Goal: Transaction & Acquisition: Purchase product/service

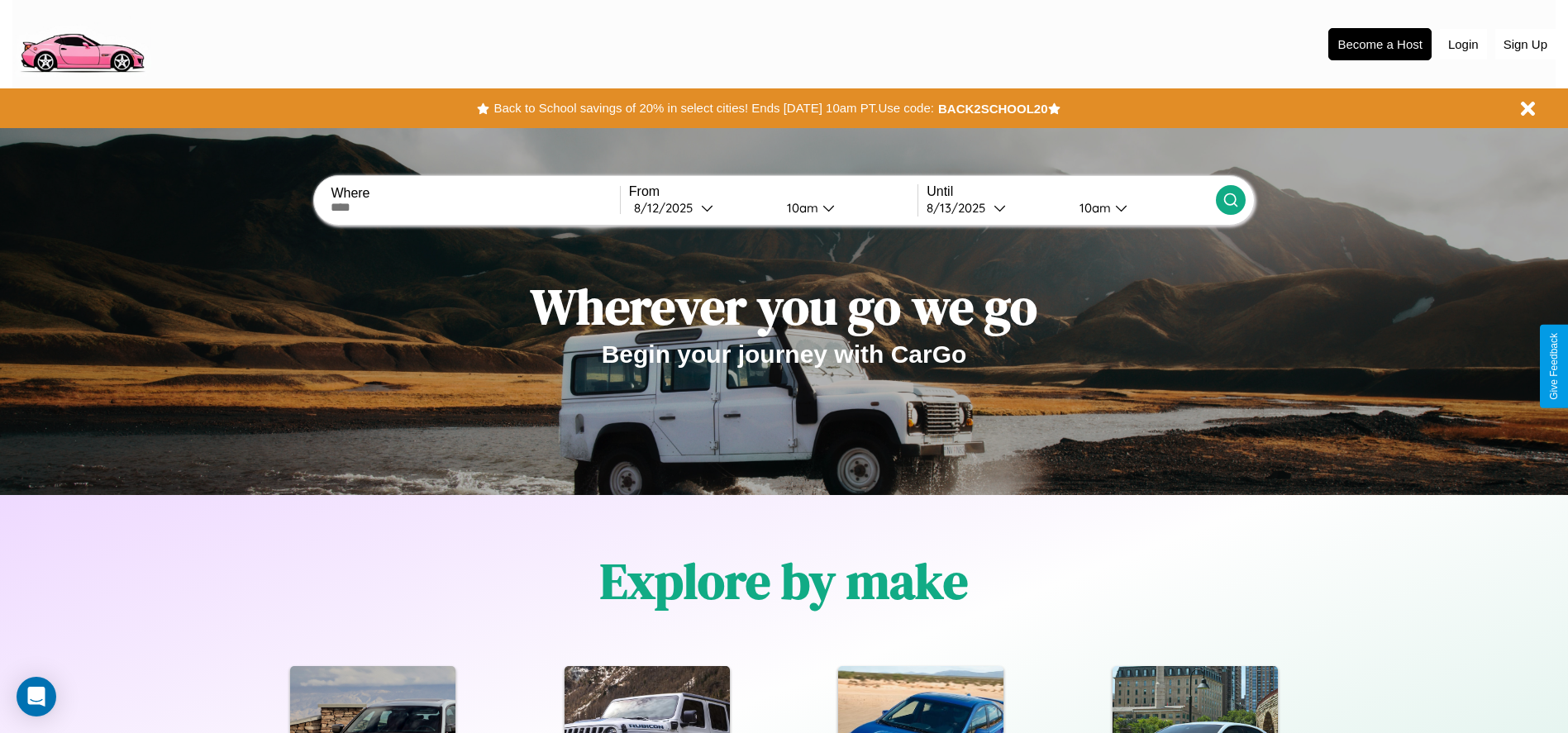
click at [476, 208] on input "text" at bounding box center [475, 208] width 288 height 14
type input "**********"
click at [701, 208] on div "8 / 12 / 2025" at bounding box center [667, 208] width 67 height 16
select select "*"
select select "****"
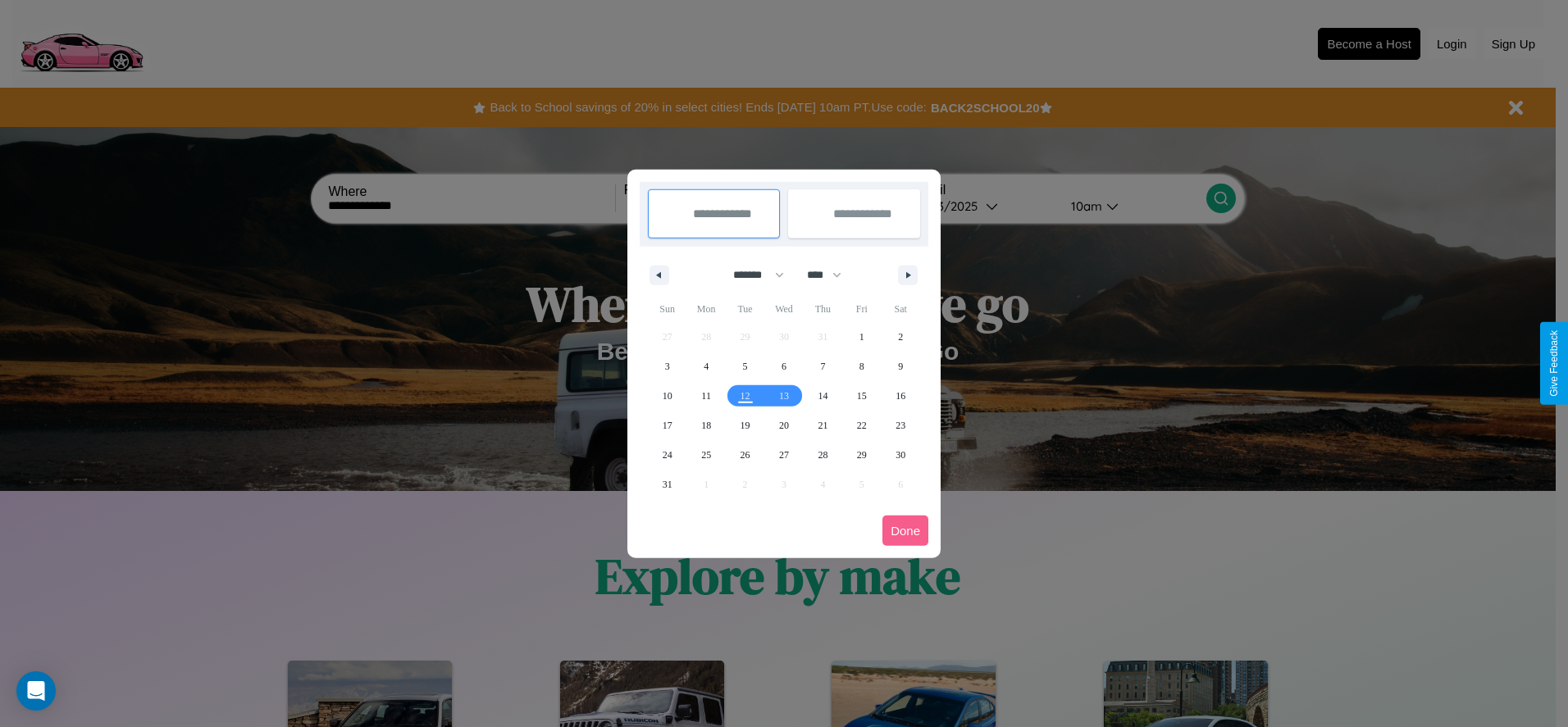
drag, startPoint x: 752, startPoint y: 275, endPoint x: 784, endPoint y: 329, distance: 62.8
click at [752, 275] on select "******* ******** ***** ***** *** **** **** ****** ********* ******* ******** **…" at bounding box center [755, 276] width 70 height 27
select select "*"
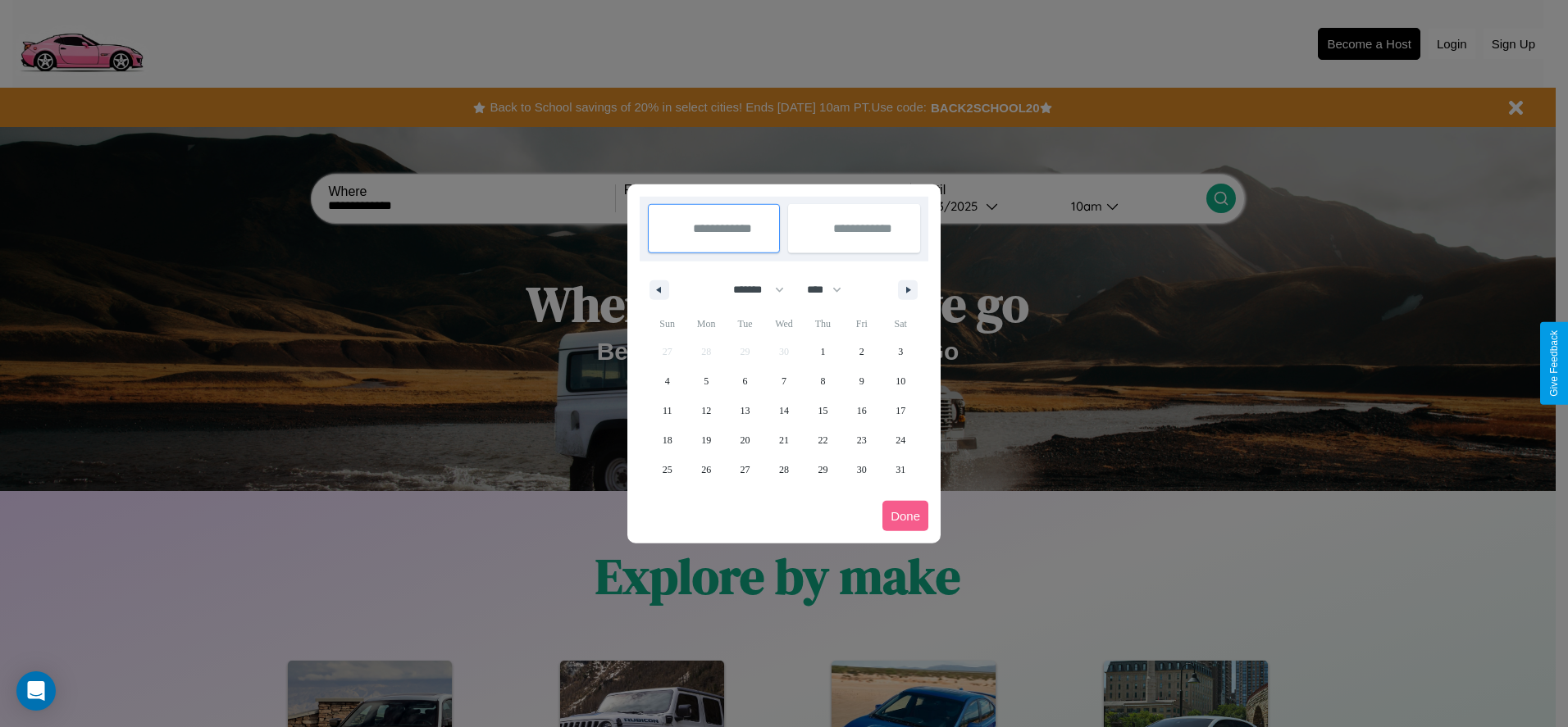
drag, startPoint x: 832, startPoint y: 289, endPoint x: 784, endPoint y: 329, distance: 62.5
click at [832, 289] on select "**** **** **** **** **** **** **** **** **** **** **** **** **** **** **** ****…" at bounding box center [823, 290] width 49 height 27
select select "****"
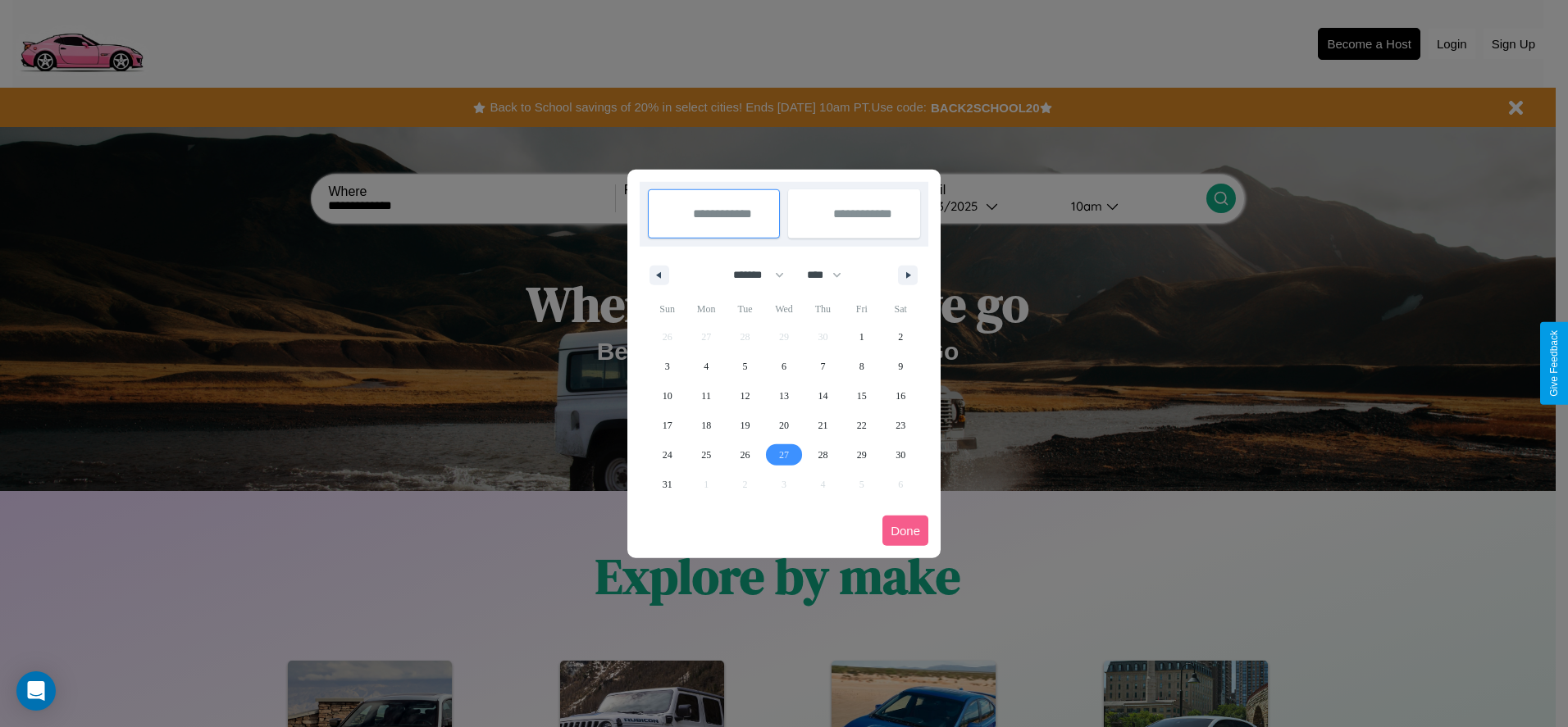
click at [784, 454] on span "27" at bounding box center [784, 454] width 10 height 30
type input "**********"
click at [908, 275] on icon "button" at bounding box center [911, 276] width 8 height 7
select select "*"
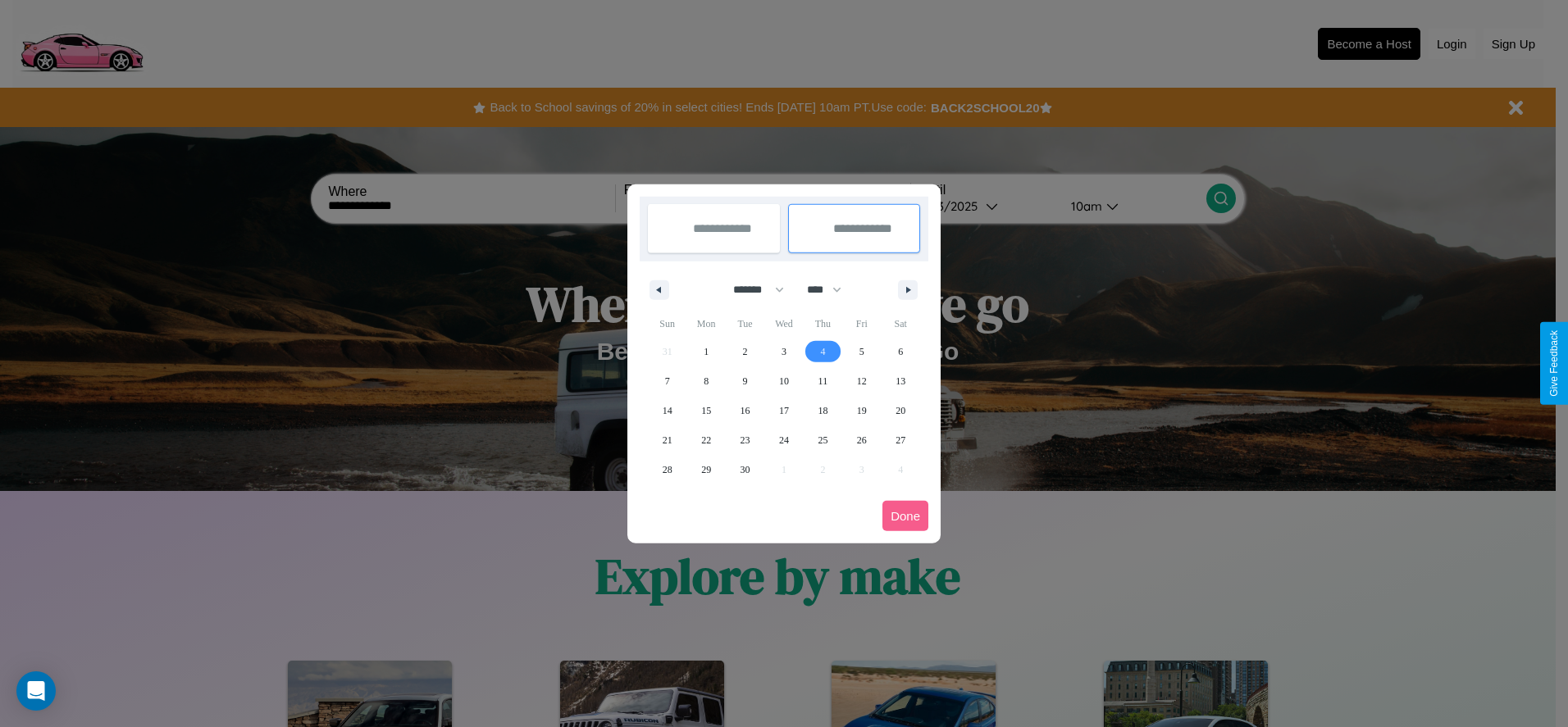
click at [823, 351] on span "4" at bounding box center [822, 352] width 5 height 30
type input "**********"
select select "*"
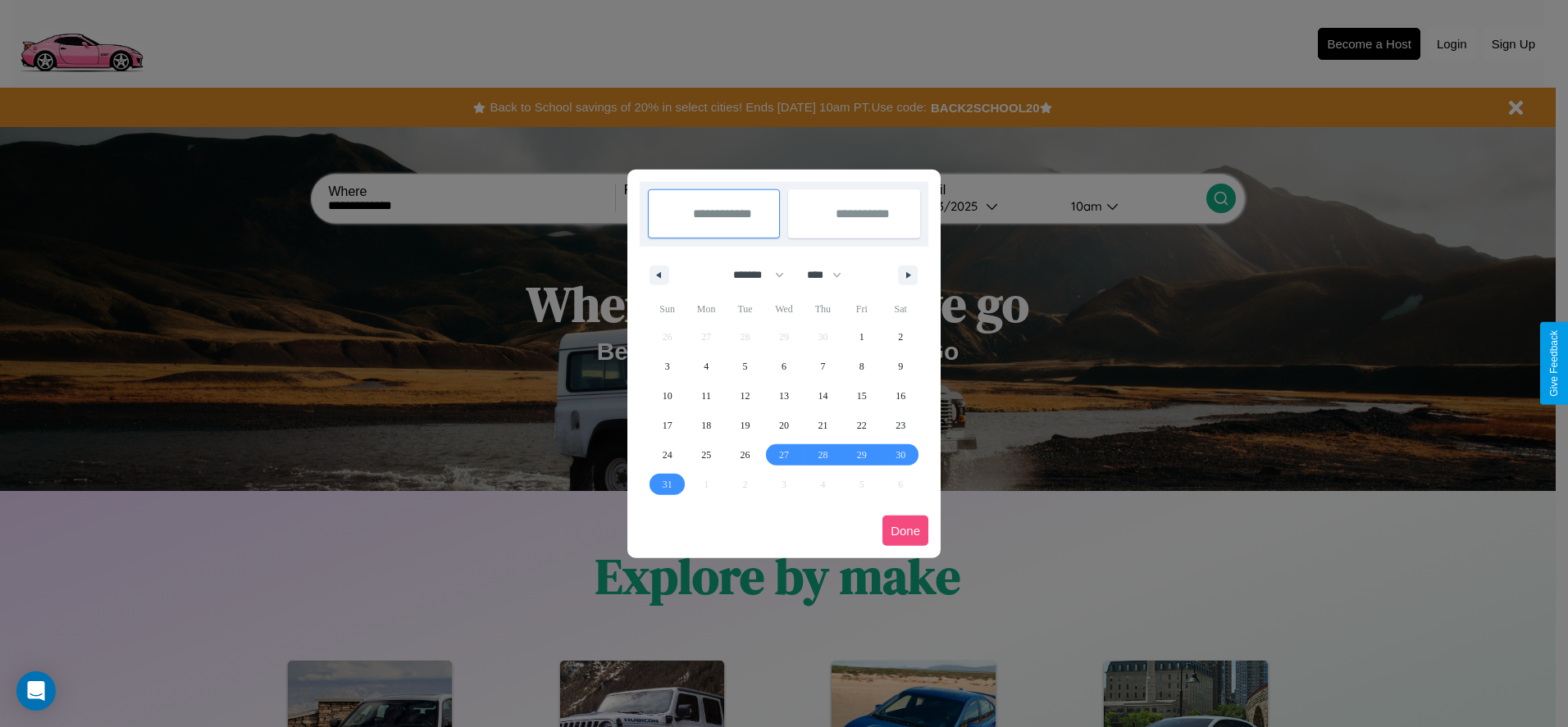
click at [905, 531] on button "Done" at bounding box center [904, 530] width 45 height 30
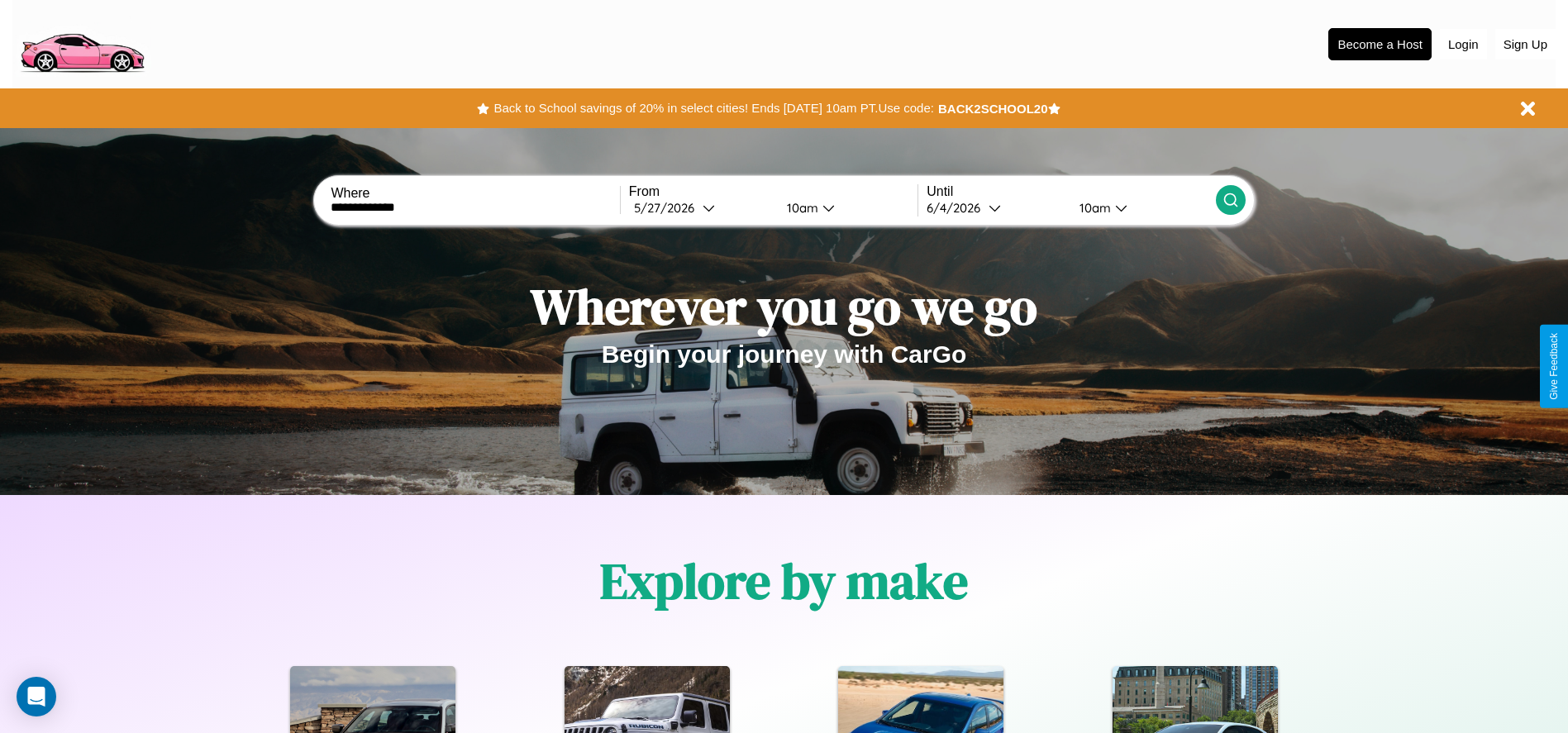
click at [1230, 200] on icon at bounding box center [1230, 200] width 17 height 17
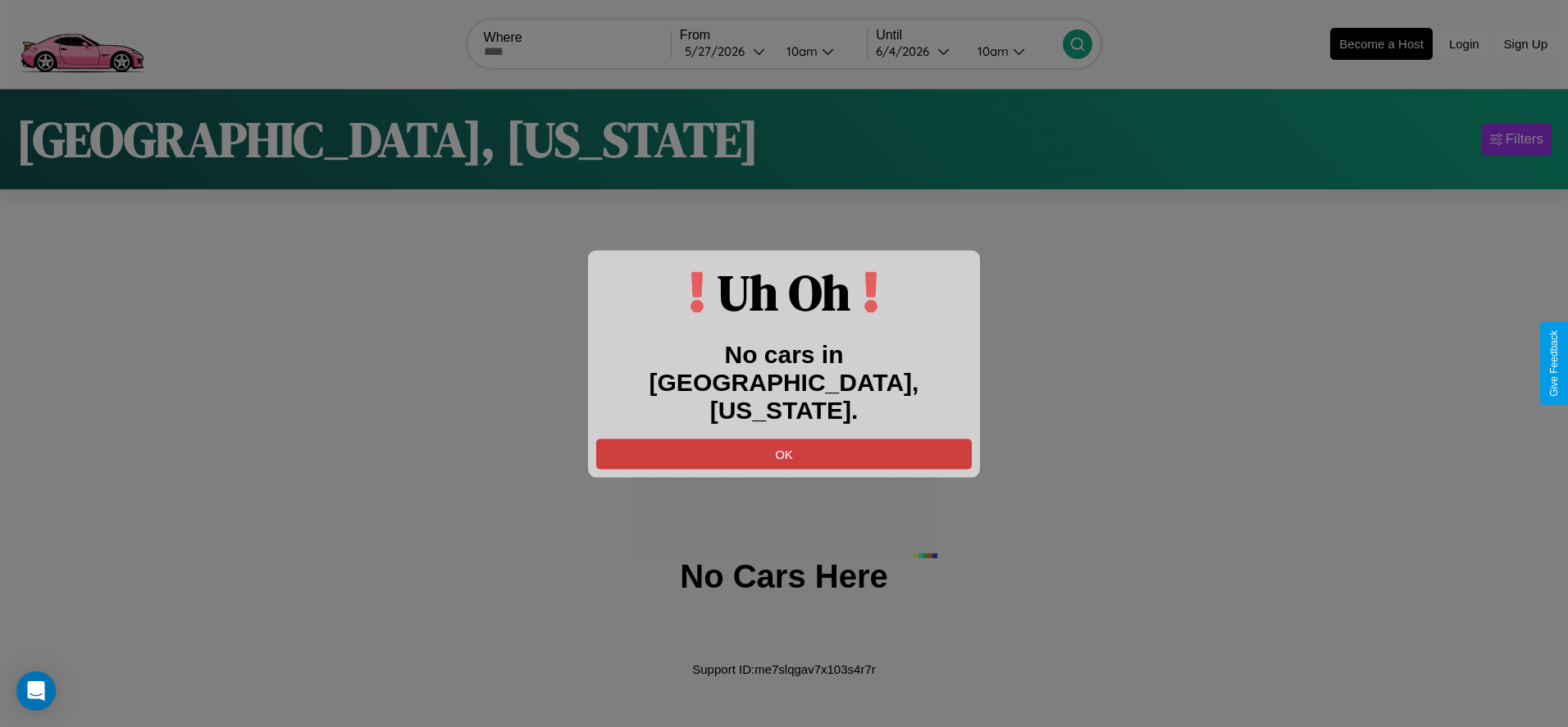
click at [784, 439] on button "OK" at bounding box center [784, 453] width 375 height 30
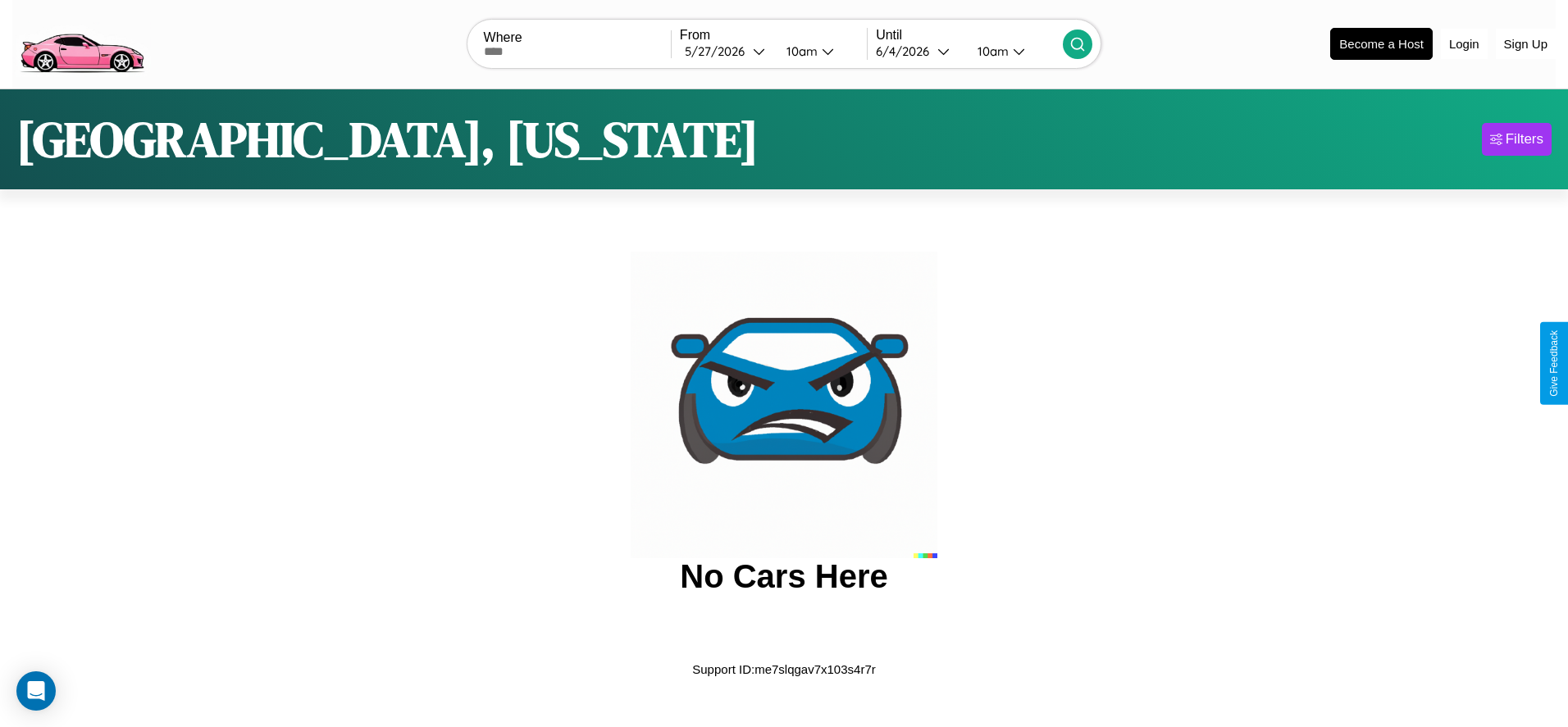
click at [81, 42] on img at bounding box center [81, 42] width 138 height 69
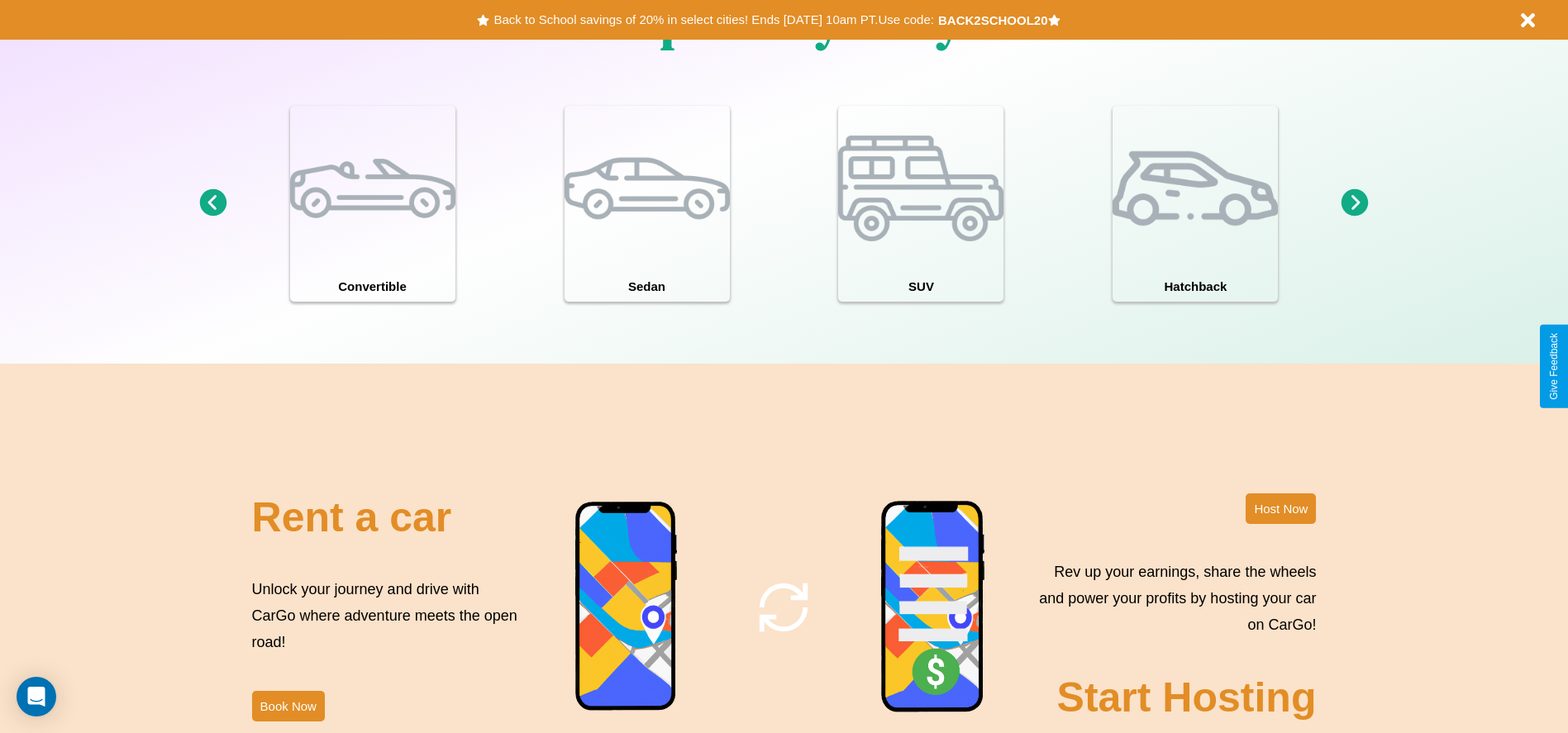
scroll to position [1999, 0]
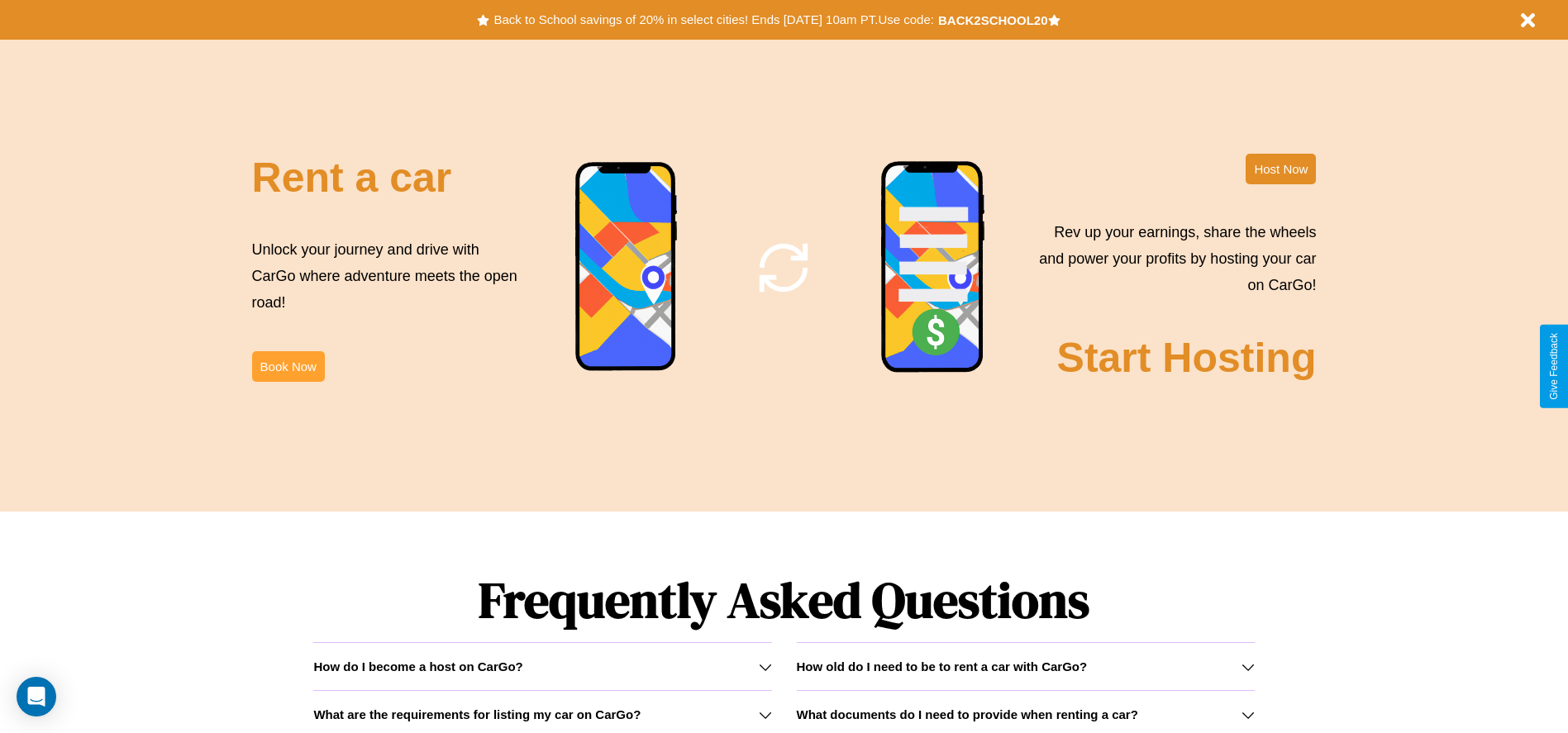
click at [287, 366] on button "Book Now" at bounding box center [288, 366] width 73 height 30
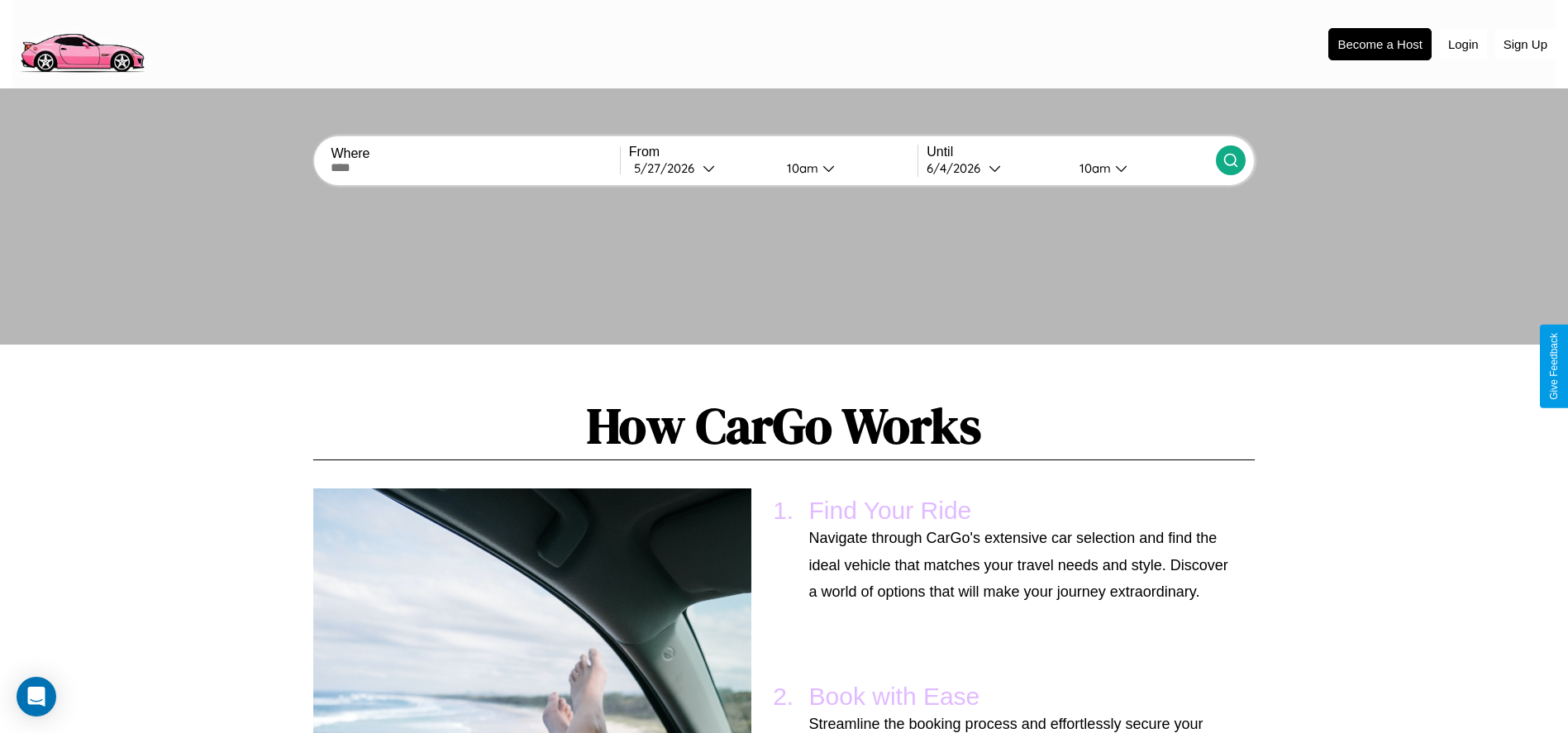
scroll to position [1215, 0]
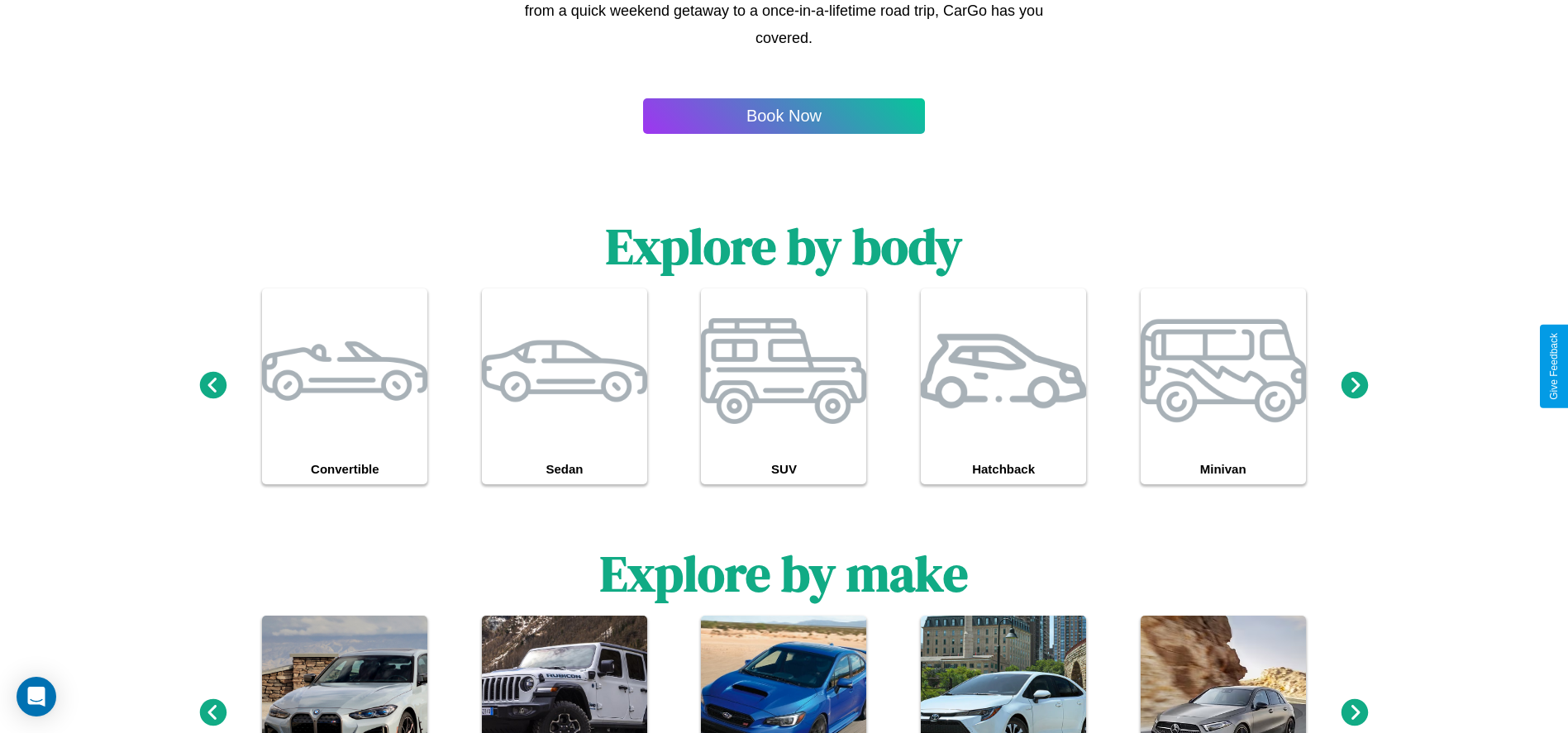
click at [212, 714] on icon at bounding box center [212, 713] width 27 height 27
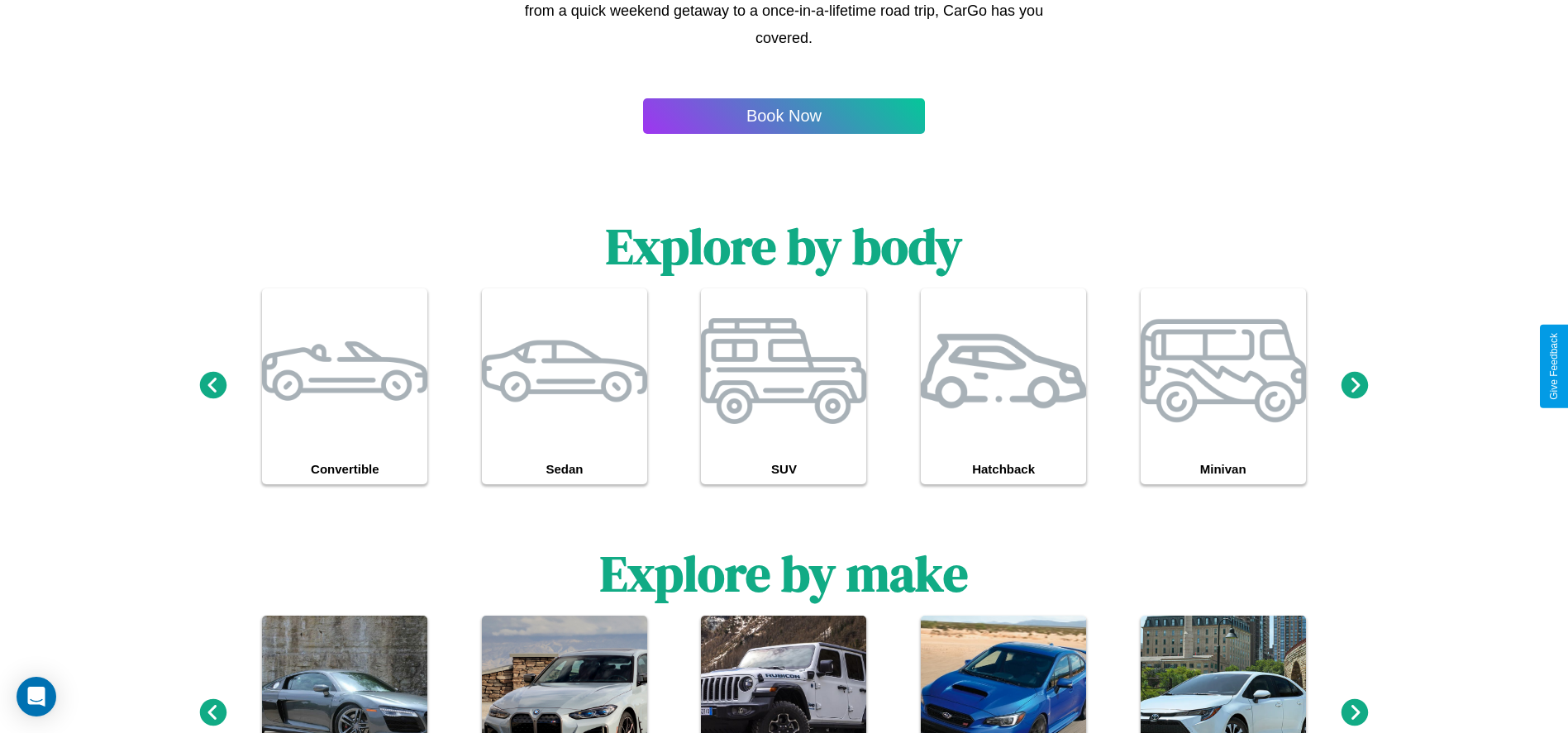
click at [1355, 714] on icon at bounding box center [1355, 713] width 27 height 27
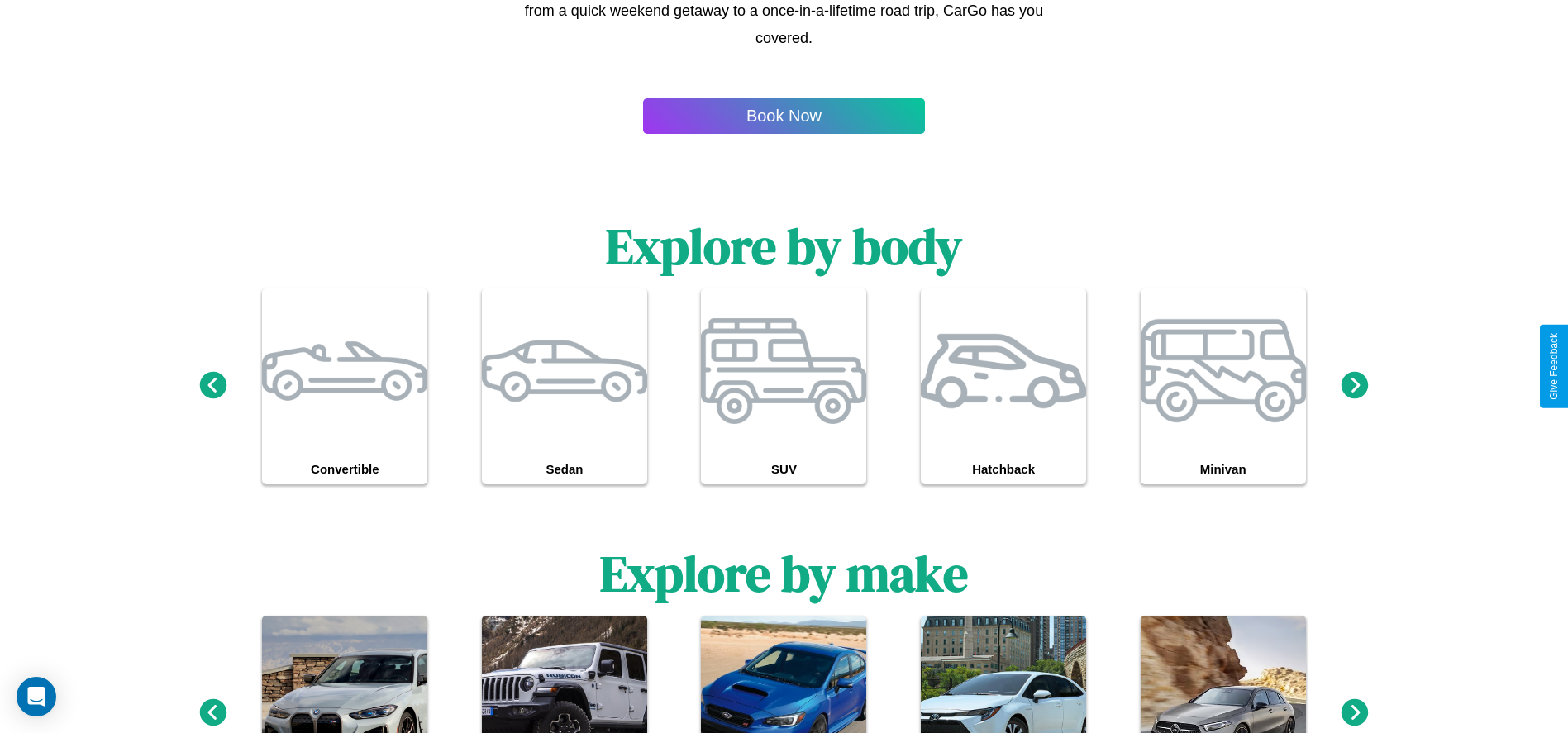
scroll to position [0, 0]
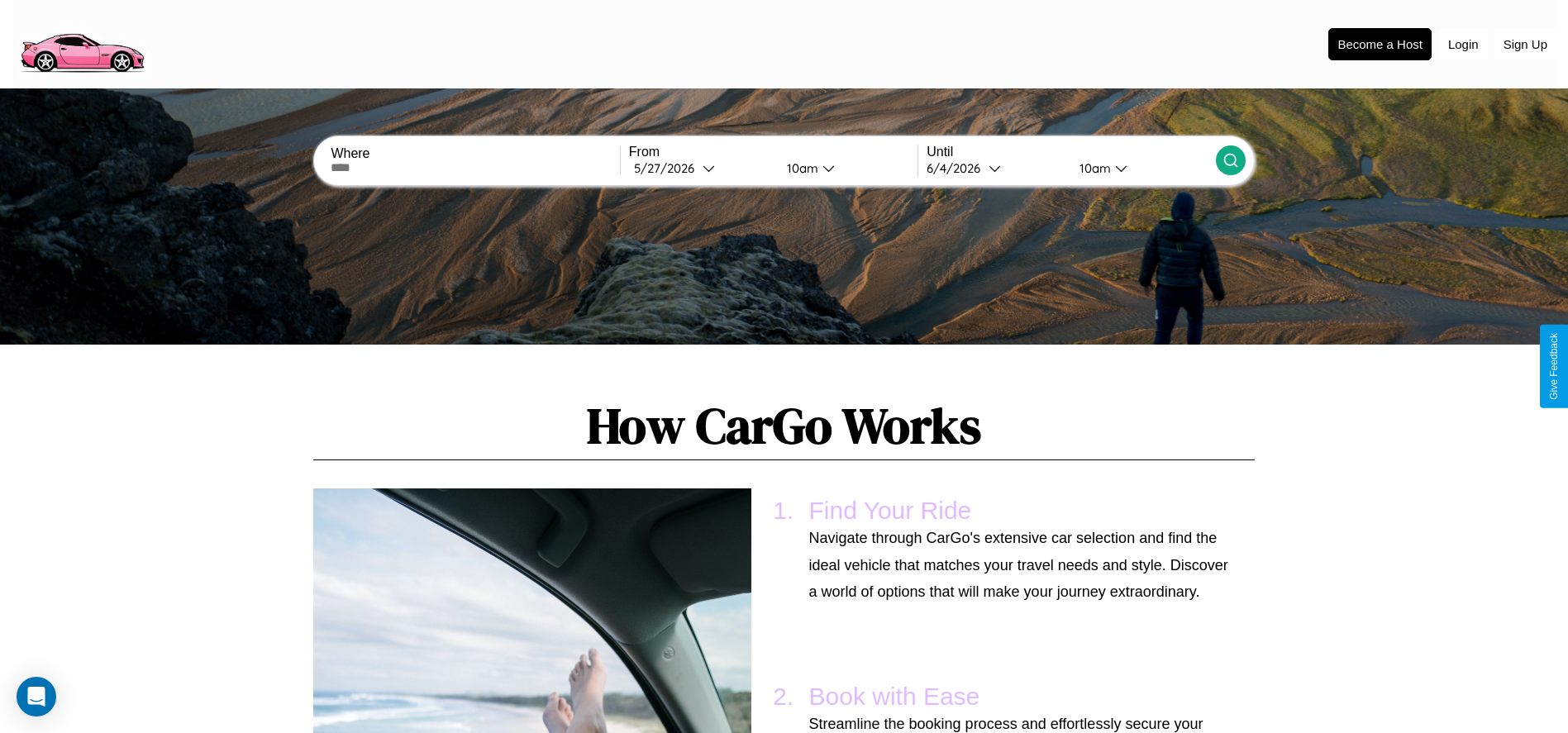
click at [476, 168] on input "text" at bounding box center [475, 168] width 288 height 14
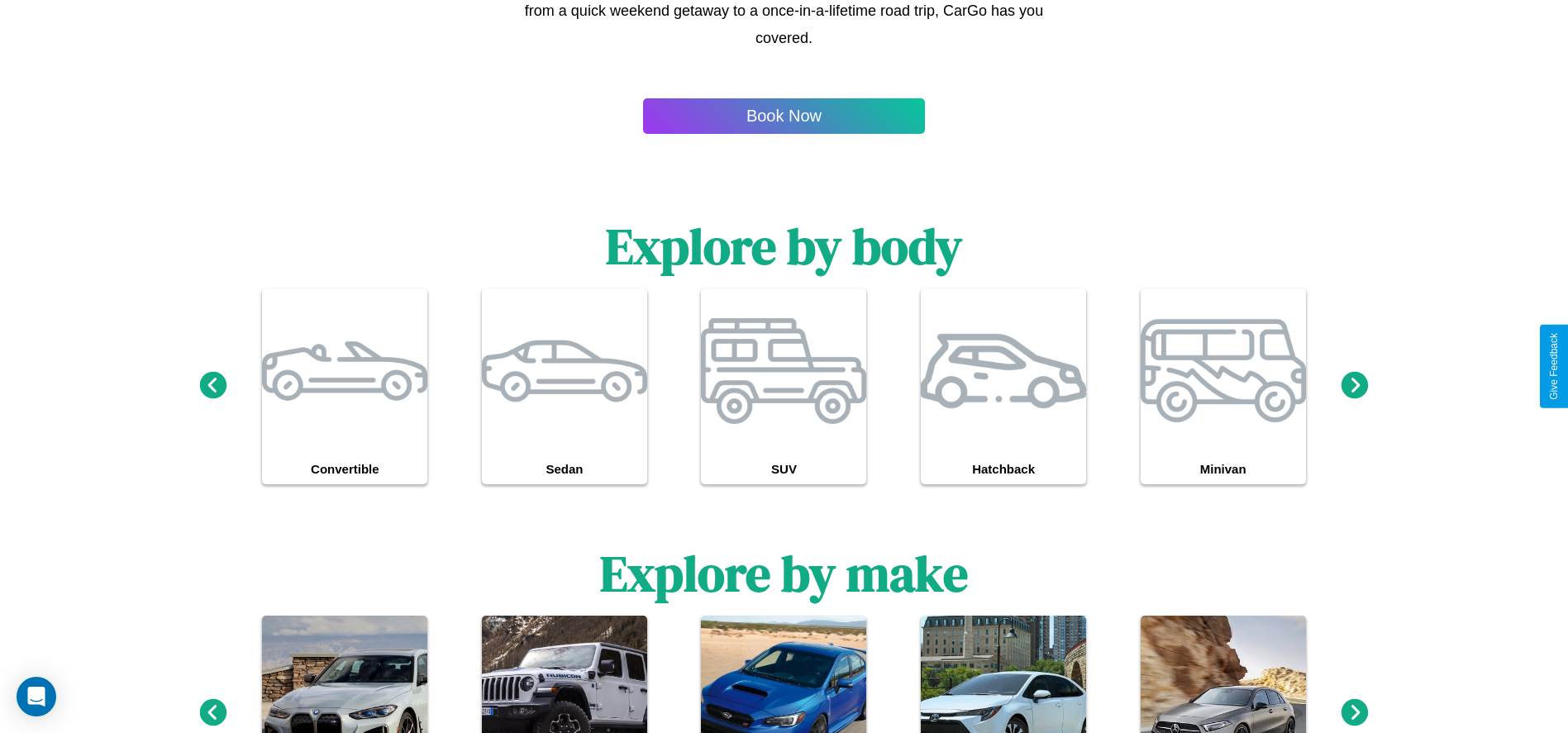
click at [212, 714] on icon at bounding box center [212, 713] width 27 height 27
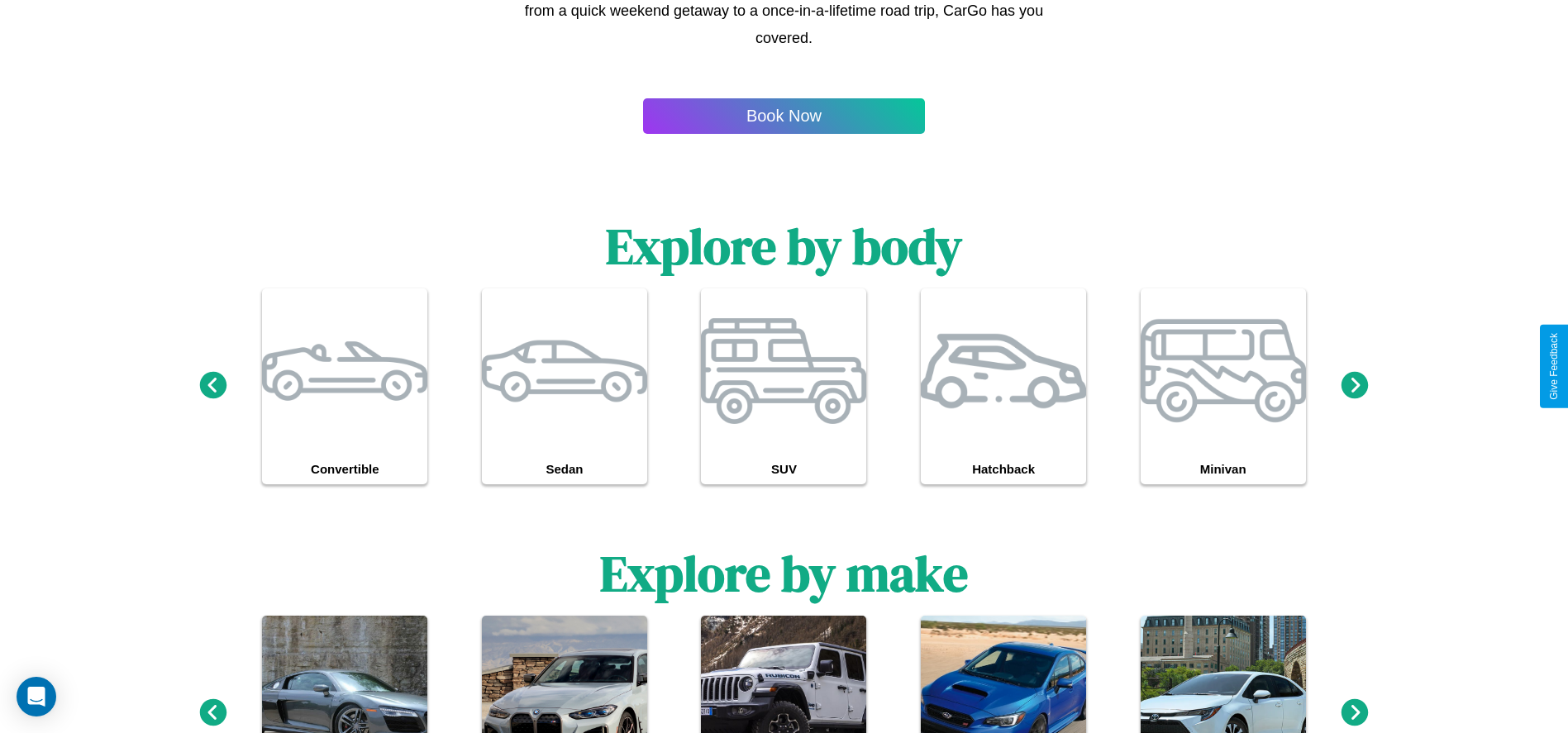
type input "*********"
click at [1355, 714] on icon at bounding box center [1355, 713] width 27 height 27
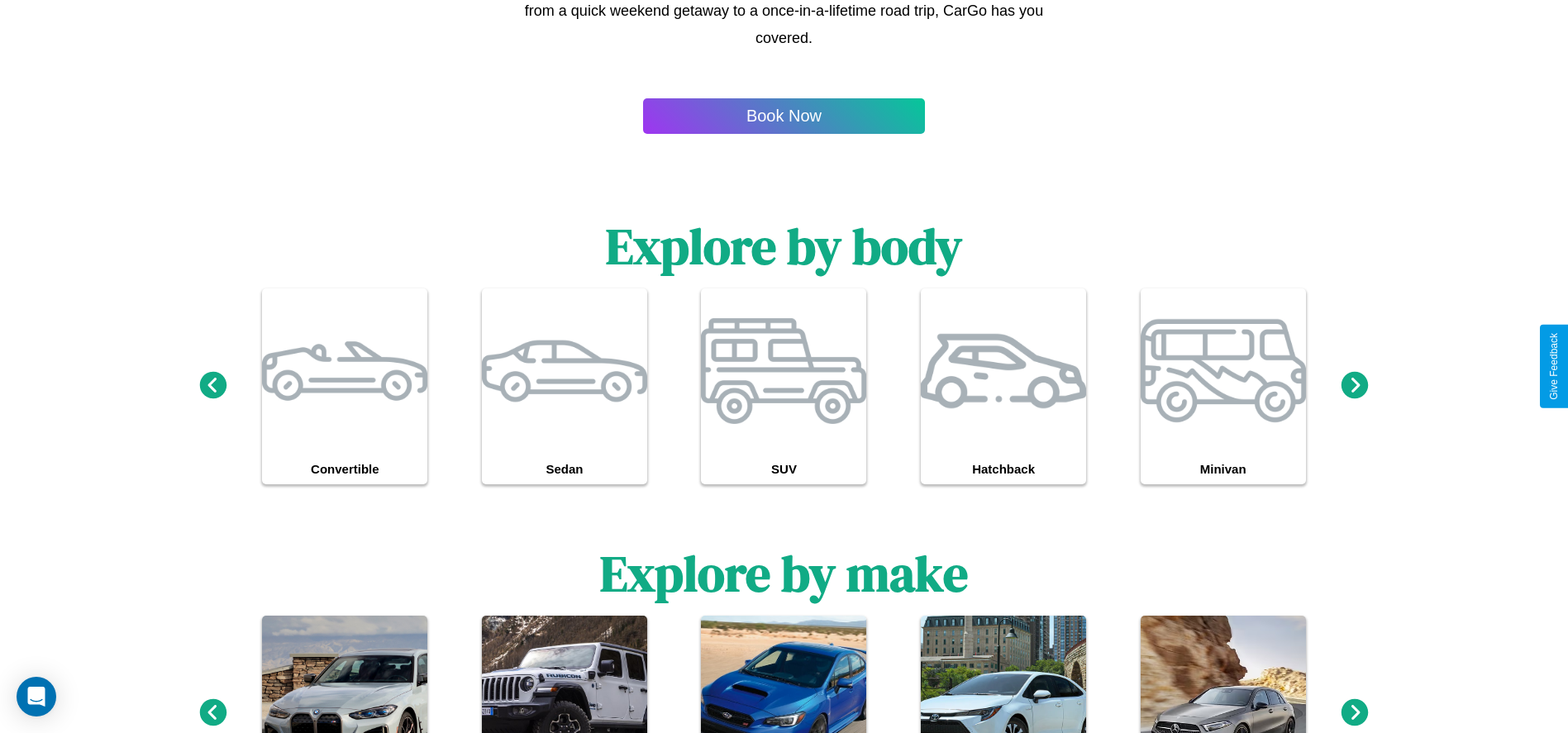
scroll to position [0, 0]
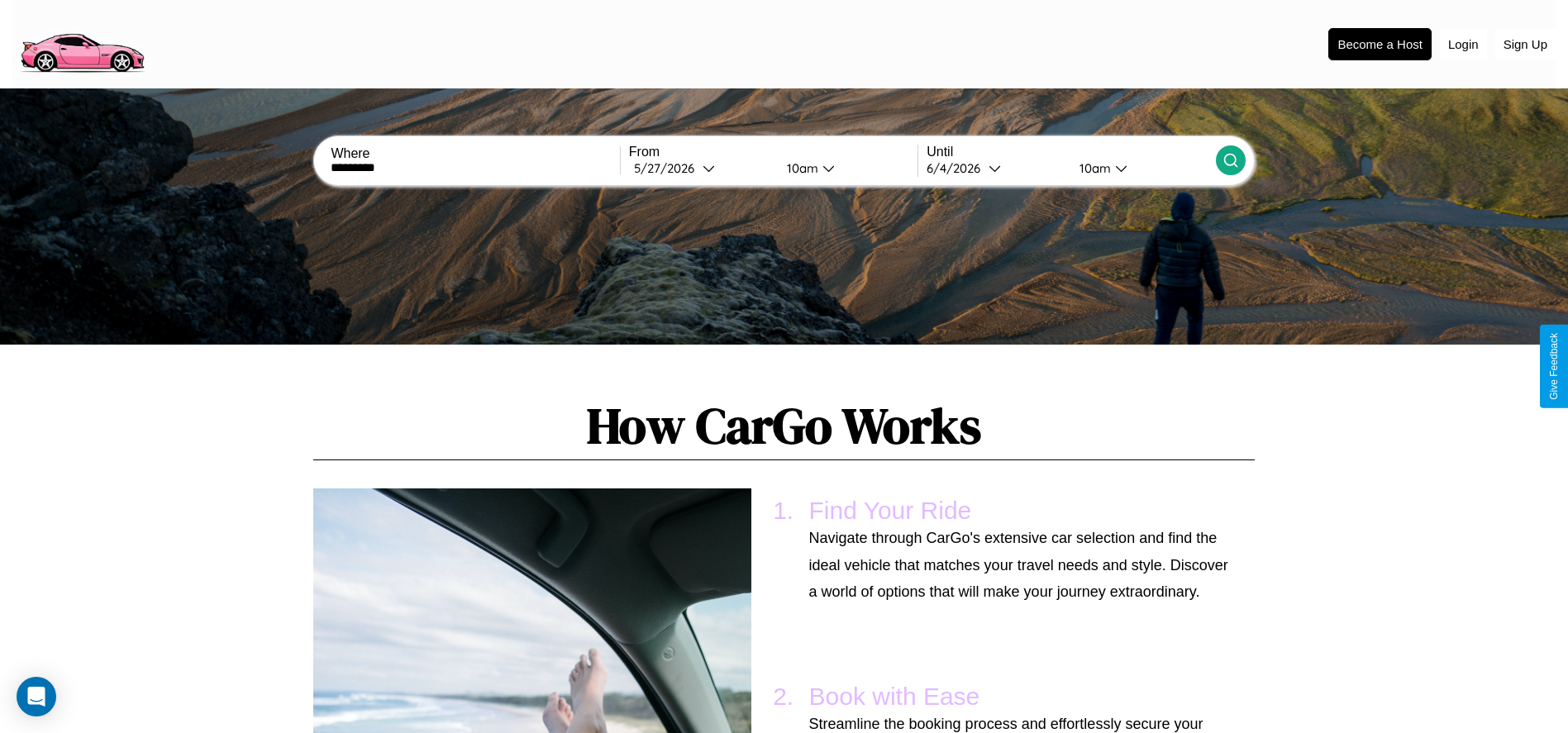
click at [701, 168] on div "5 / 27 / 2026" at bounding box center [668, 169] width 68 height 16
select select "*"
select select "****"
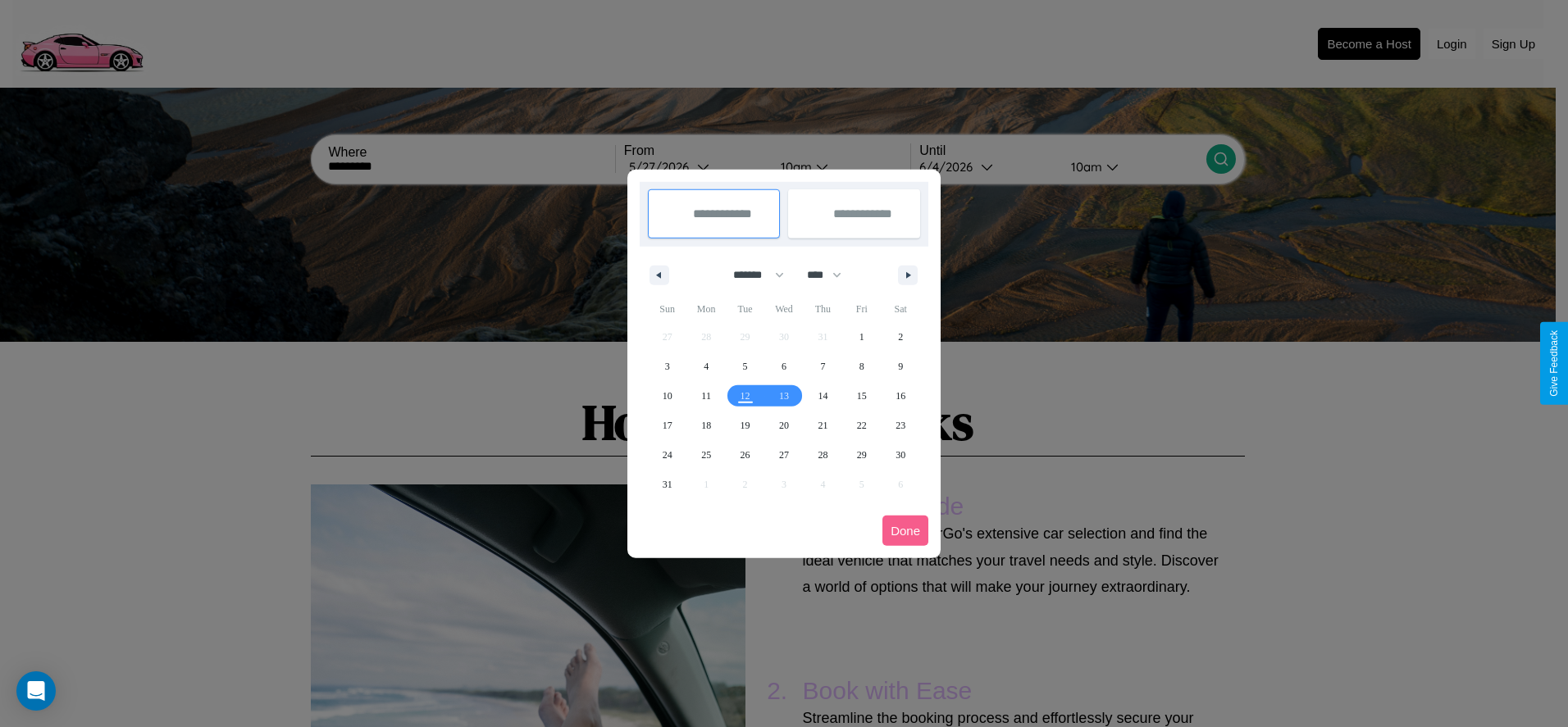
click at [752, 275] on select "******* ******** ***** ***** *** **** **** ****** ********* ******* ******** **…" at bounding box center [755, 276] width 70 height 27
select select "*"
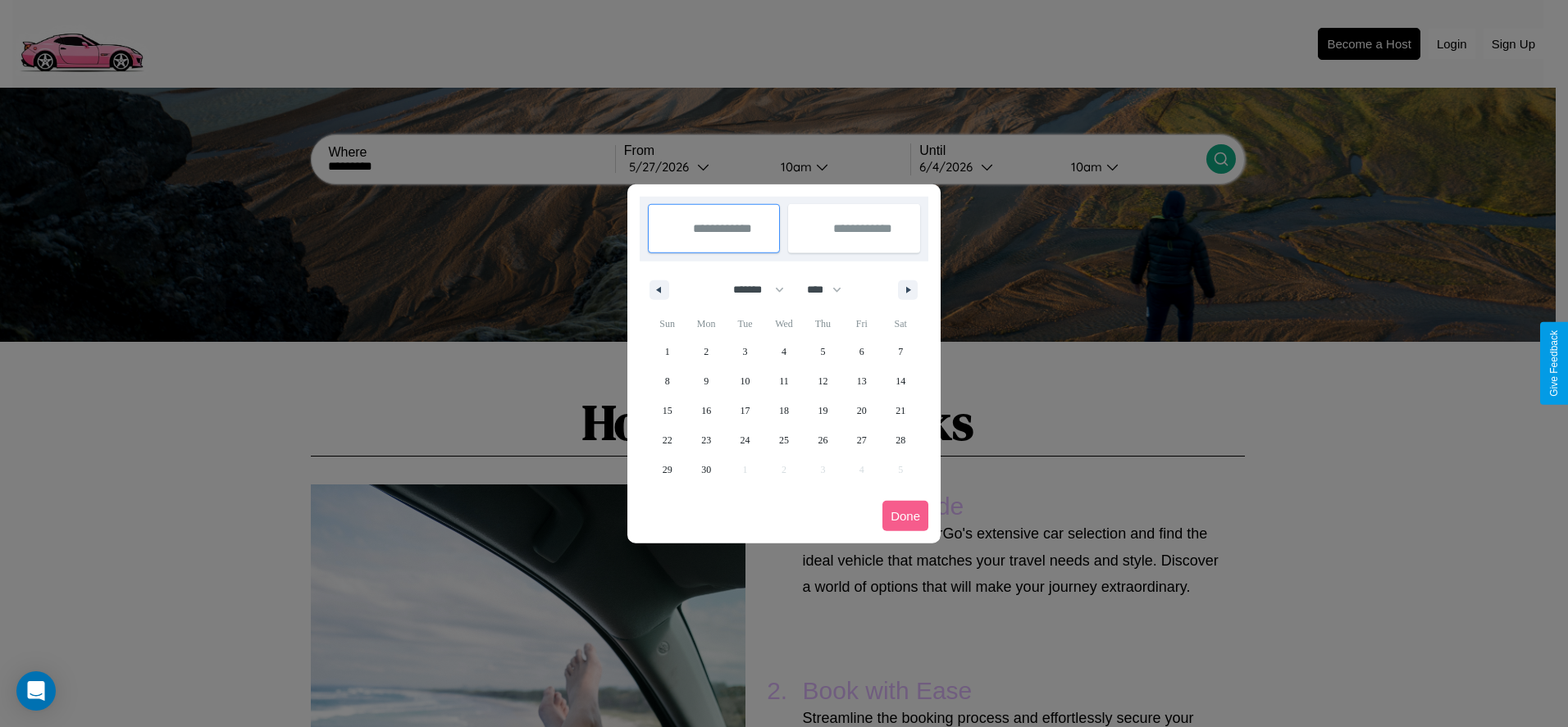
drag, startPoint x: 832, startPoint y: 289, endPoint x: 784, endPoint y: 329, distance: 62.5
click at [832, 289] on select "**** **** **** **** **** **** **** **** **** **** **** **** **** **** **** ****…" at bounding box center [823, 290] width 49 height 27
select select "****"
click at [901, 351] on span "6" at bounding box center [901, 352] width 5 height 30
type input "**********"
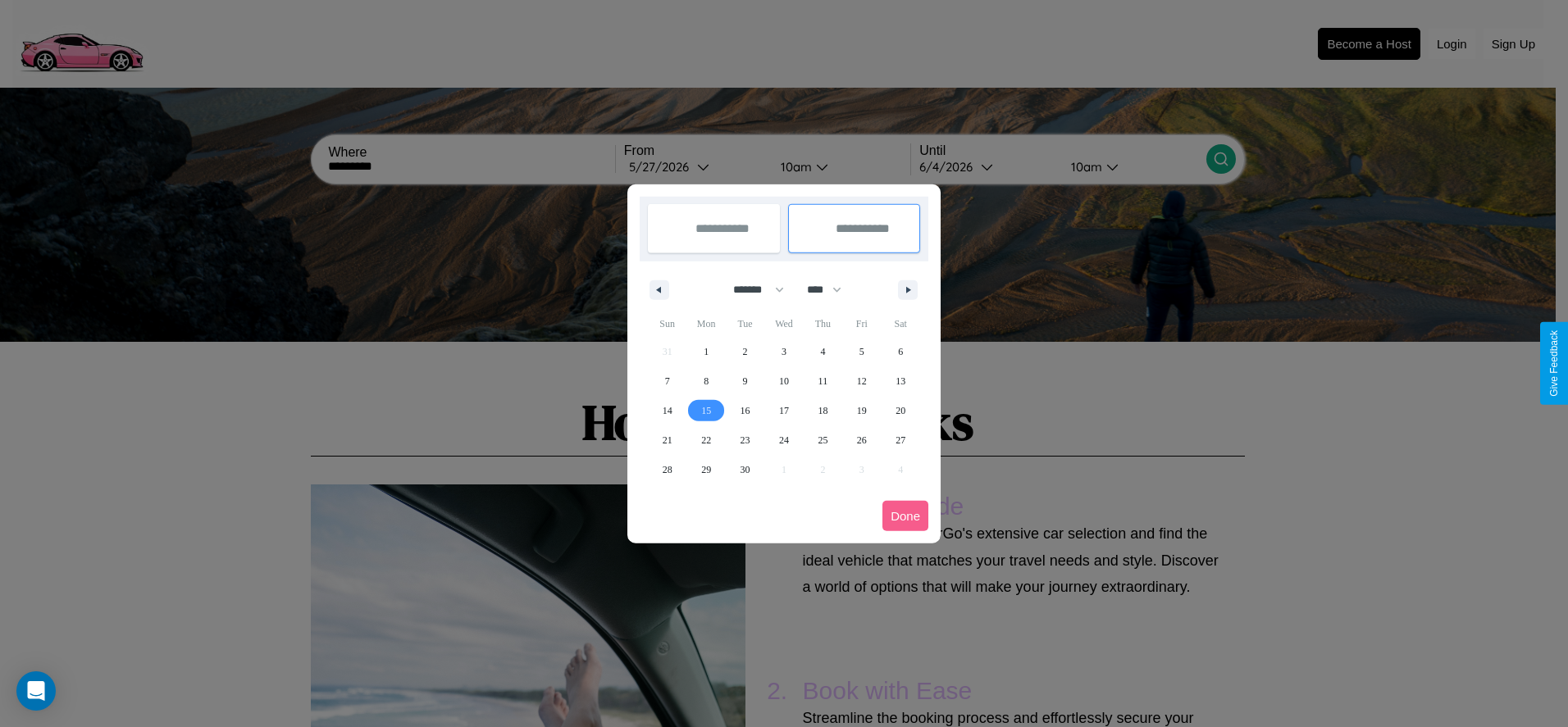
click at [706, 410] on span "15" at bounding box center [706, 411] width 10 height 30
type input "**********"
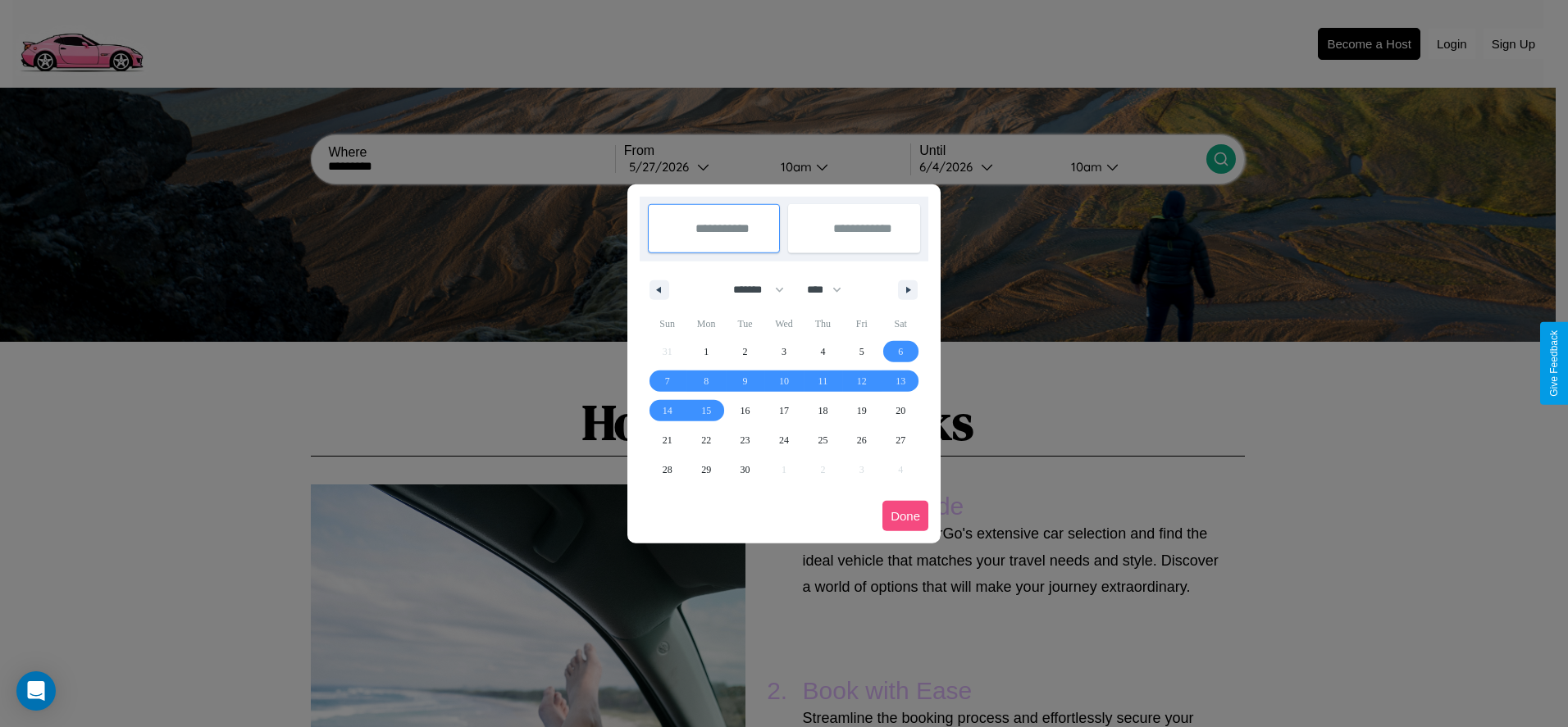
click at [905, 515] on button "Done" at bounding box center [904, 515] width 45 height 30
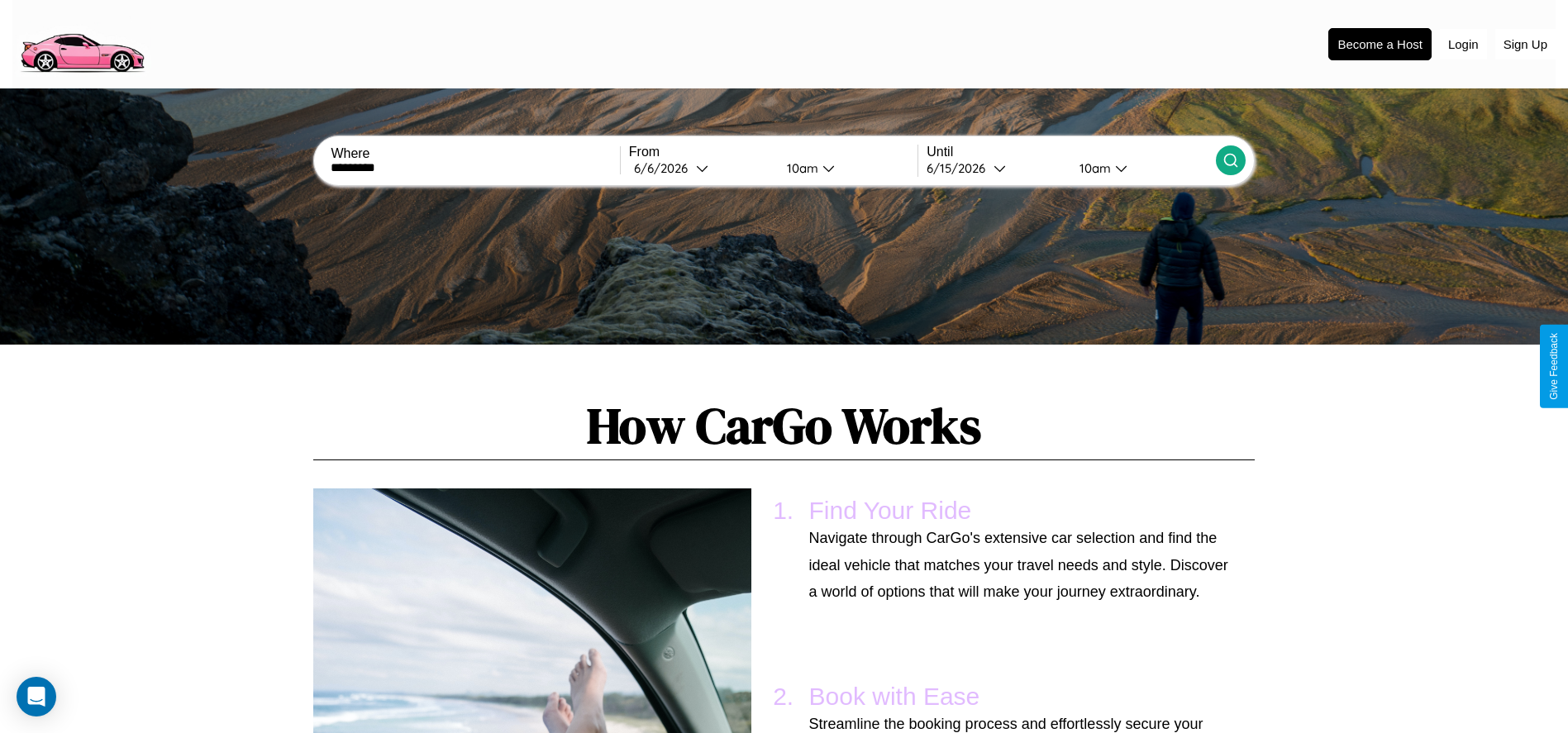
click at [799, 168] on div "10am" at bounding box center [800, 169] width 44 height 16
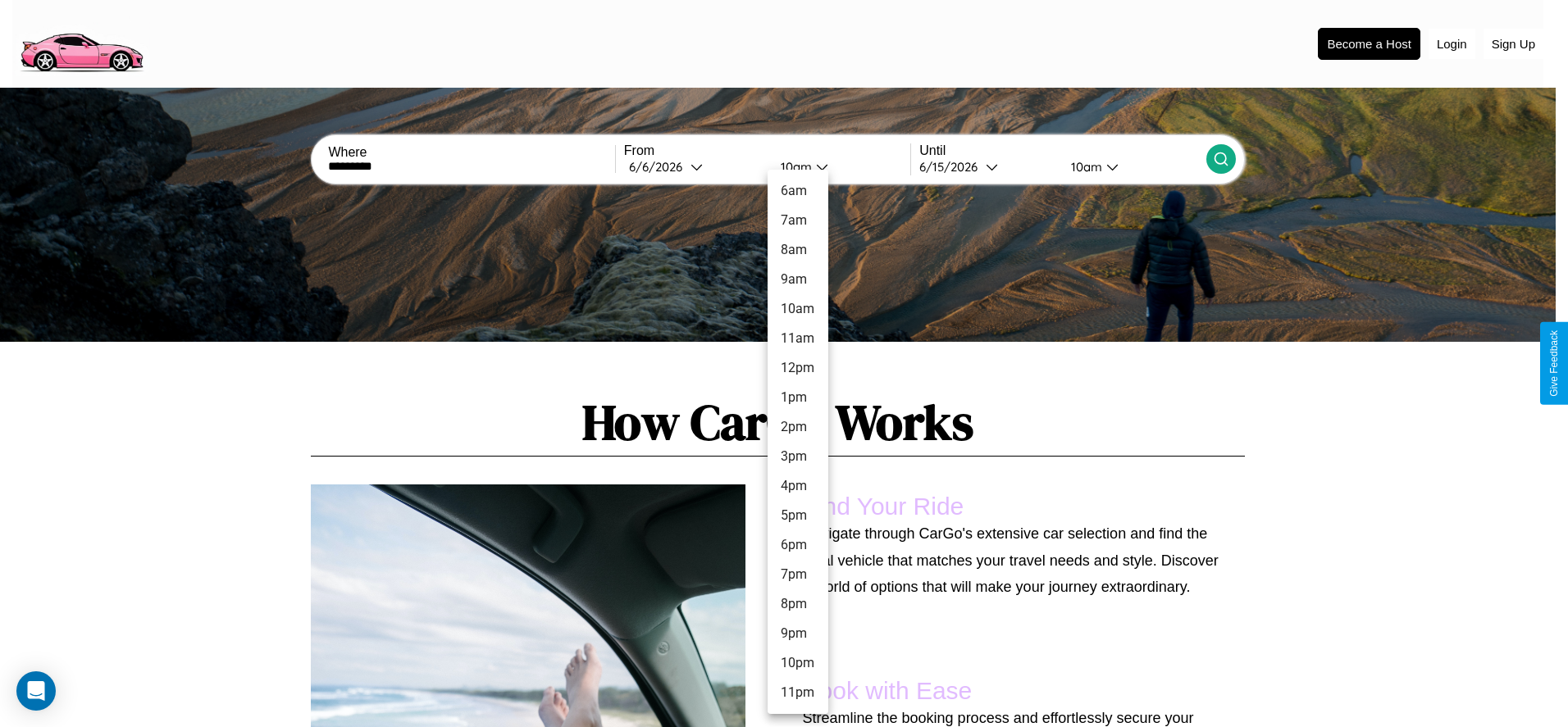
click at [797, 279] on li "9am" at bounding box center [798, 279] width 61 height 30
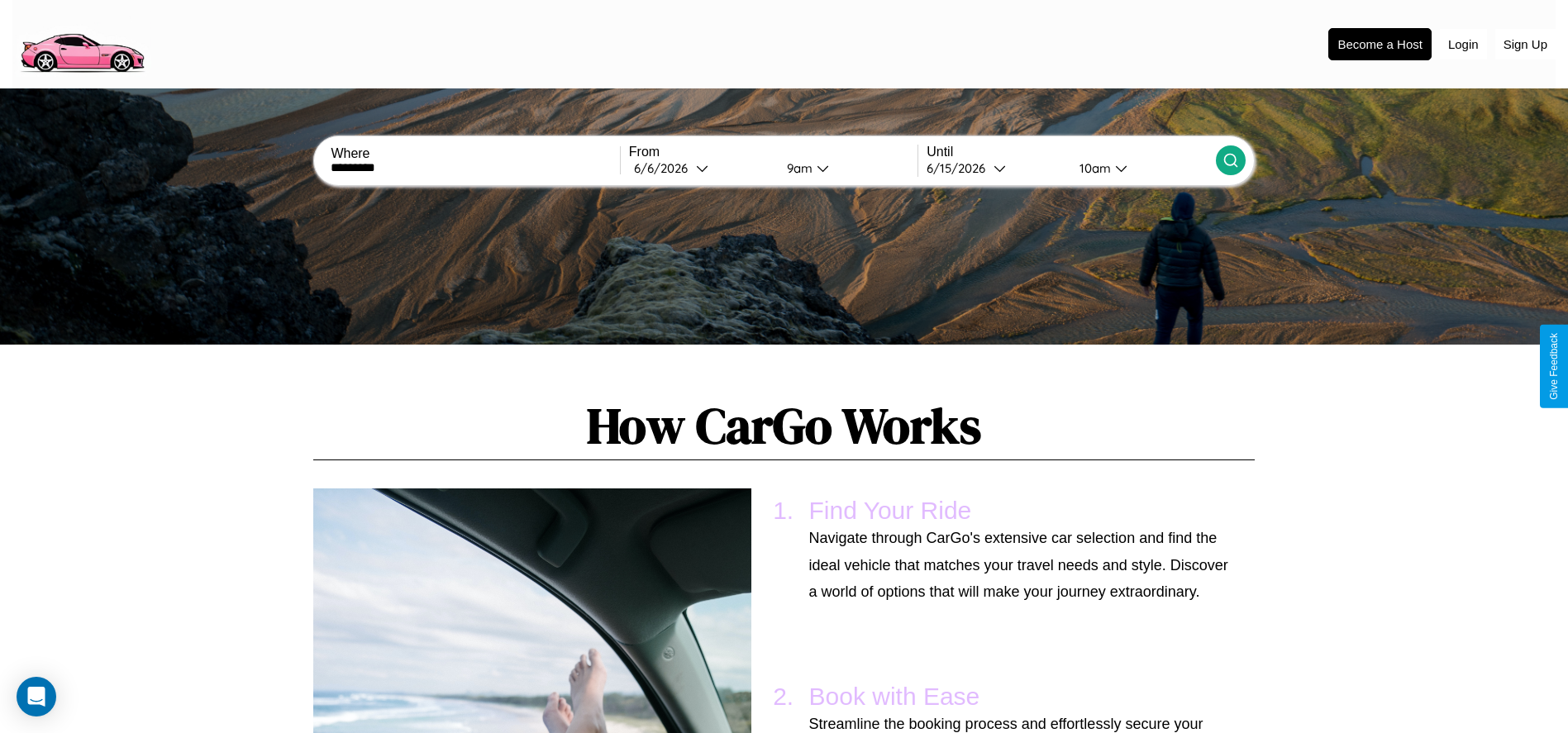
click at [1092, 168] on div "10am" at bounding box center [1092, 169] width 44 height 16
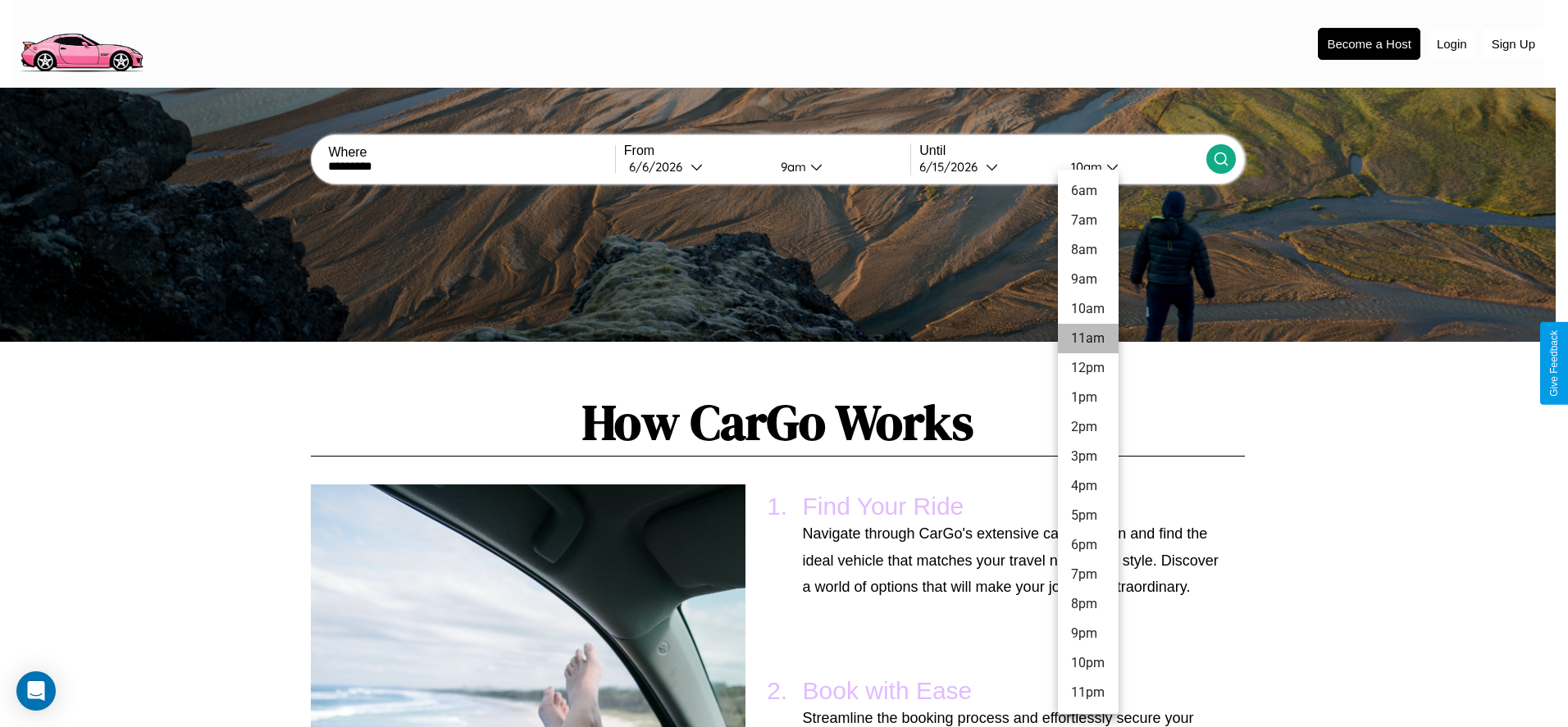
click at [1087, 338] on li "11am" at bounding box center [1088, 338] width 61 height 30
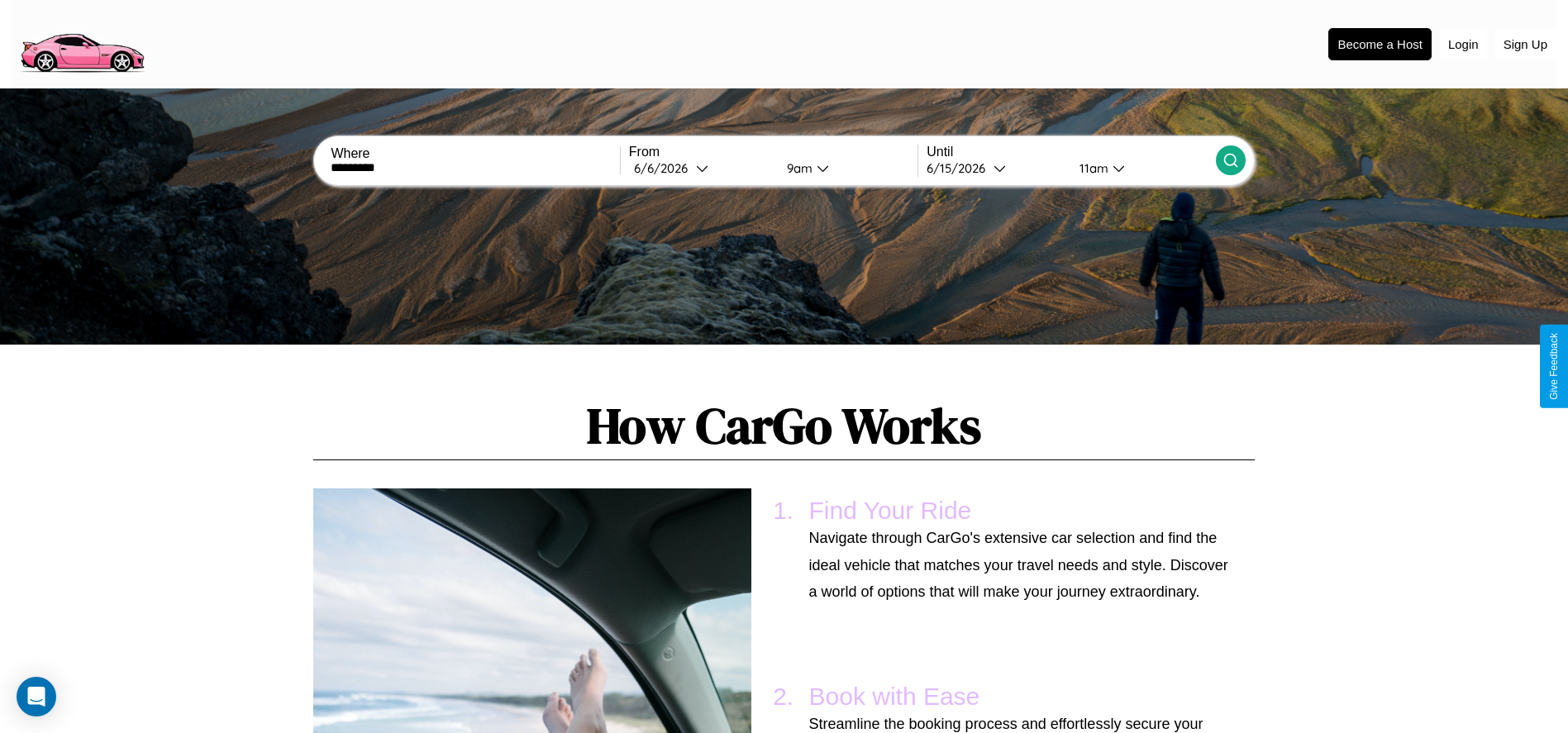
click at [1230, 161] on icon at bounding box center [1230, 160] width 17 height 17
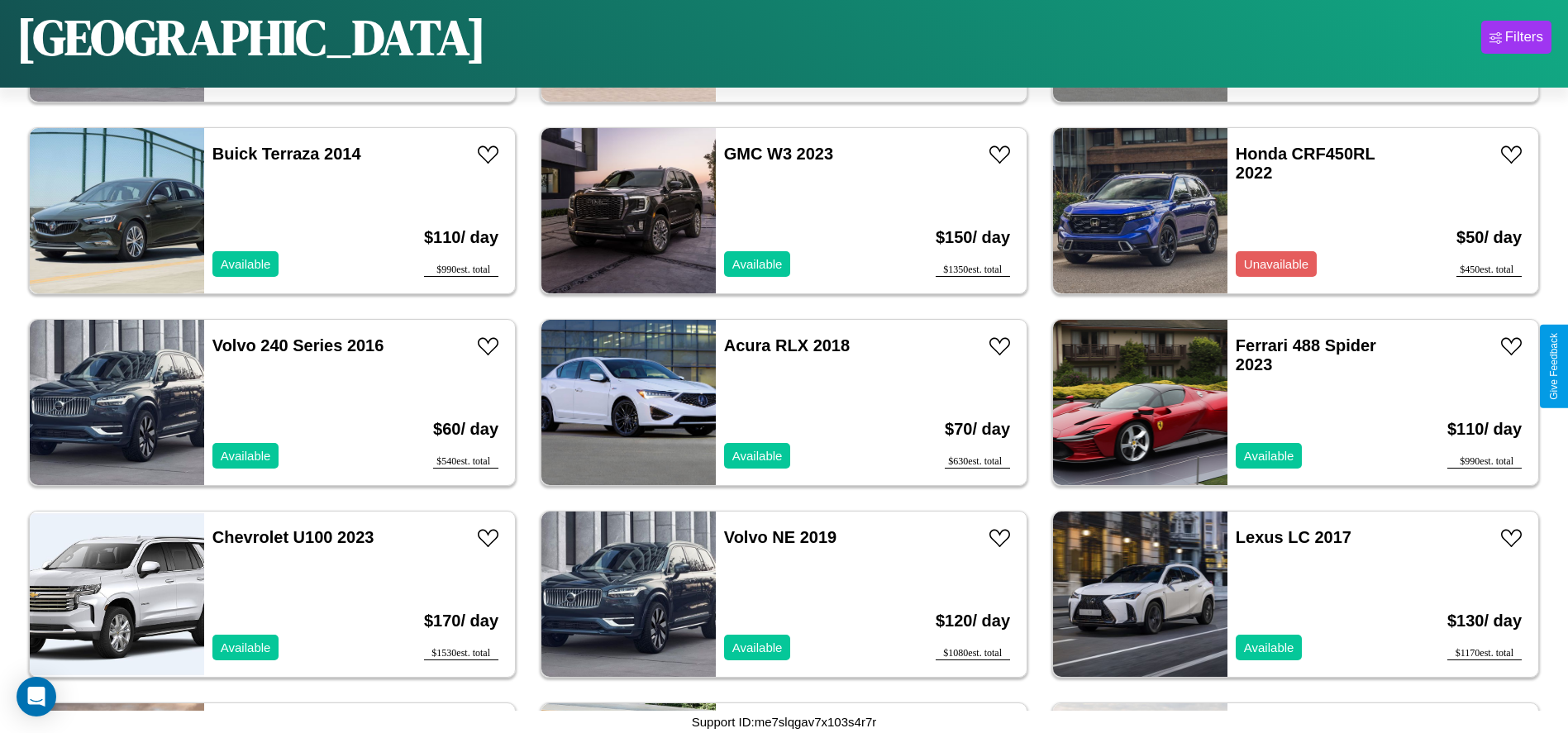
scroll to position [2869, 0]
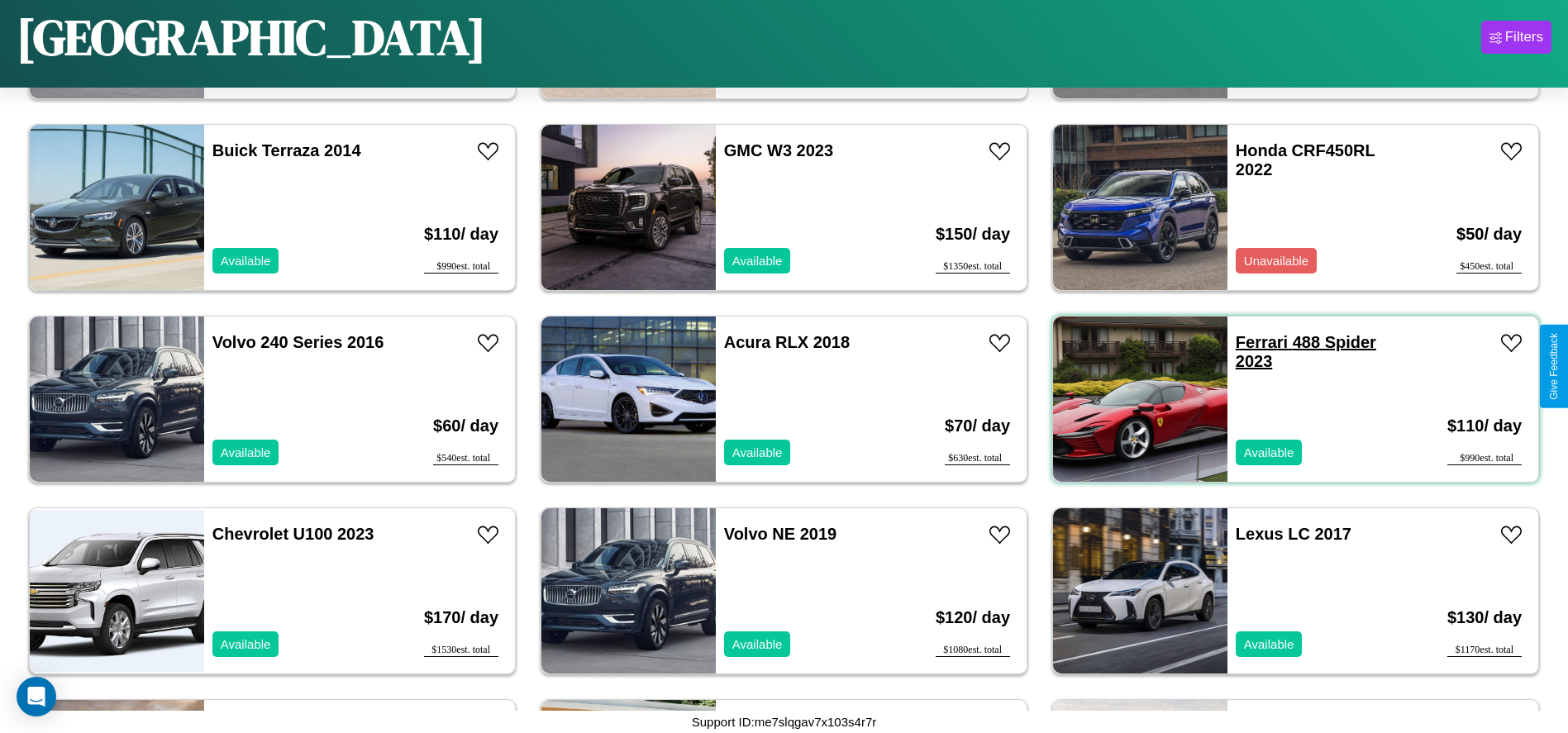
click at [1251, 342] on link "Ferrari 488 Spider 2023" at bounding box center [1306, 352] width 140 height 37
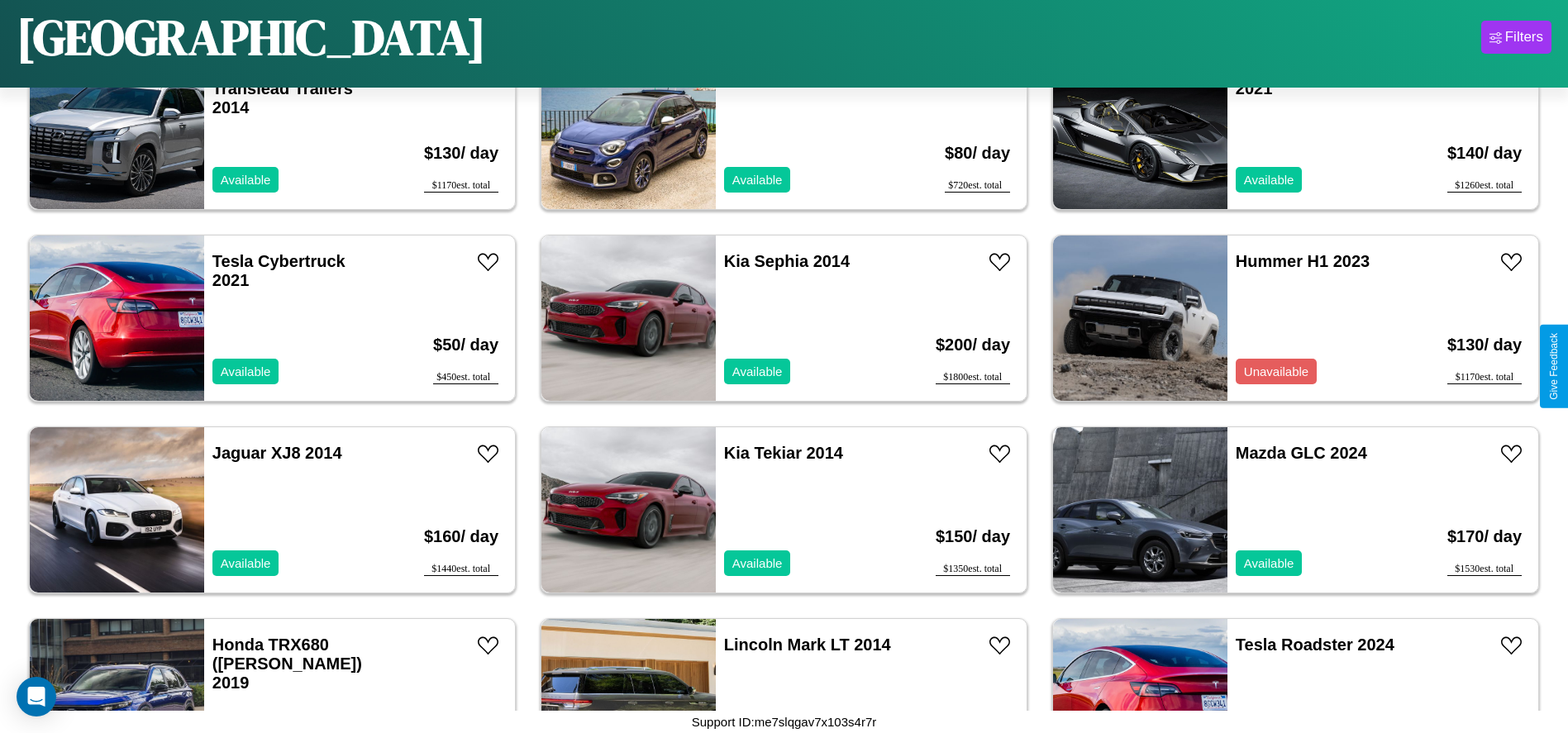
scroll to position [951, 0]
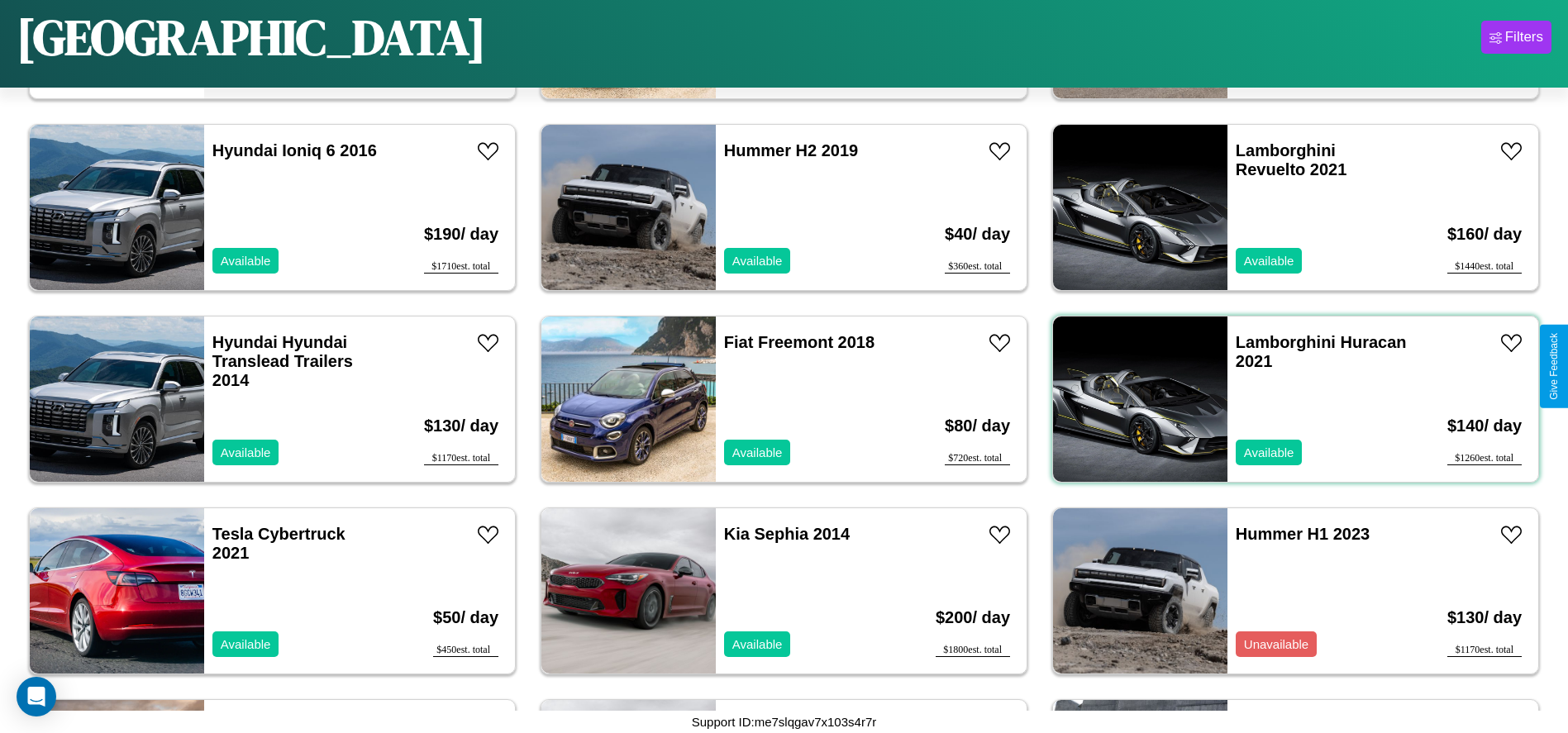
click at [1285, 400] on div "Lamborghini Huracan 2021 Available" at bounding box center [1322, 400] width 191 height 166
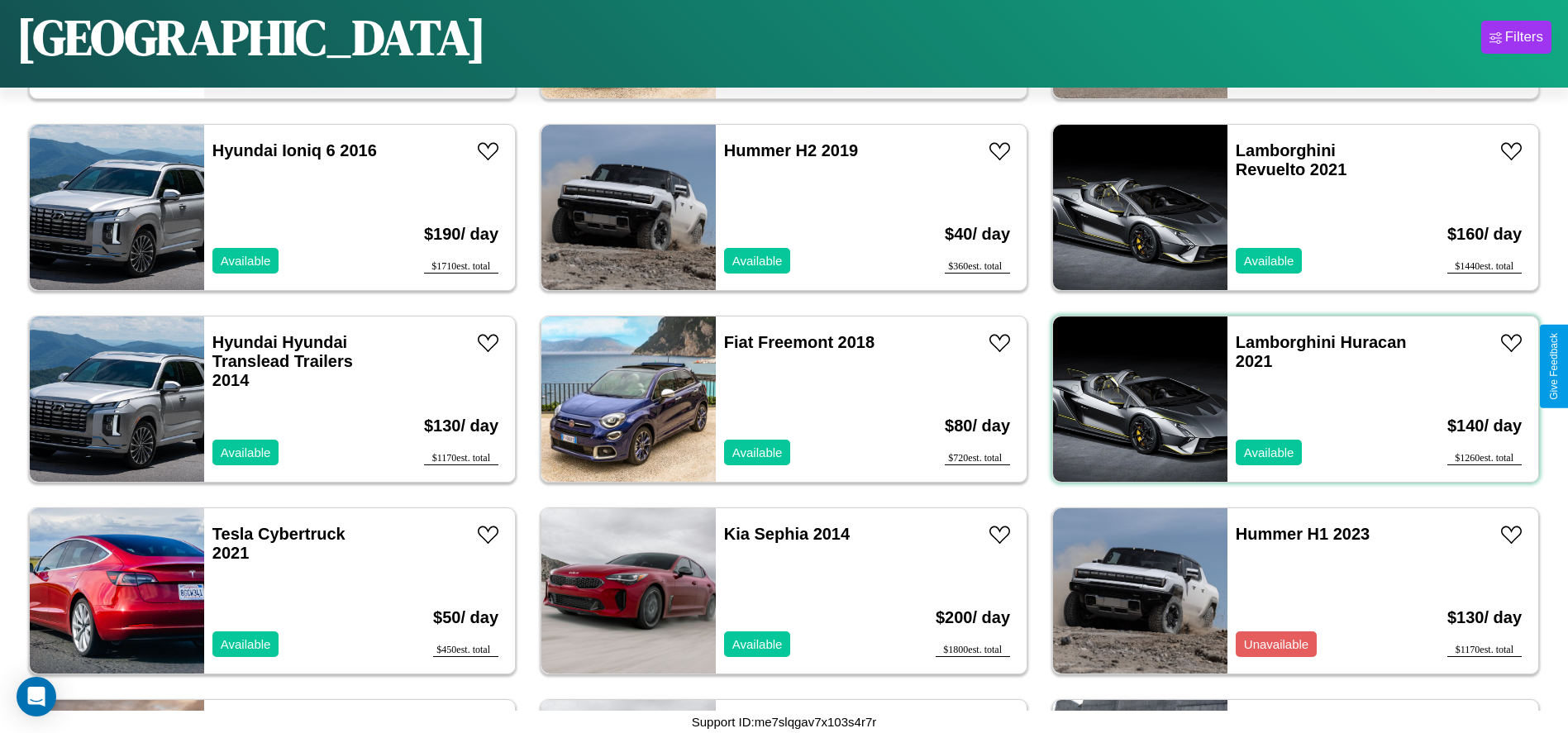
click at [1285, 400] on div "Lamborghini Huracan 2021 Available" at bounding box center [1322, 400] width 191 height 166
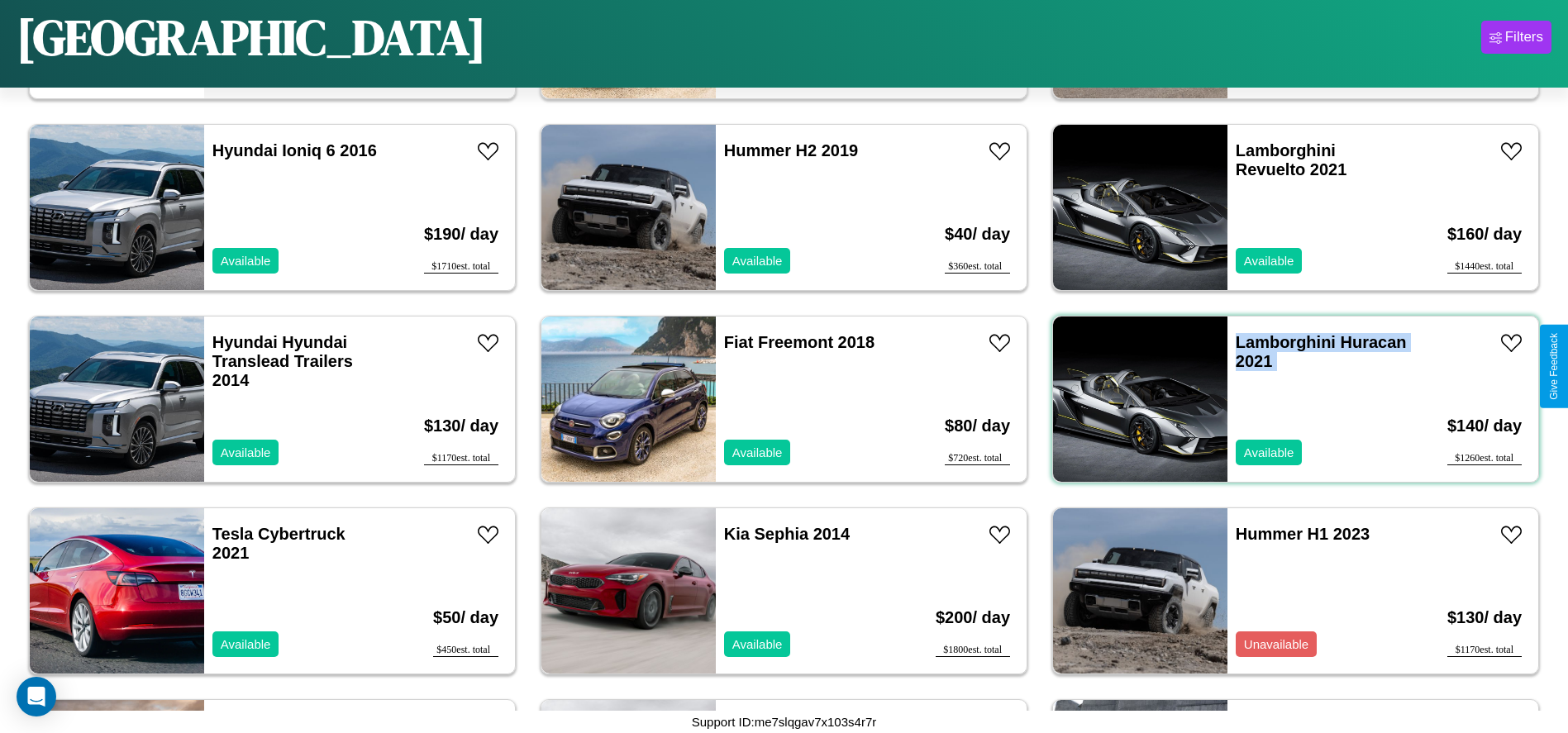
click at [1285, 400] on div "Lamborghini Huracan 2021 Available" at bounding box center [1322, 400] width 191 height 166
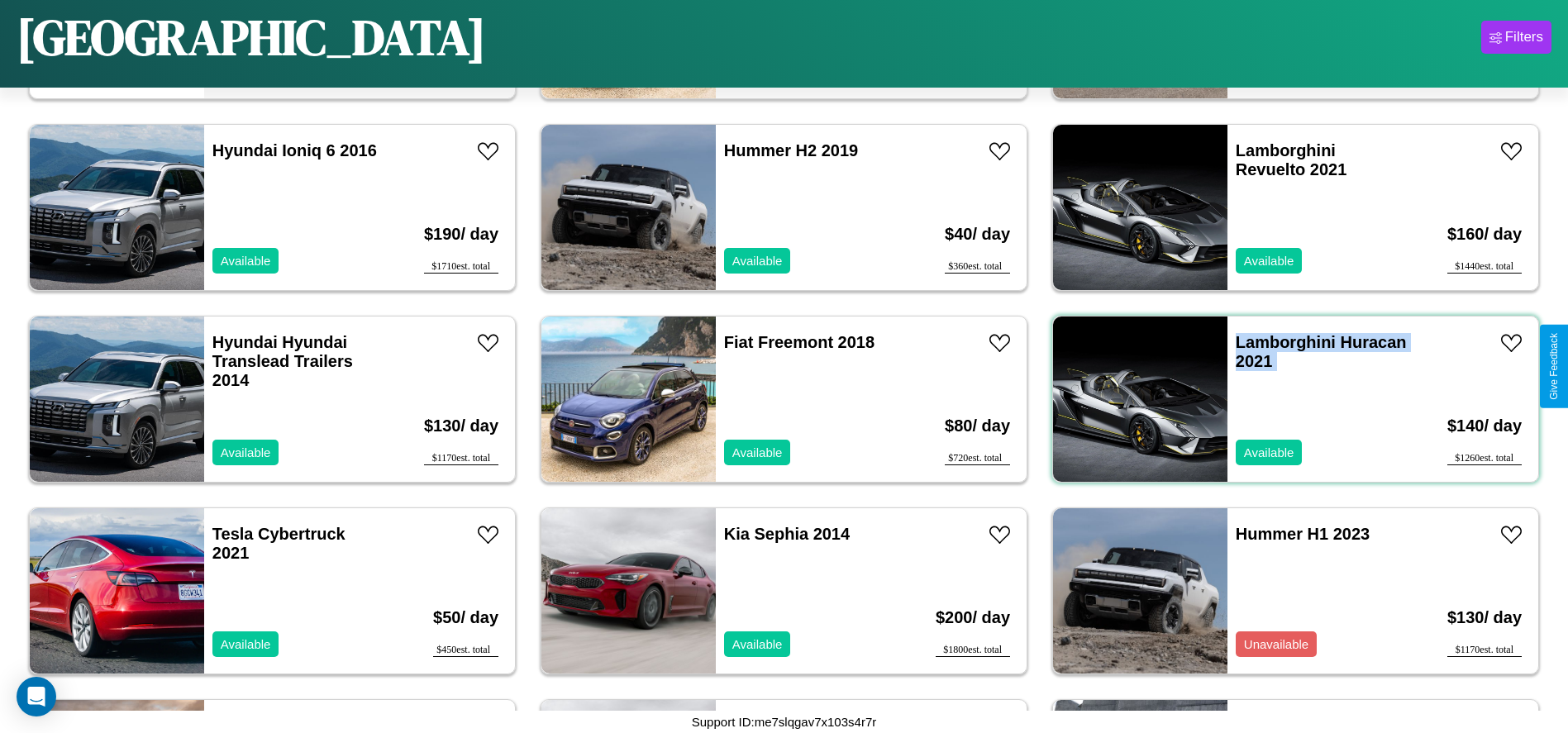
click at [1285, 400] on div "Lamborghini Huracan 2021 Available" at bounding box center [1322, 400] width 191 height 166
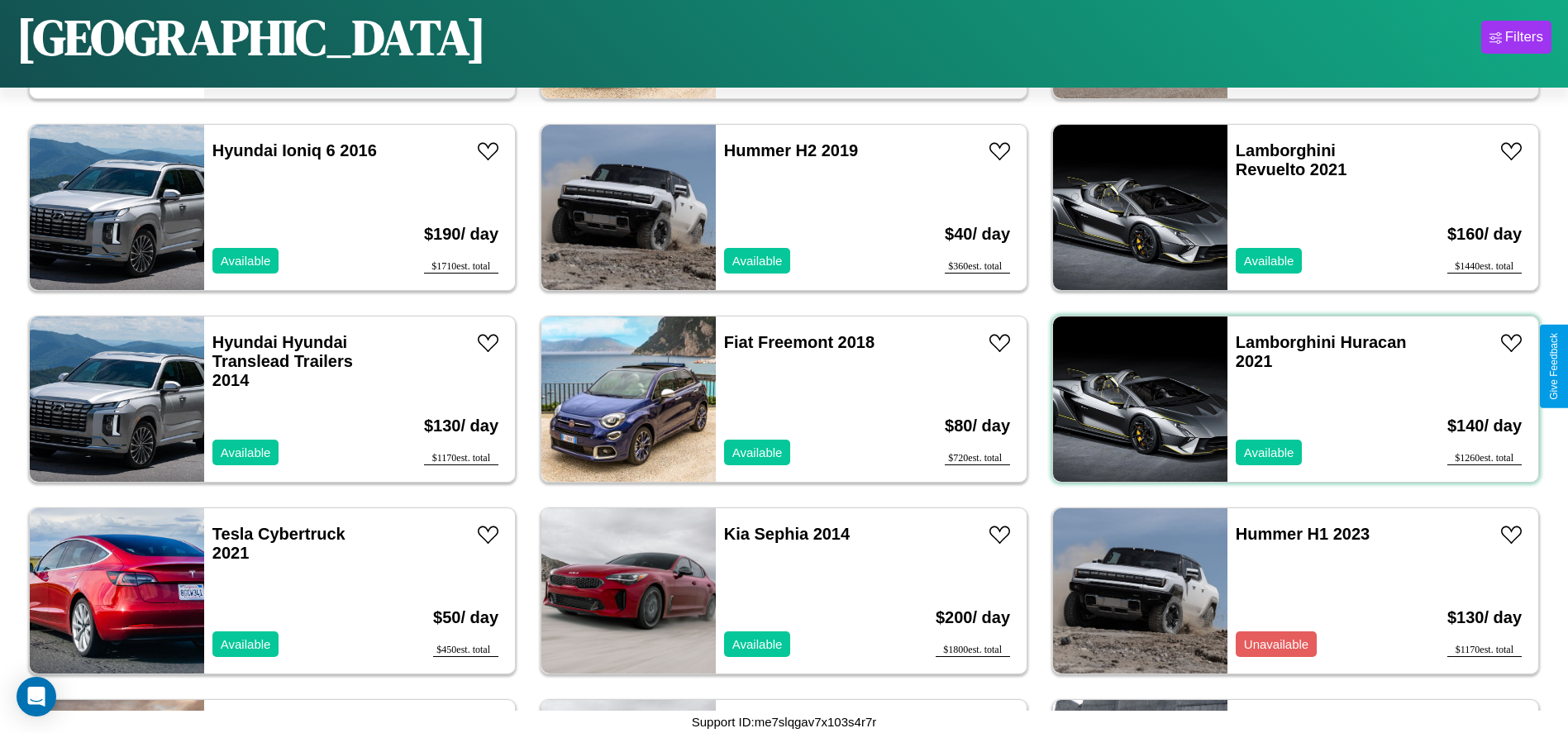
click at [1285, 400] on div "Lamborghini Huracan 2021 Available" at bounding box center [1322, 400] width 191 height 166
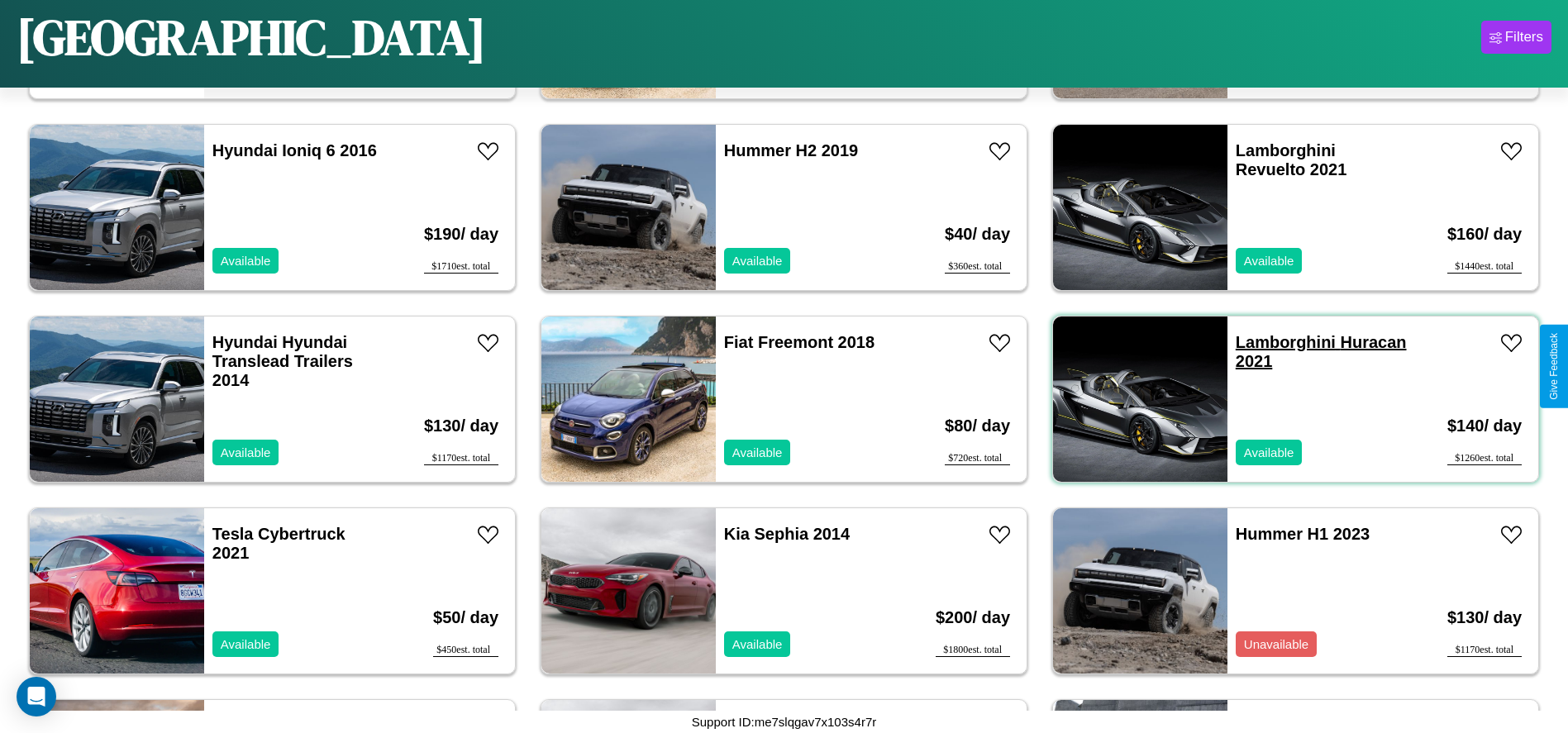
click at [1275, 342] on link "Lamborghini Huracan 2021" at bounding box center [1321, 352] width 172 height 37
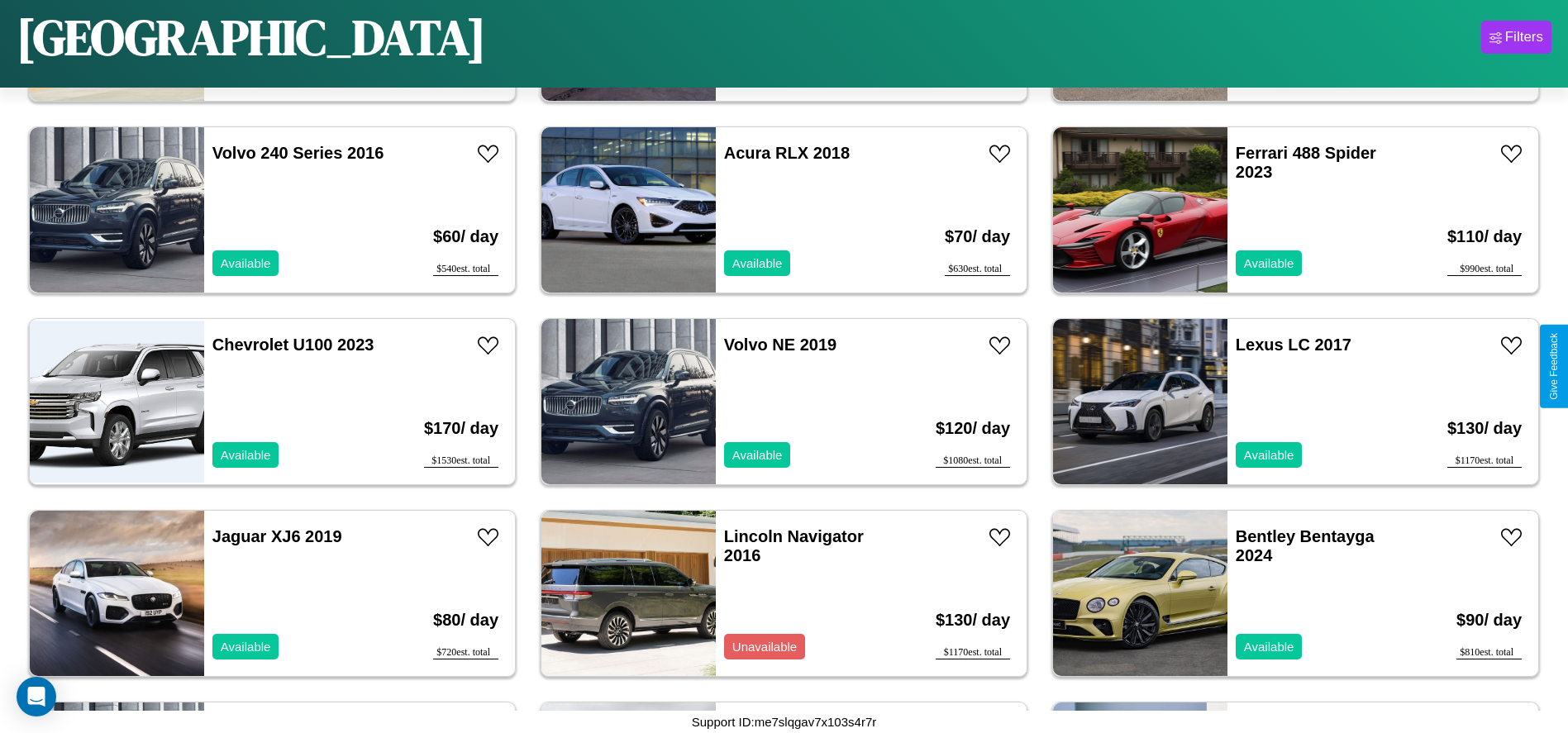
scroll to position [3061, 0]
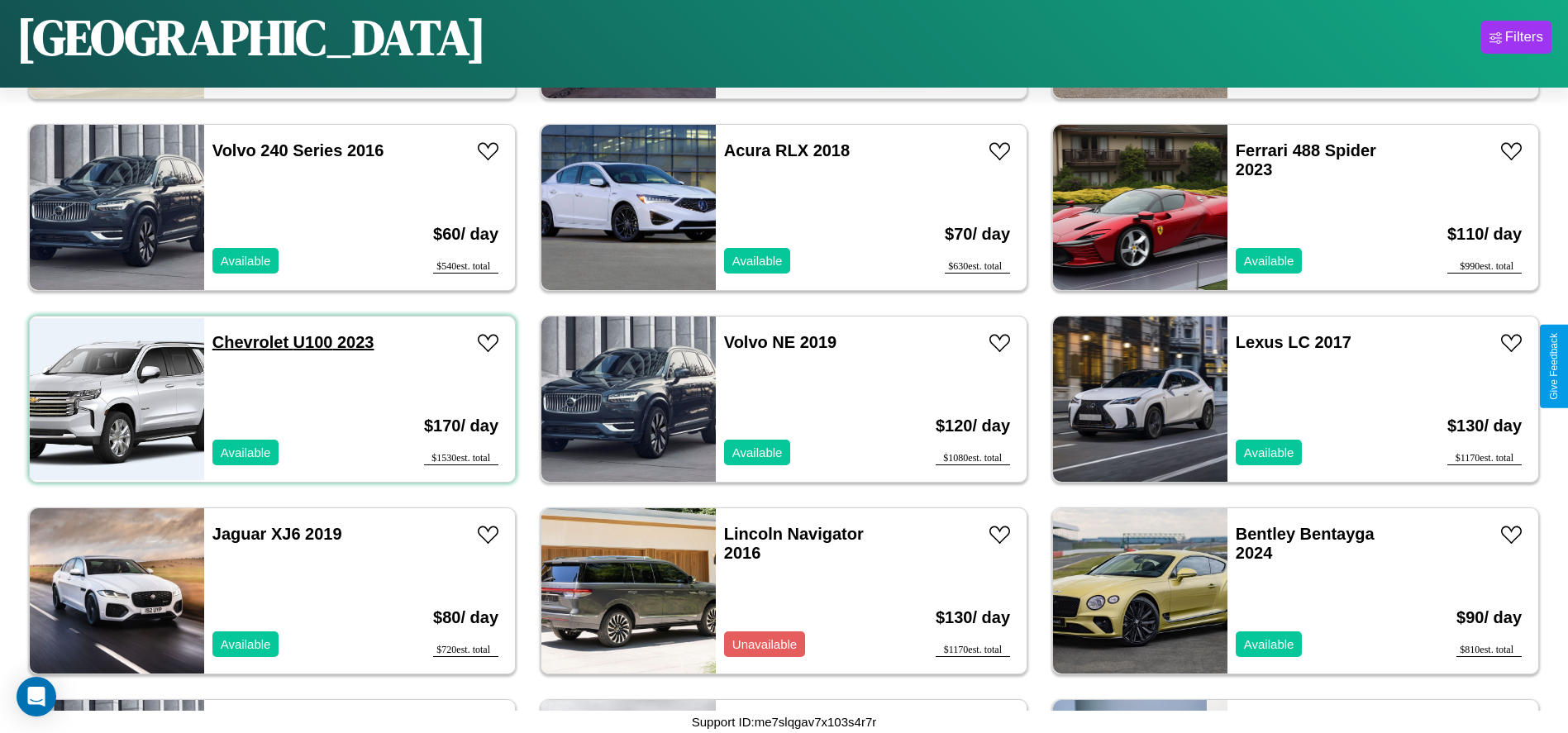
click at [248, 342] on link "Chevrolet U100 2023" at bounding box center [293, 342] width 162 height 19
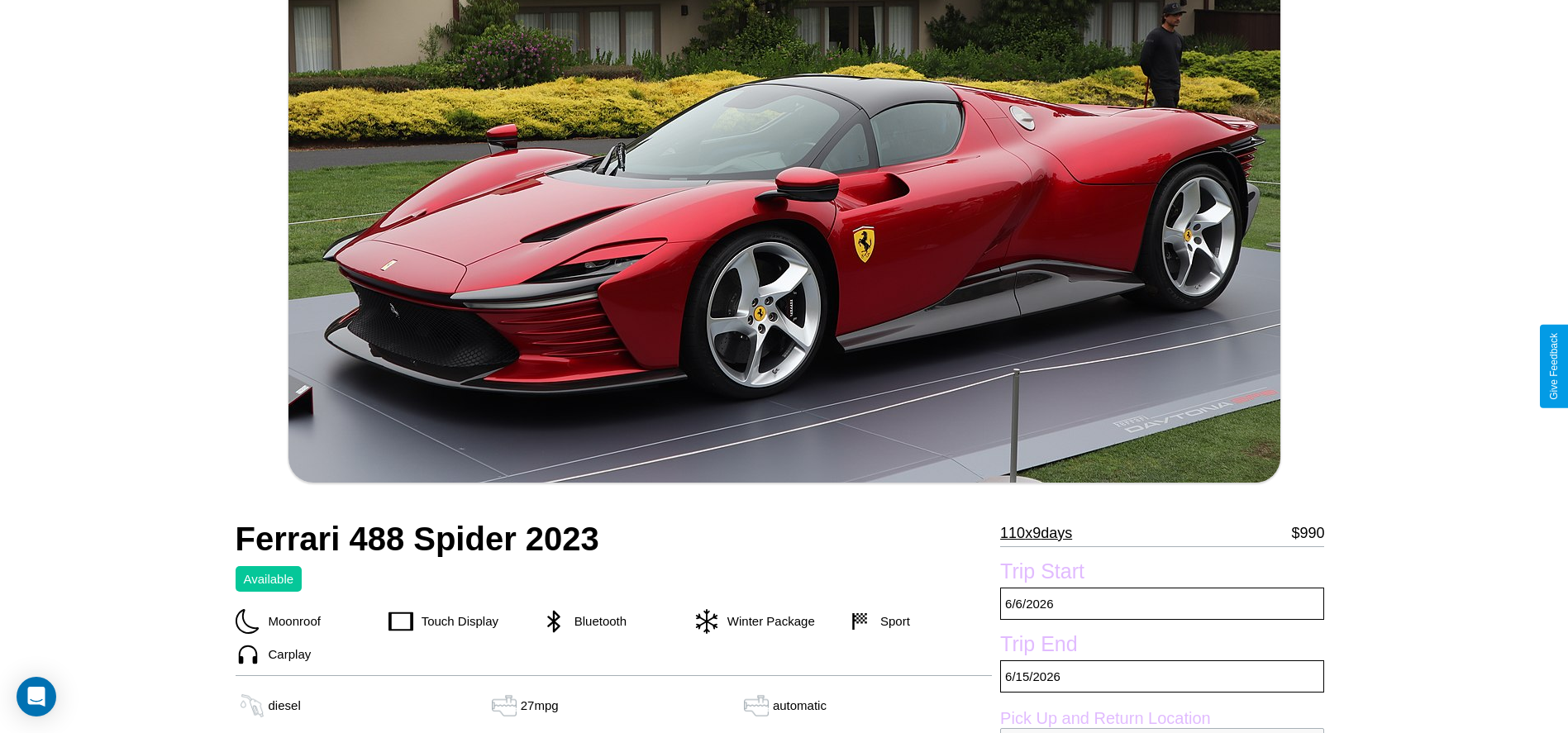
scroll to position [434, 0]
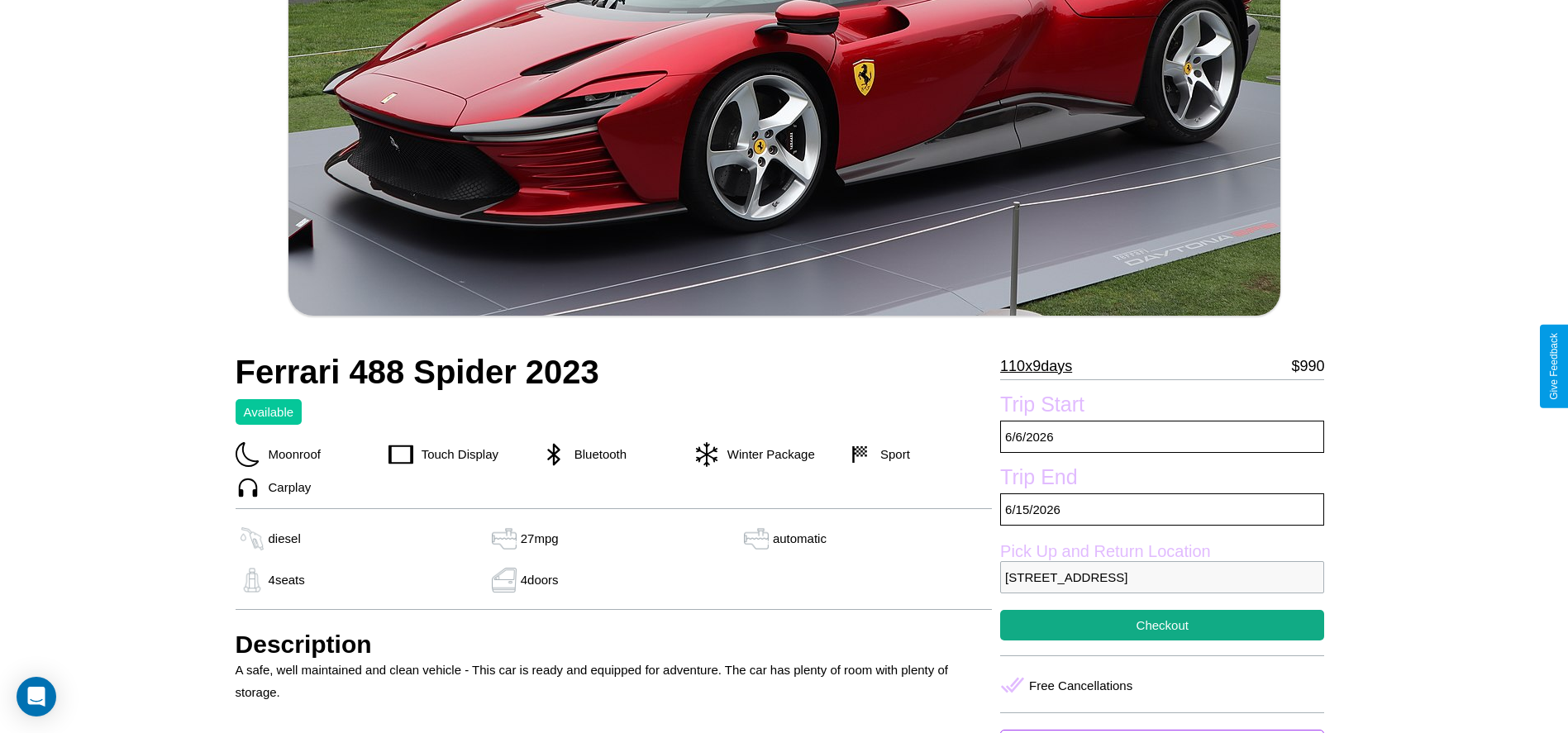
click at [1041, 366] on p "110 x 9 days" at bounding box center [1036, 366] width 72 height 26
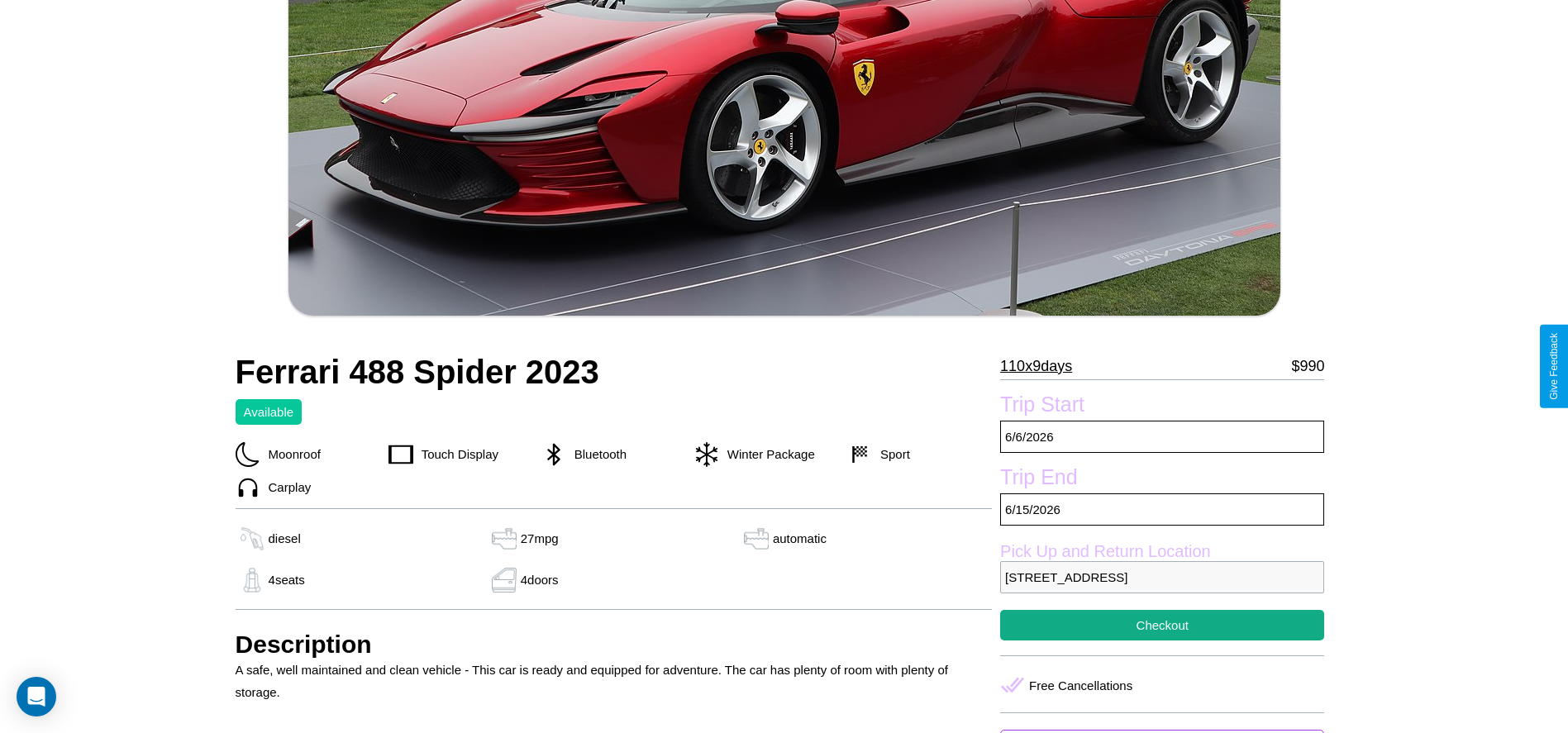
click at [1041, 366] on p "110 x 9 days" at bounding box center [1036, 366] width 72 height 26
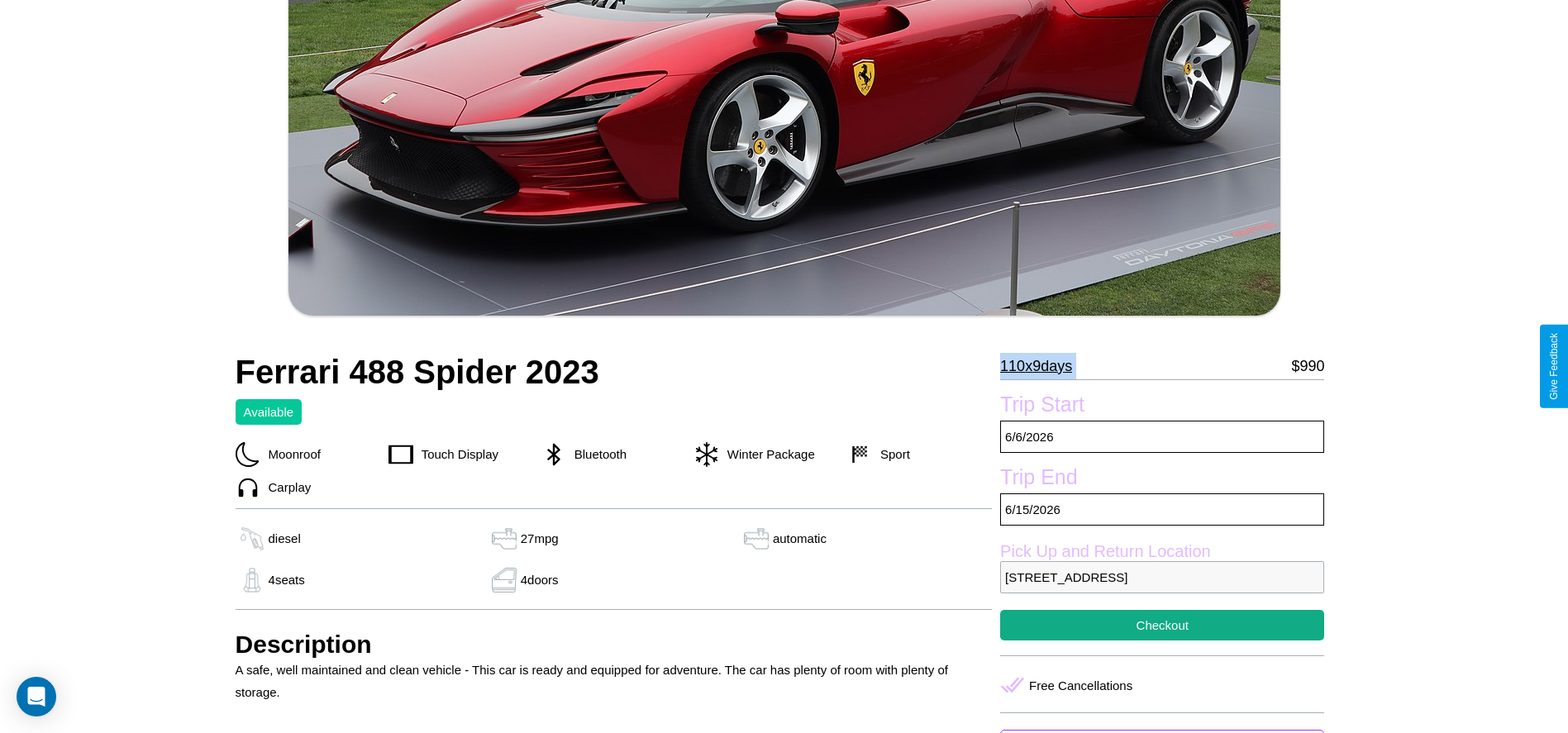
click at [1041, 366] on p "110 x 9 days" at bounding box center [1036, 366] width 72 height 26
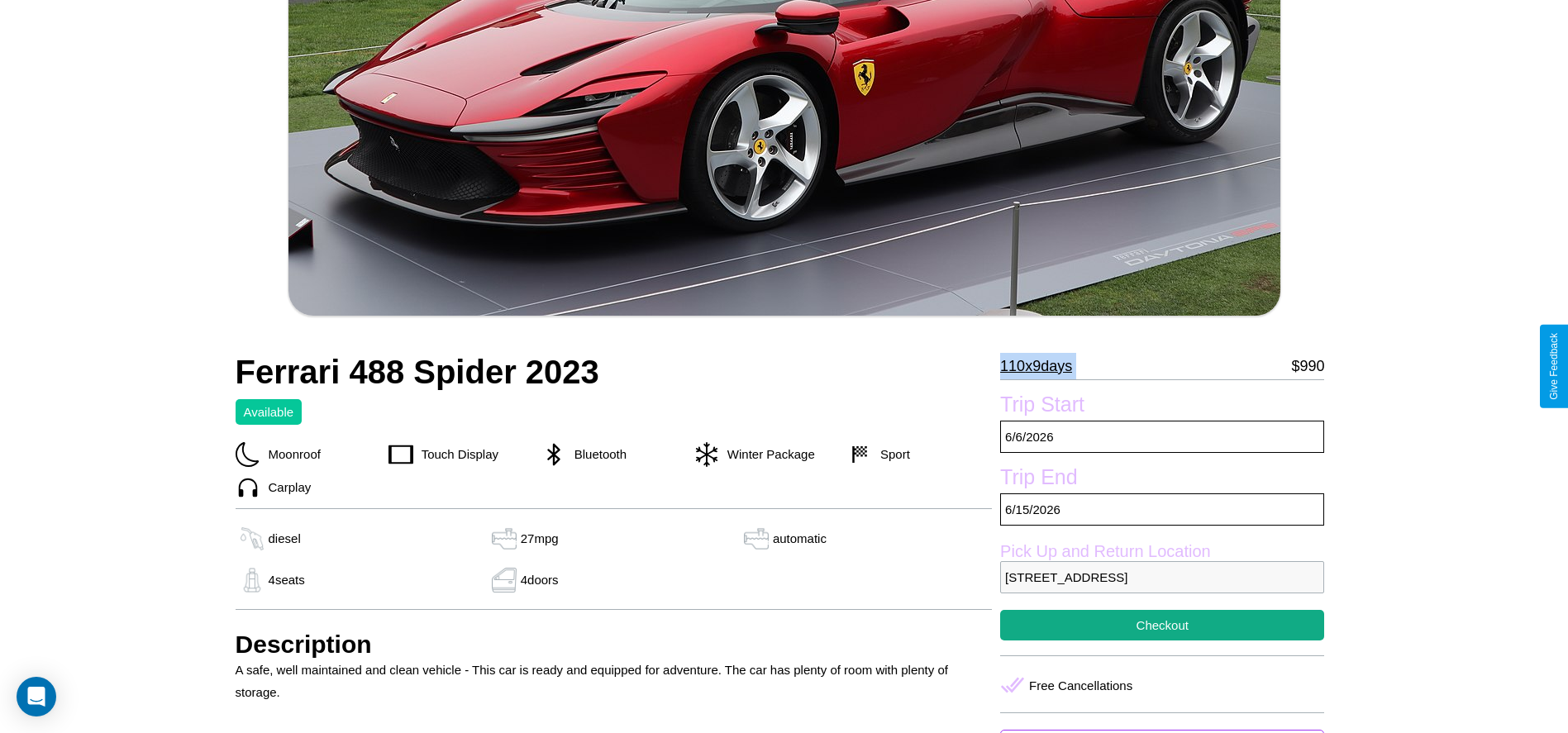
click at [1041, 366] on p "110 x 9 days" at bounding box center [1036, 366] width 72 height 26
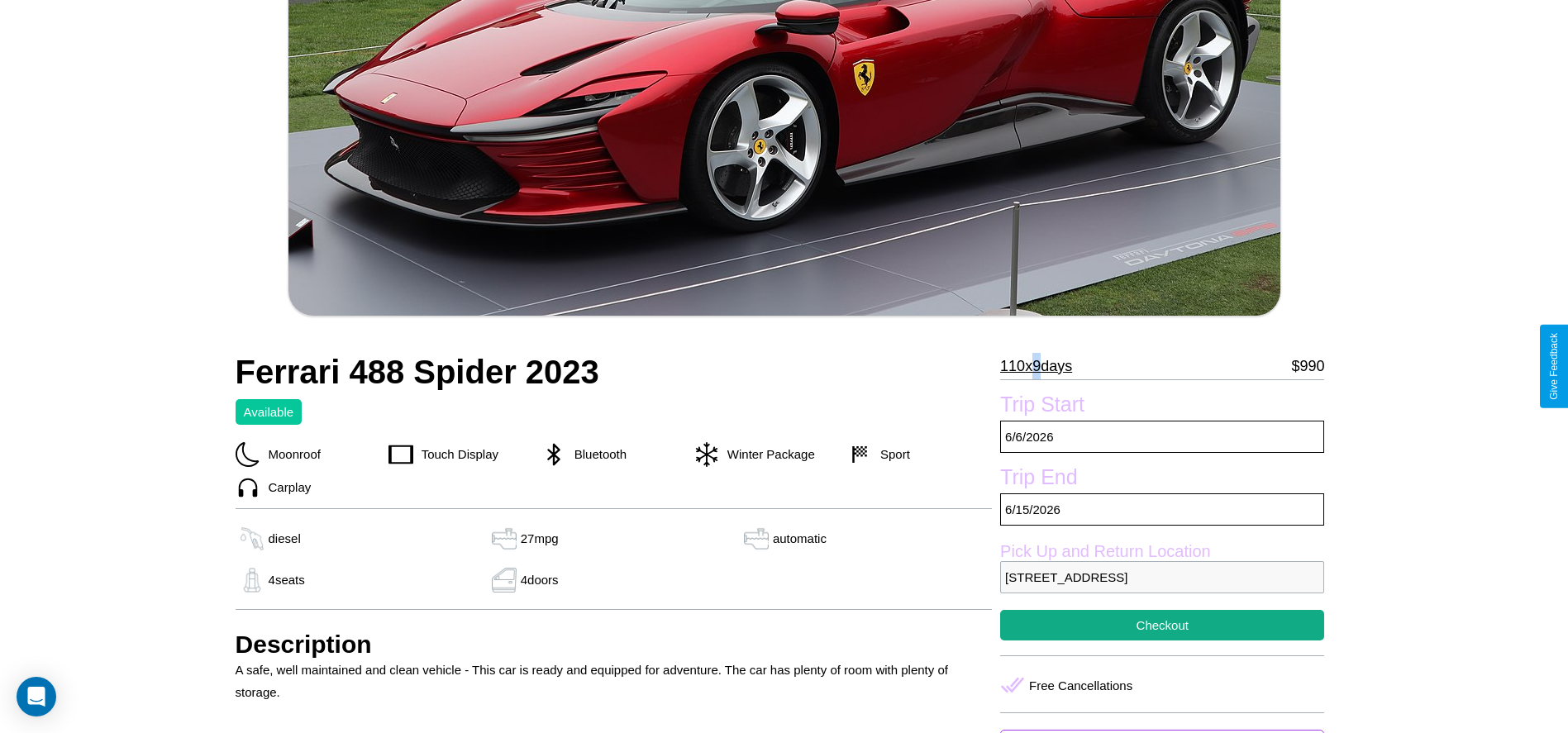
click at [1041, 366] on p "110 x 9 days" at bounding box center [1036, 366] width 72 height 26
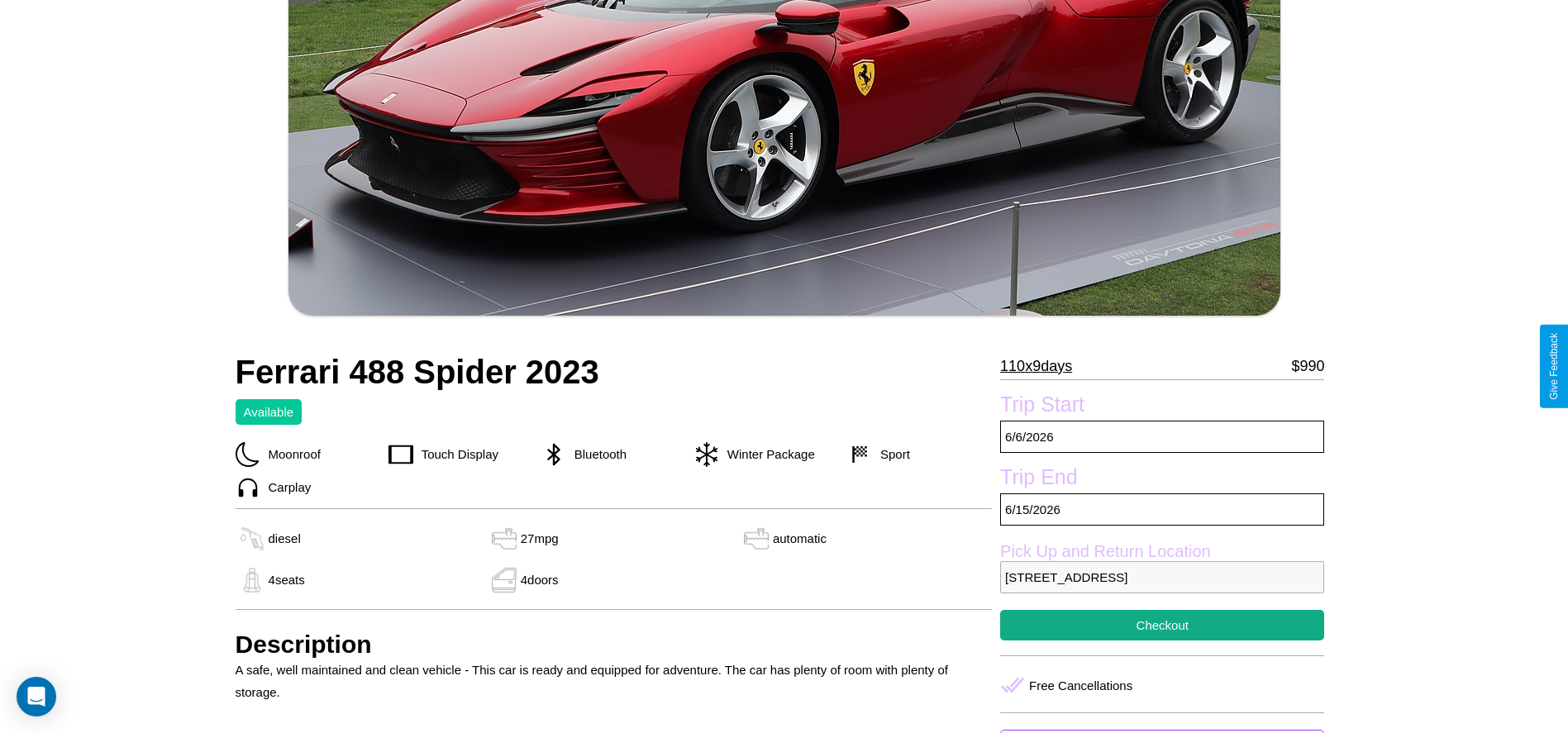
scroll to position [693, 0]
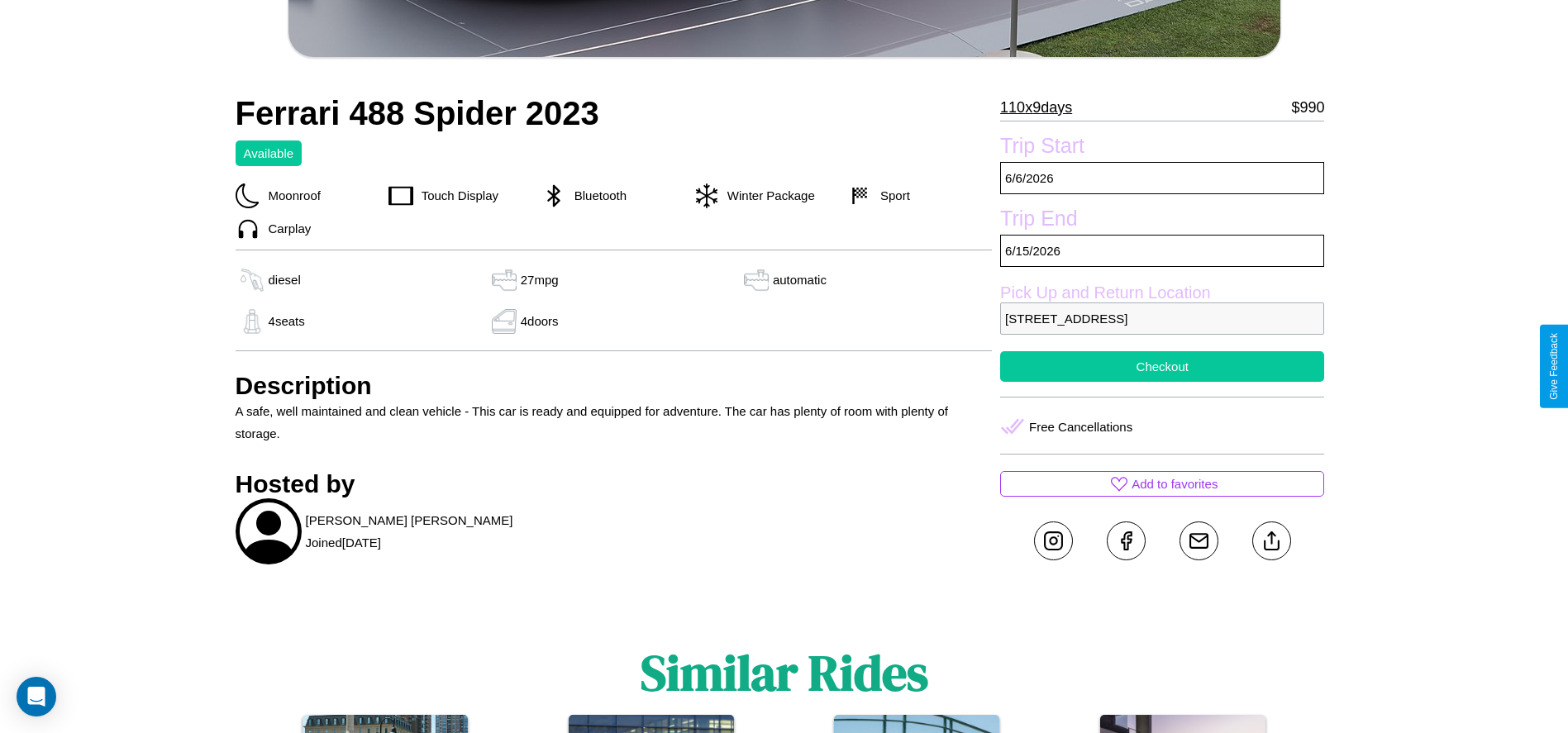
click at [1162, 366] on button "Checkout" at bounding box center [1162, 366] width 324 height 30
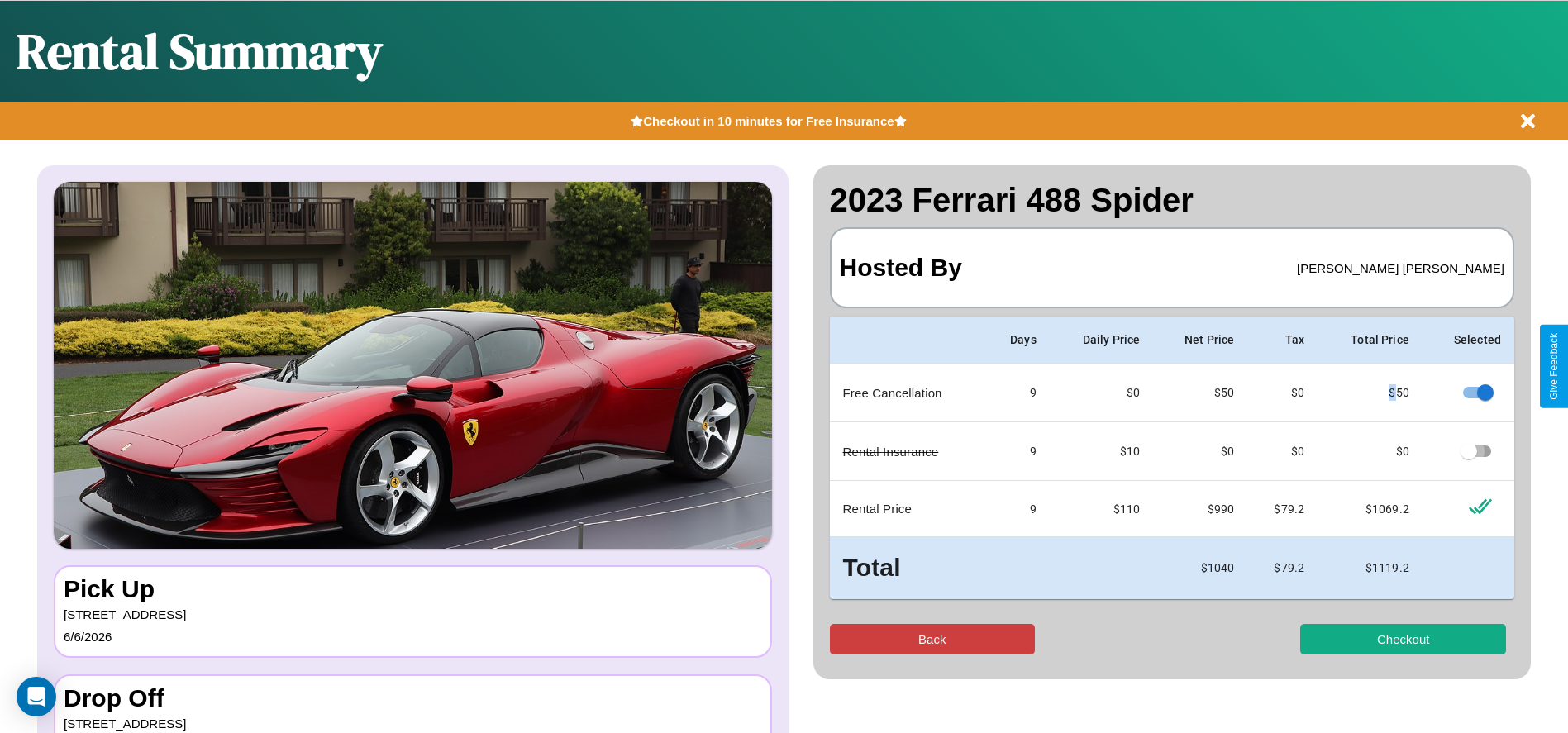
click at [932, 639] on button "Back" at bounding box center [932, 638] width 206 height 30
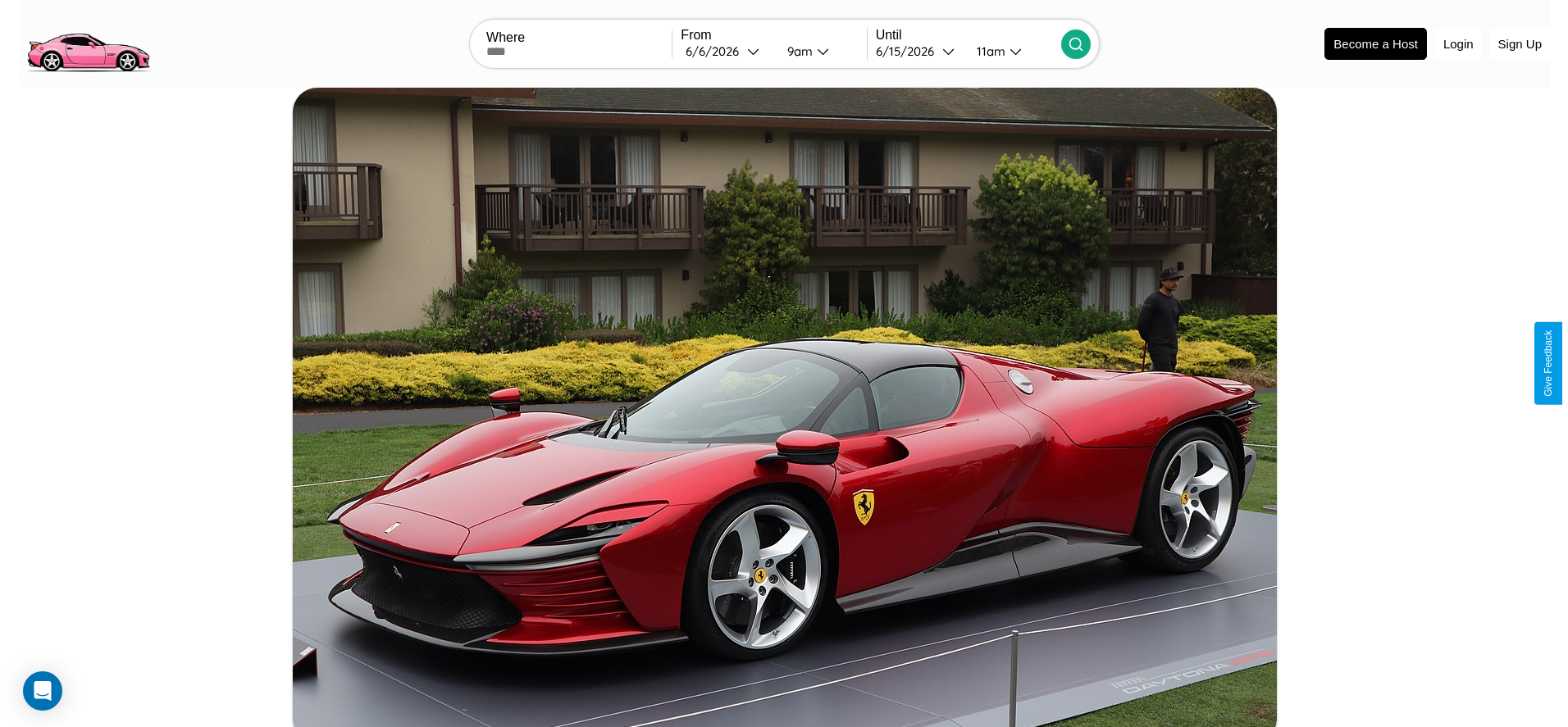
scroll to position [500, 0]
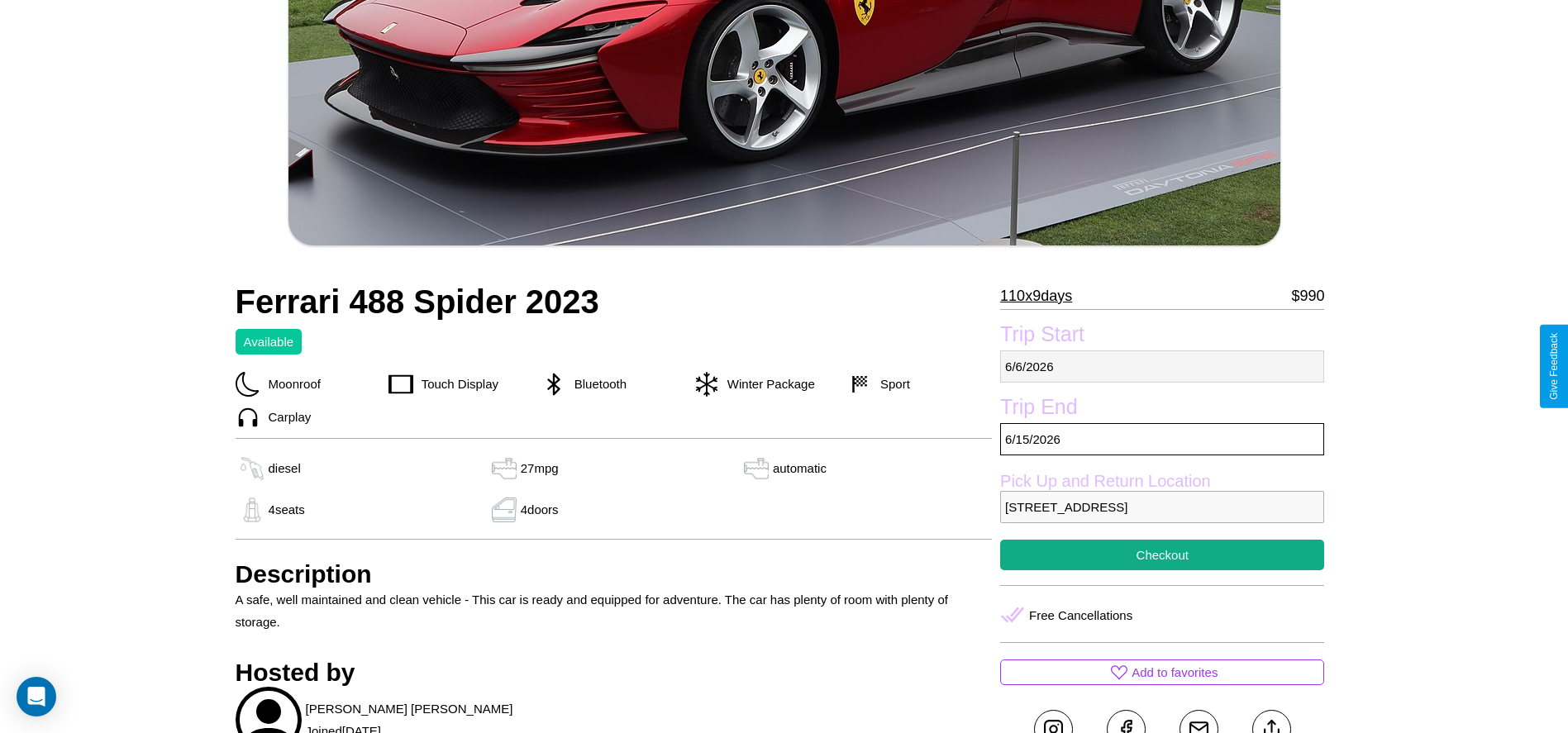
click at [1162, 366] on p "[DATE]" at bounding box center [1162, 366] width 324 height 32
select select "*"
select select "****"
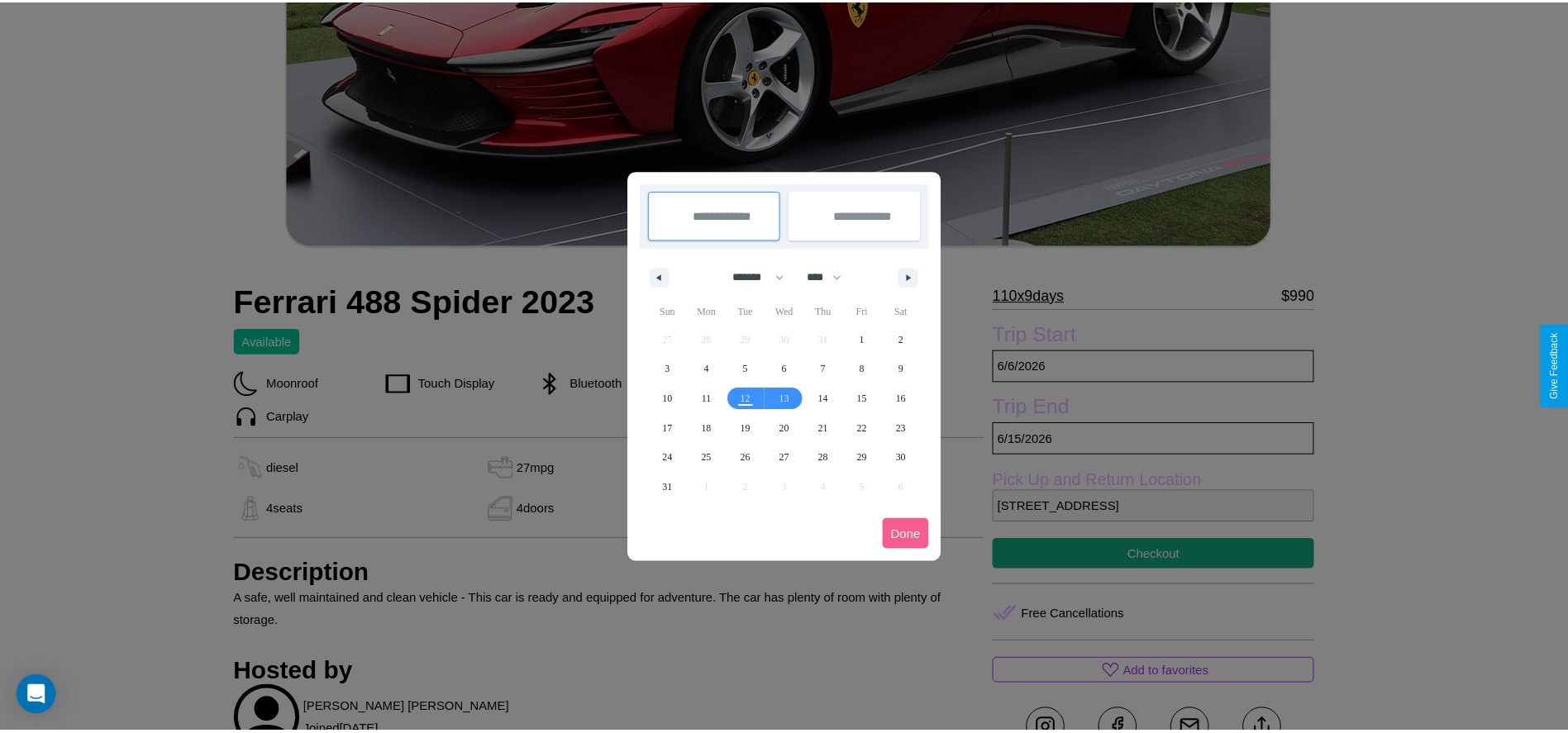
scroll to position [0, 0]
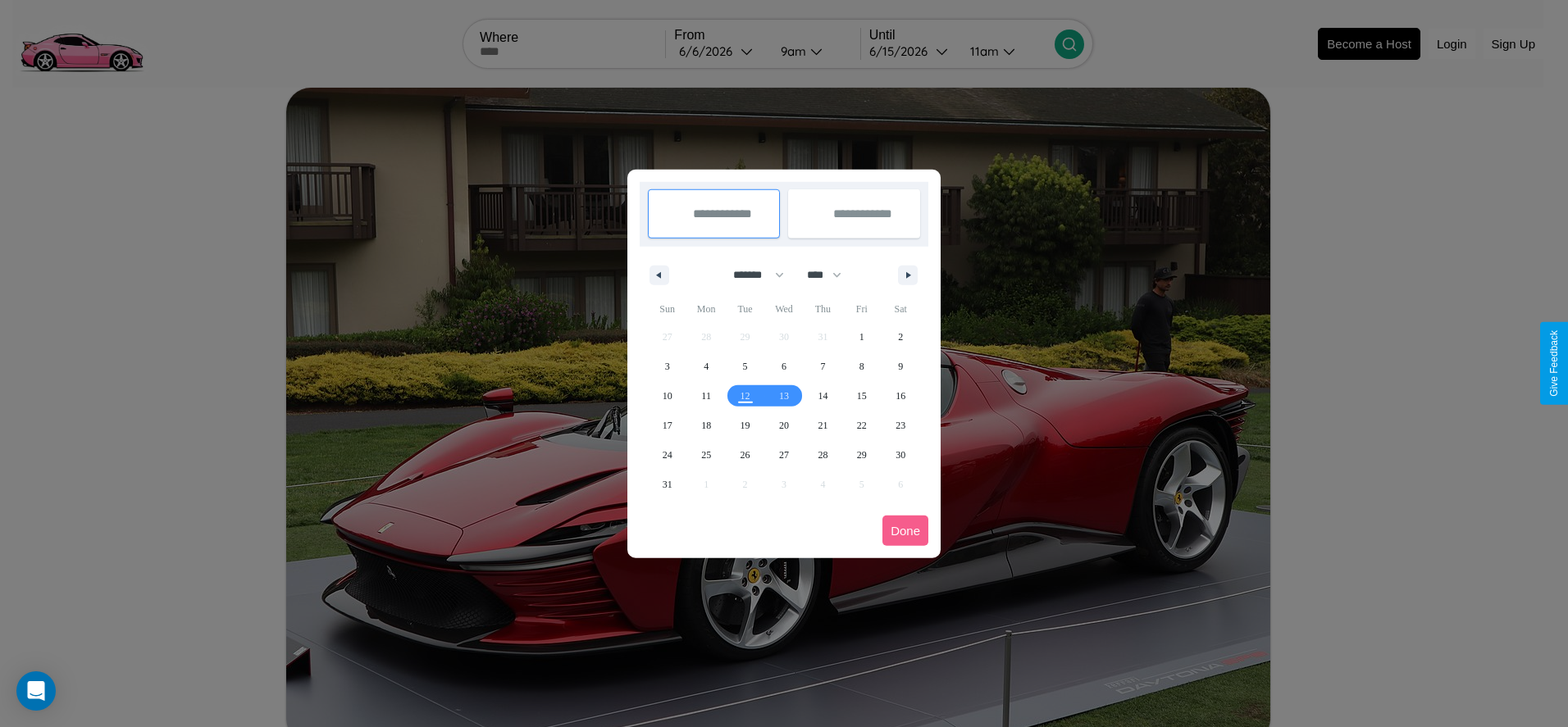
click at [721, 51] on div at bounding box center [784, 364] width 1568 height 727
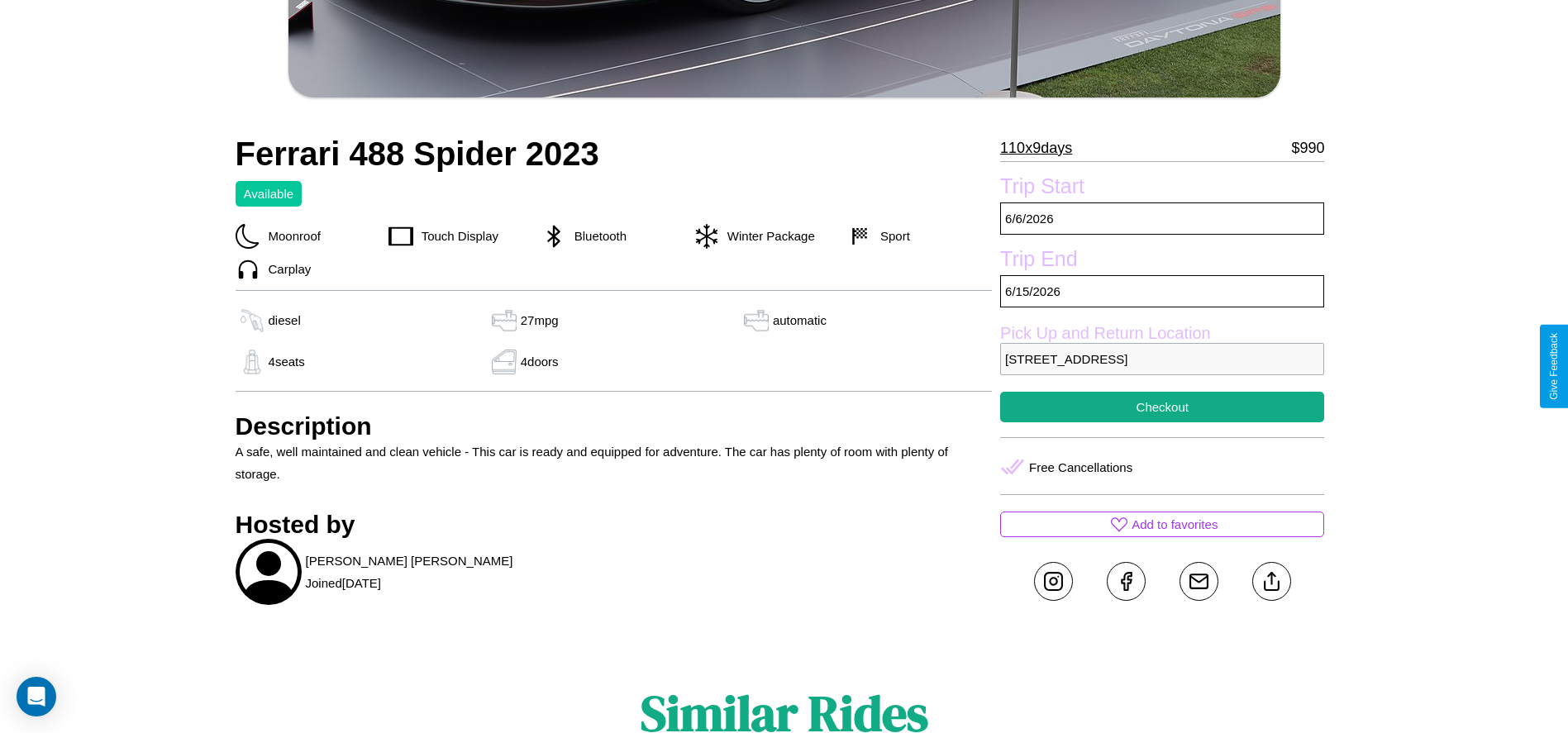
scroll to position [693, 0]
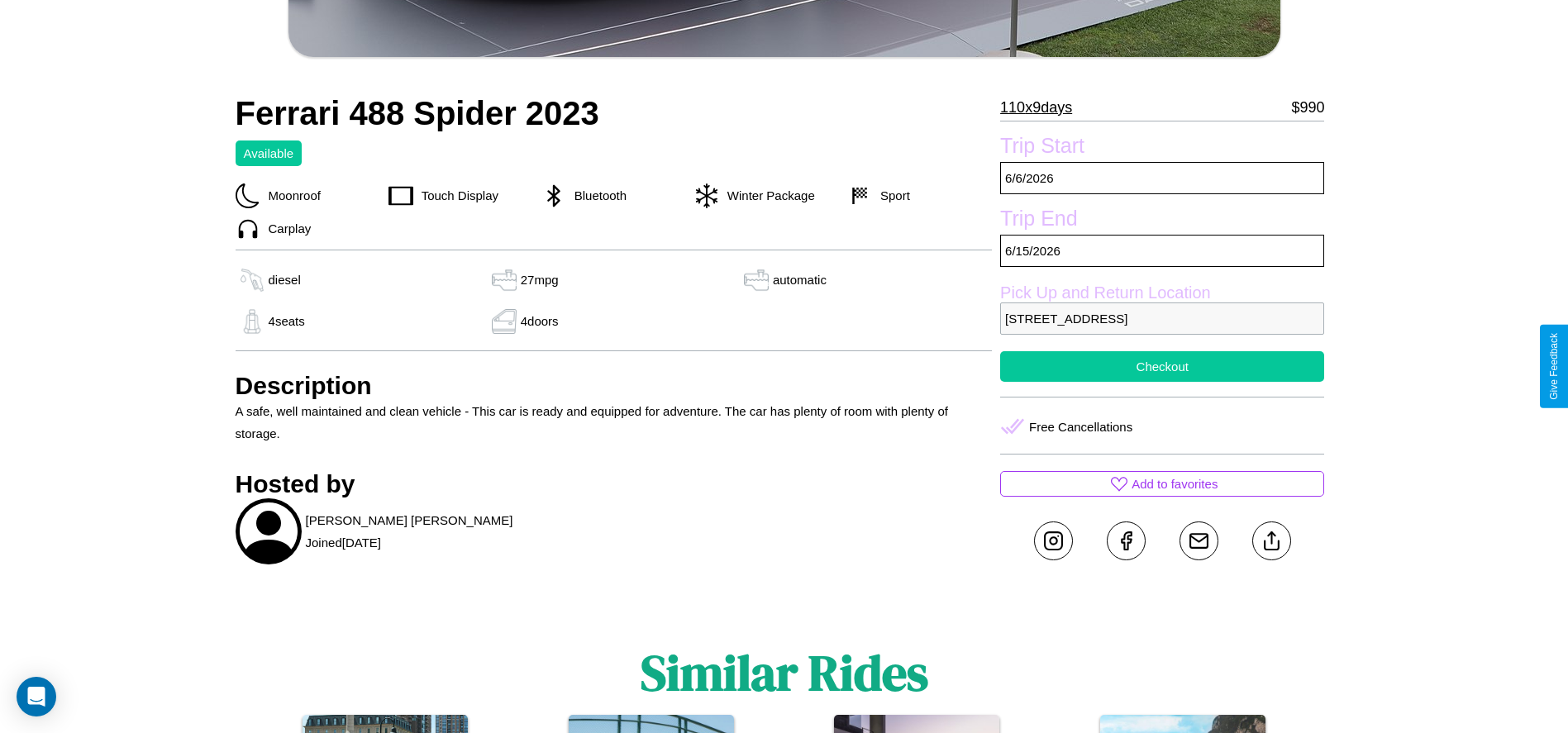
click at [1162, 366] on button "Checkout" at bounding box center [1162, 366] width 324 height 30
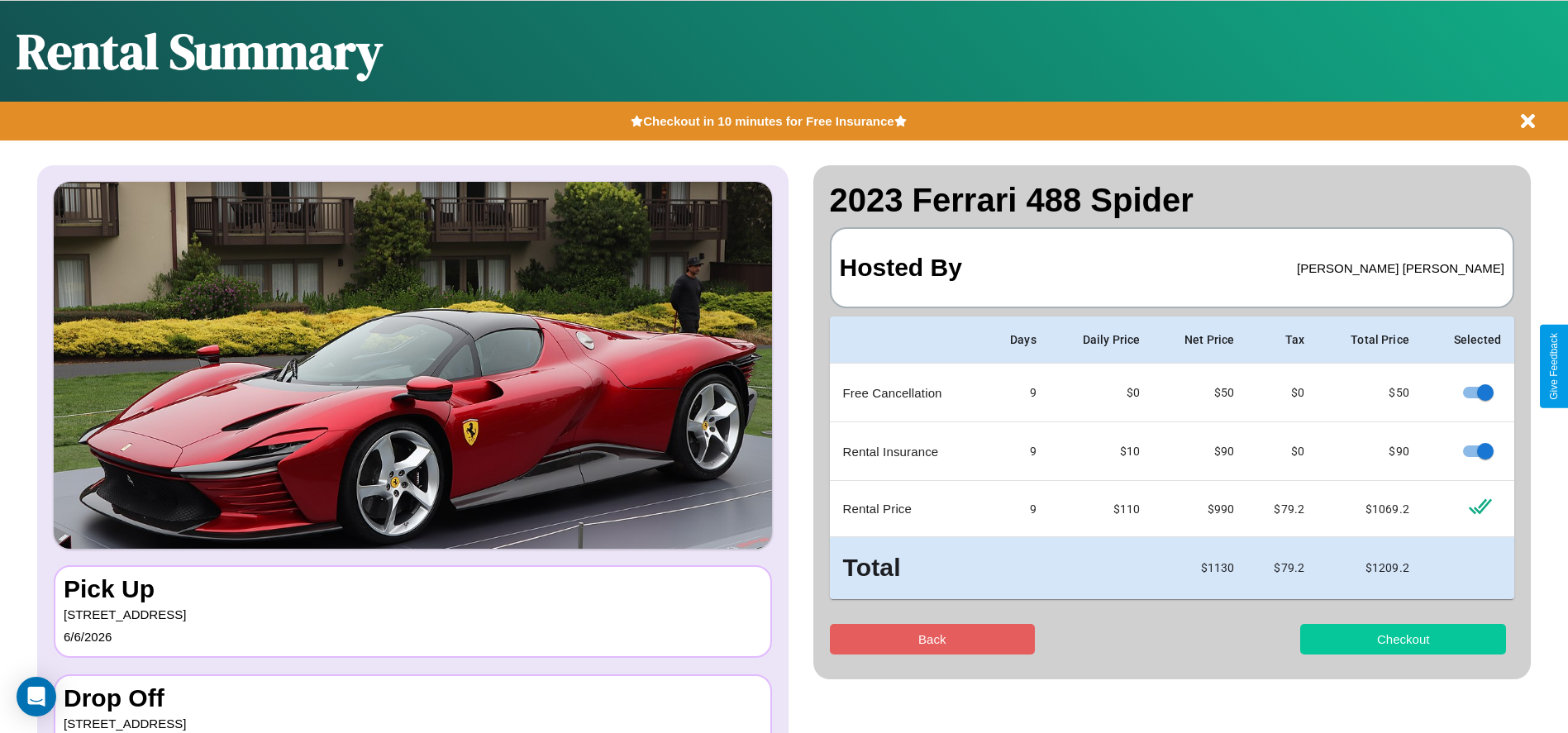
click at [1402, 639] on button "Checkout" at bounding box center [1402, 638] width 206 height 30
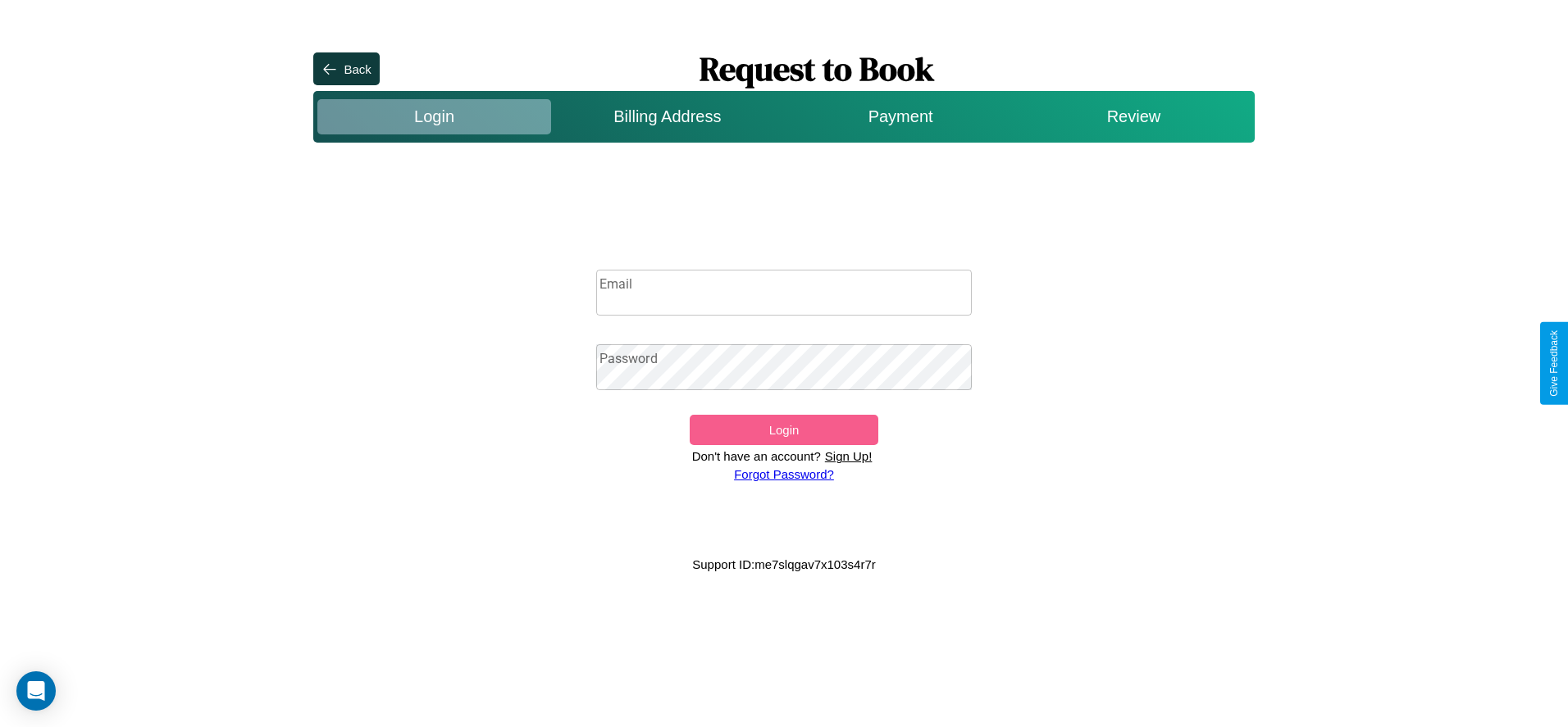
click at [848, 455] on p "Sign Up!" at bounding box center [849, 455] width 56 height 22
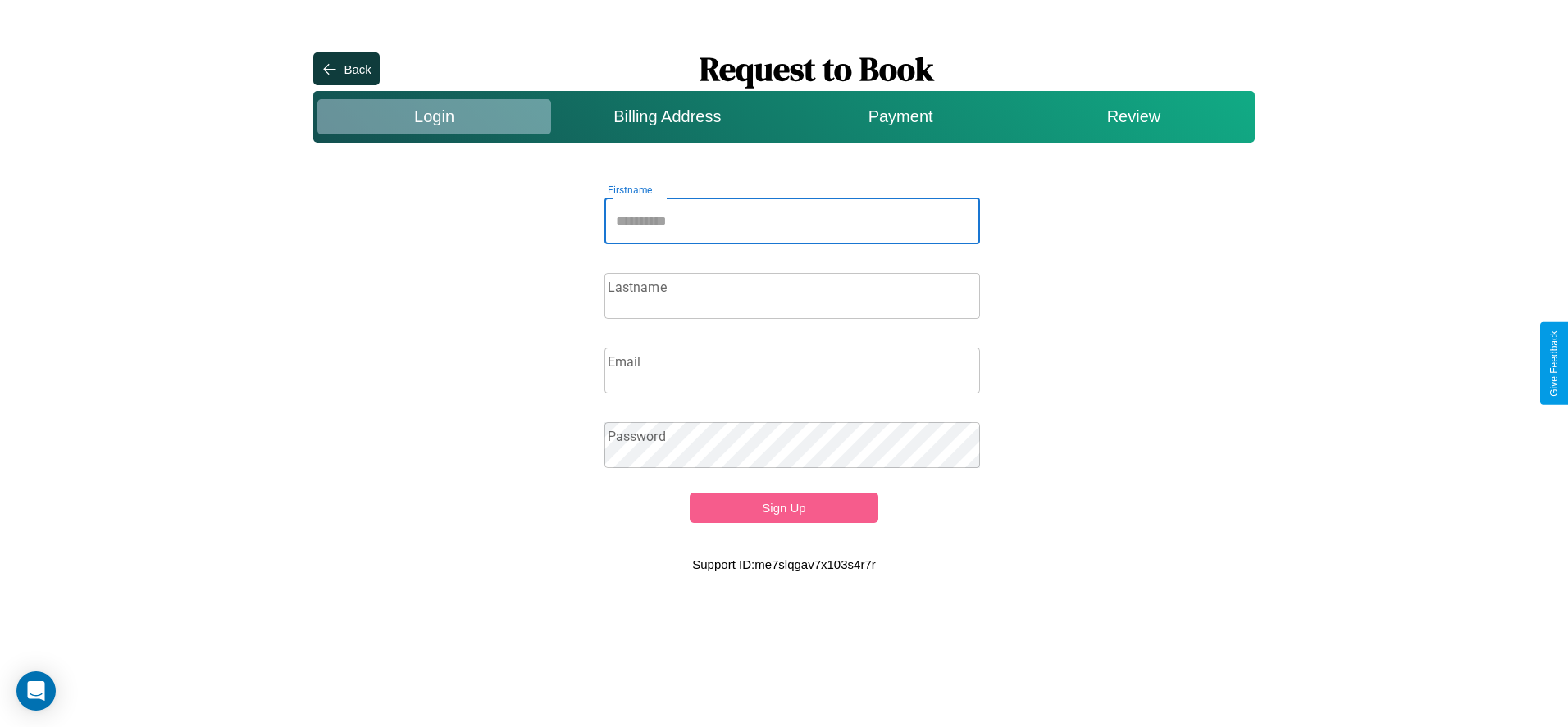
click at [792, 220] on input "Firstname" at bounding box center [792, 220] width 376 height 45
type input "****"
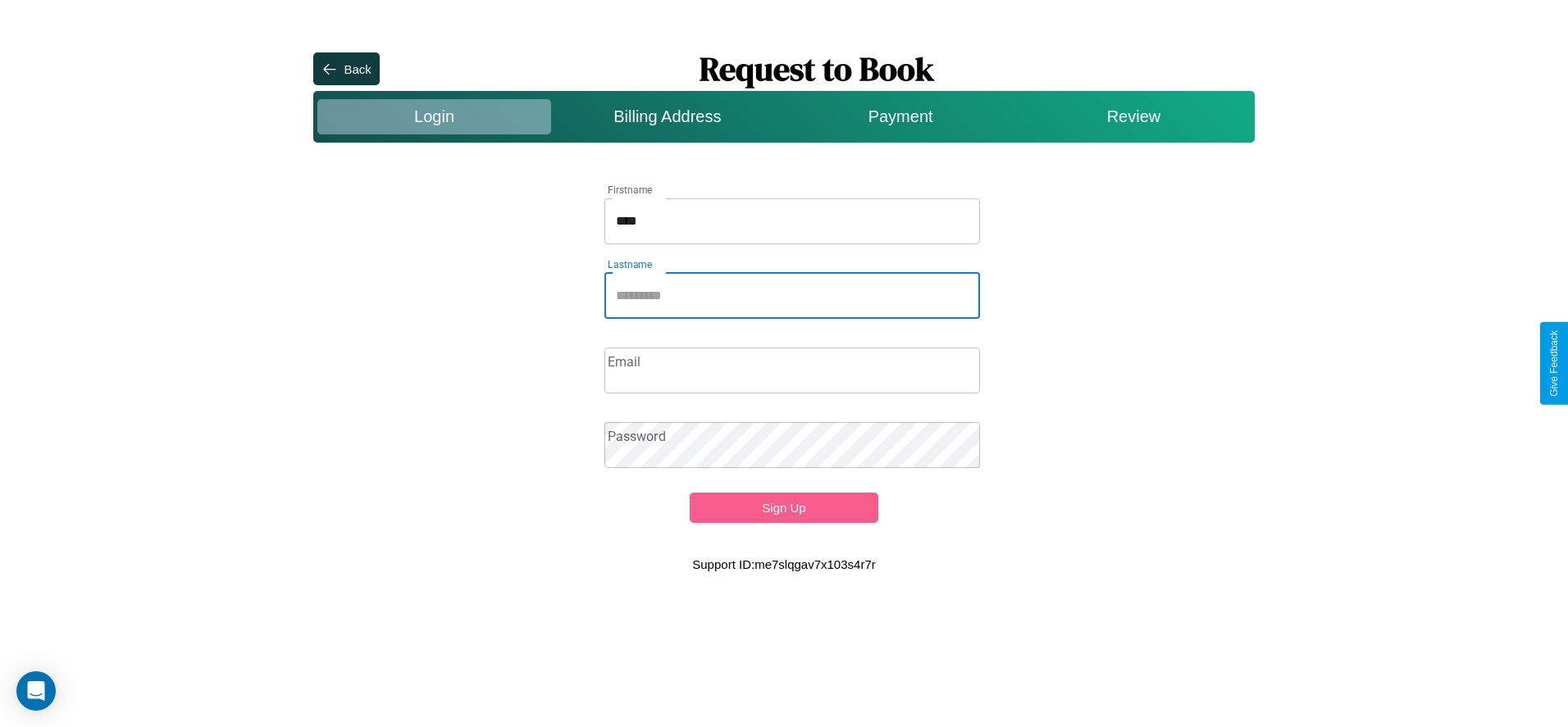
click at [792, 295] on input "Lastname" at bounding box center [792, 295] width 376 height 45
type input "********"
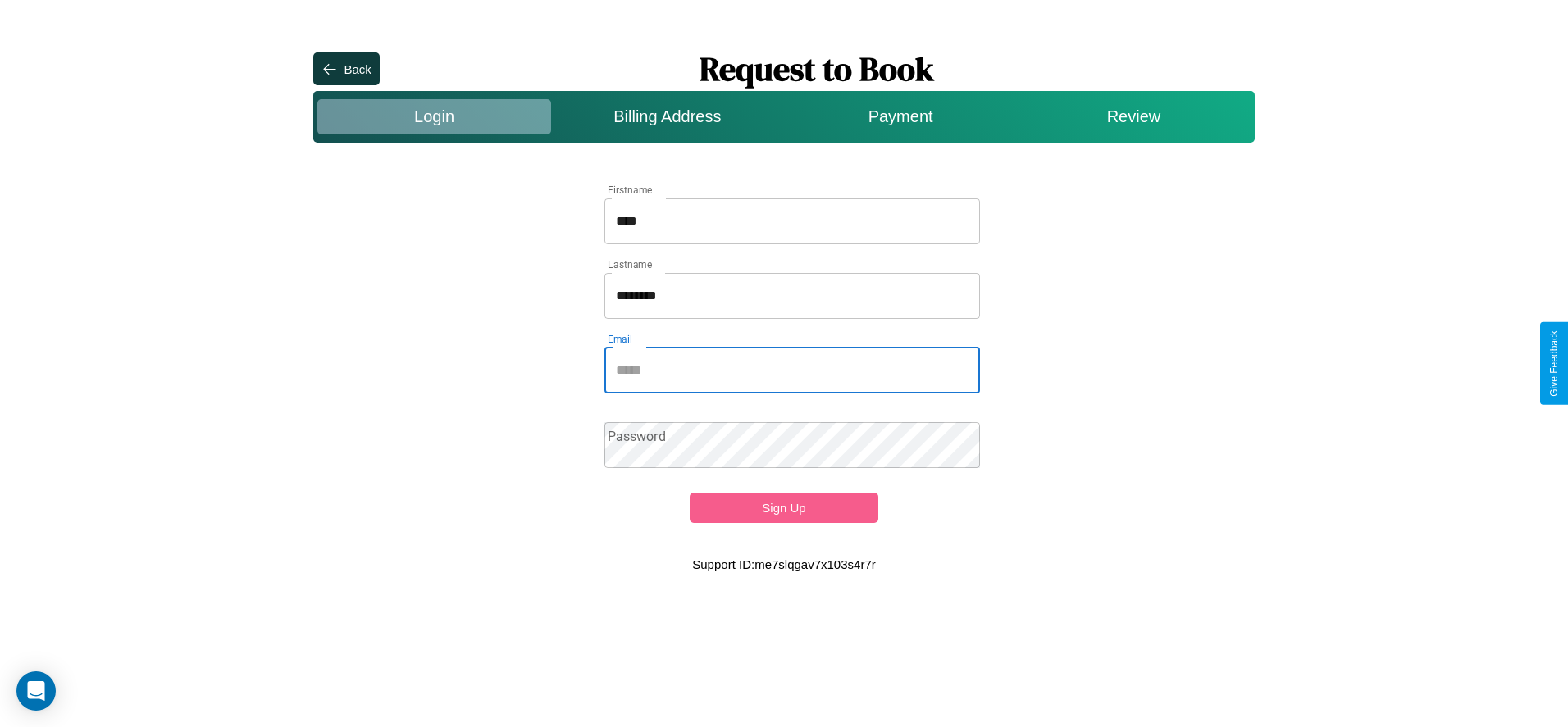
click at [792, 369] on input "Email" at bounding box center [792, 370] width 376 height 45
type input "**********"
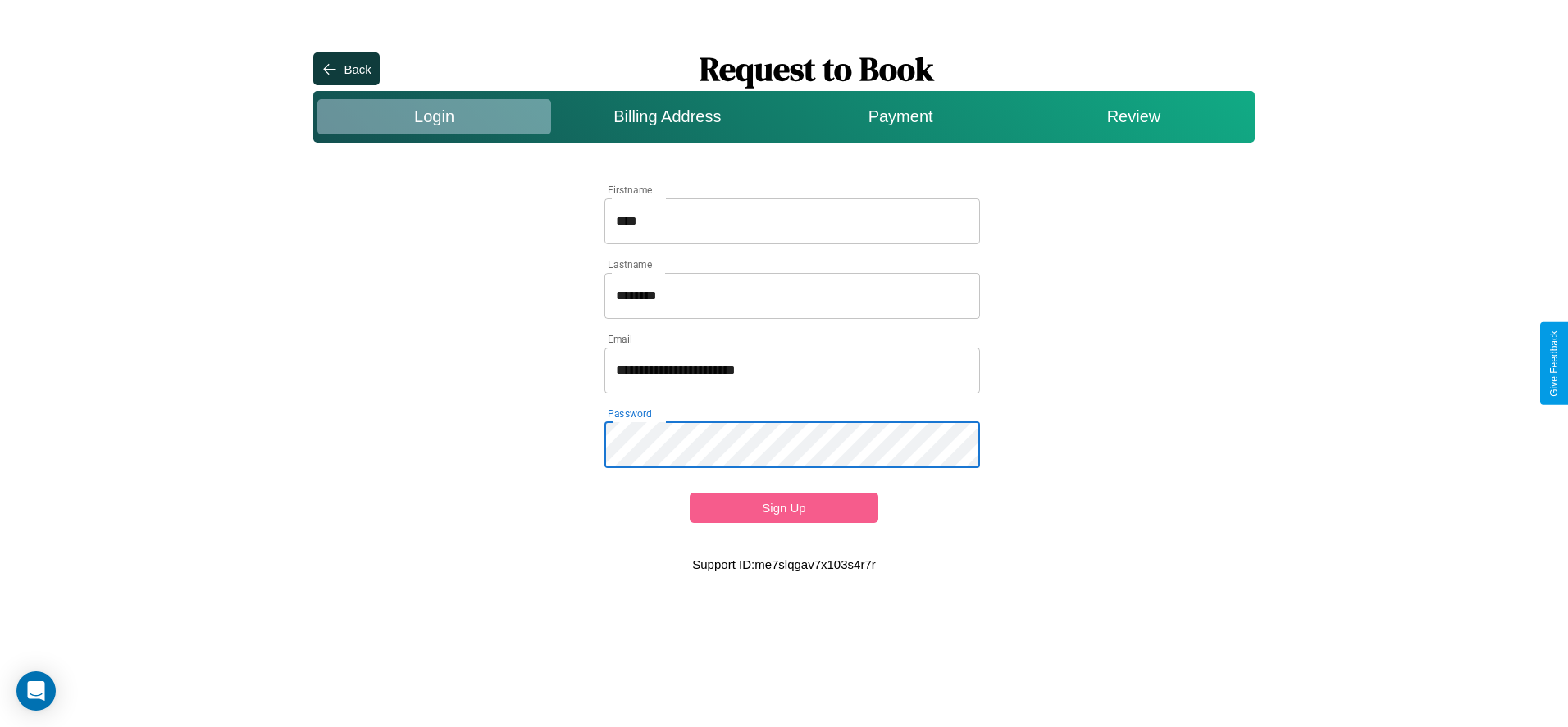
click at [784, 508] on button "Sign Up" at bounding box center [784, 508] width 188 height 30
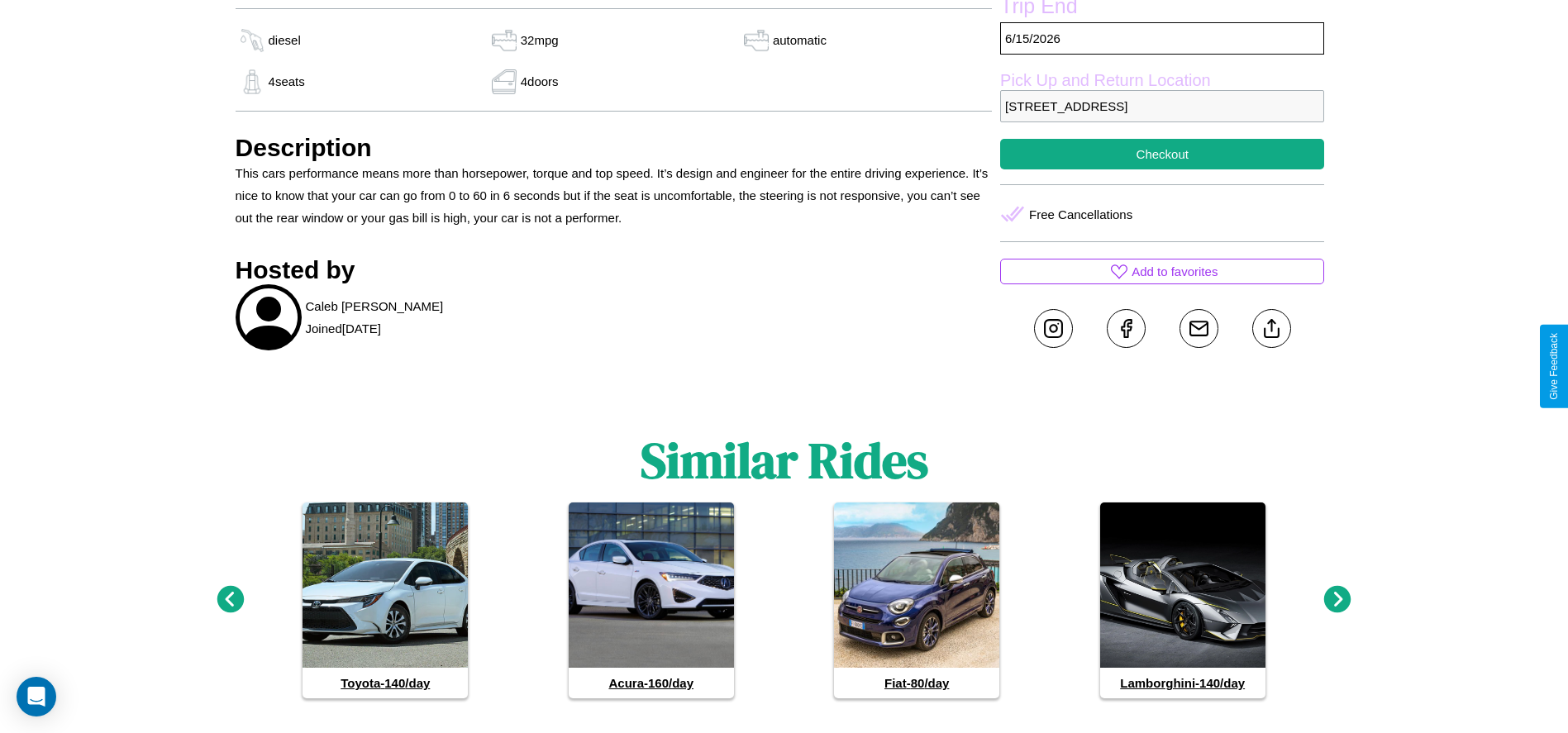
scroll to position [581, 0]
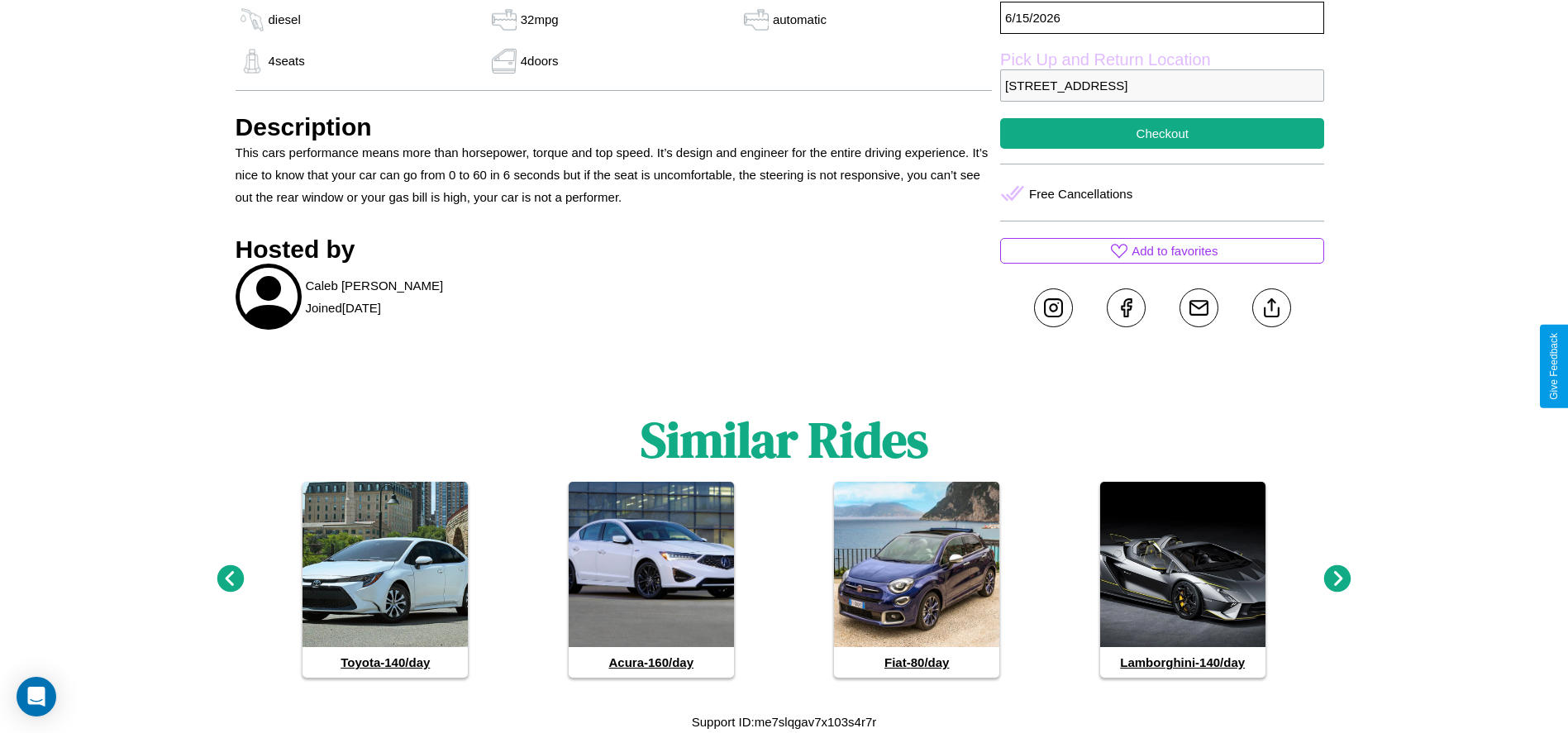
click at [1337, 579] on icon at bounding box center [1338, 579] width 27 height 27
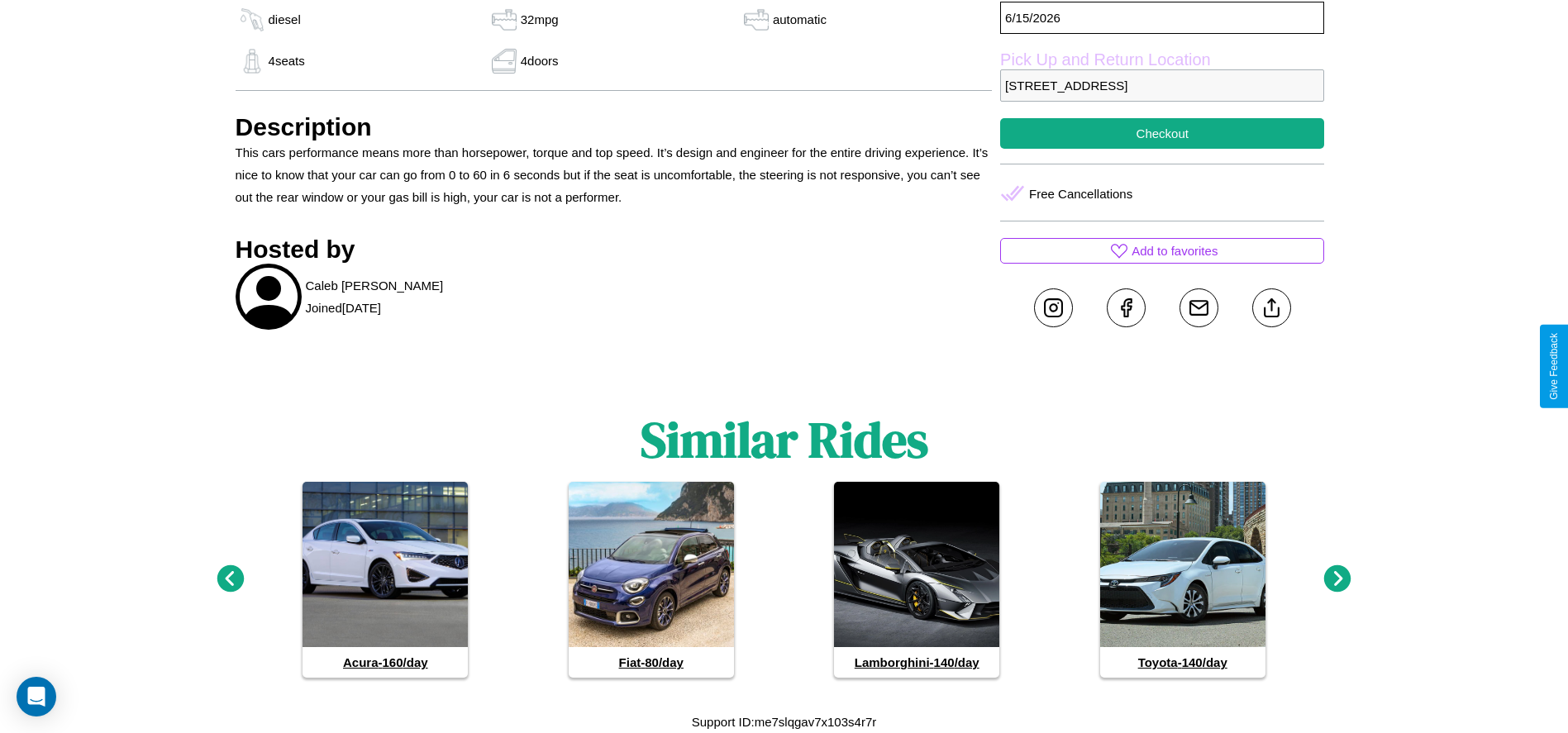
click at [230, 579] on icon at bounding box center [230, 579] width 27 height 27
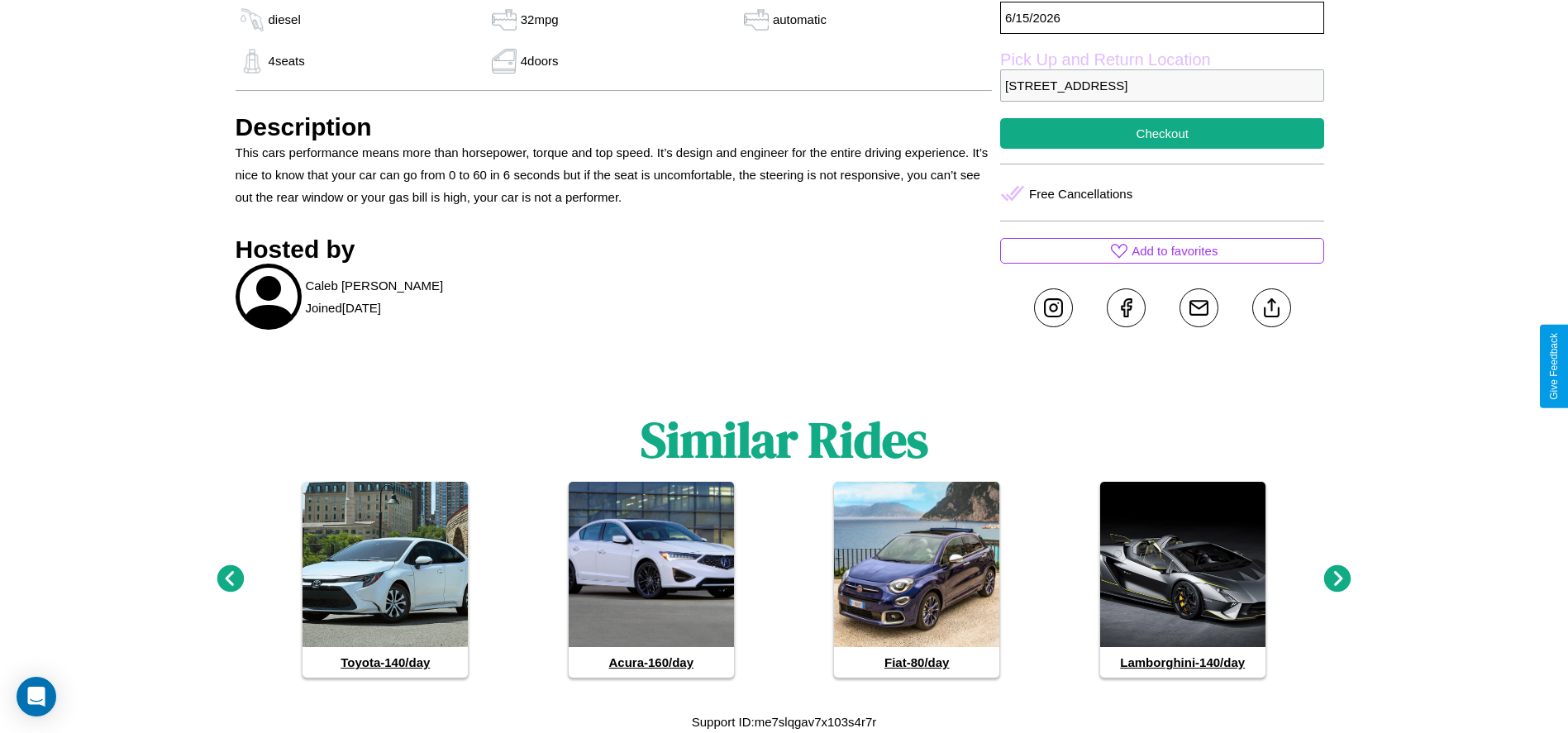
click at [1337, 579] on icon at bounding box center [1338, 579] width 27 height 27
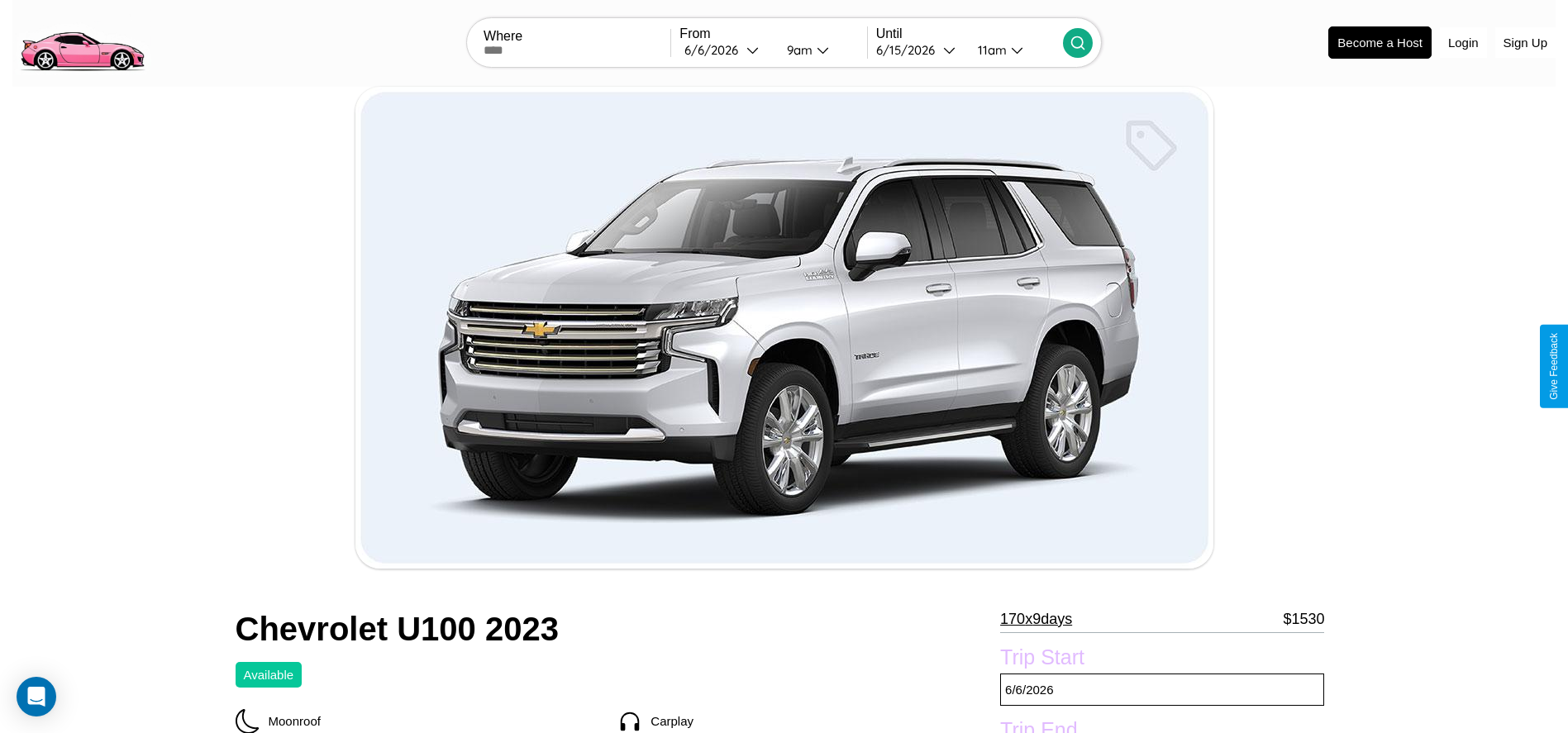
scroll to position [514, 0]
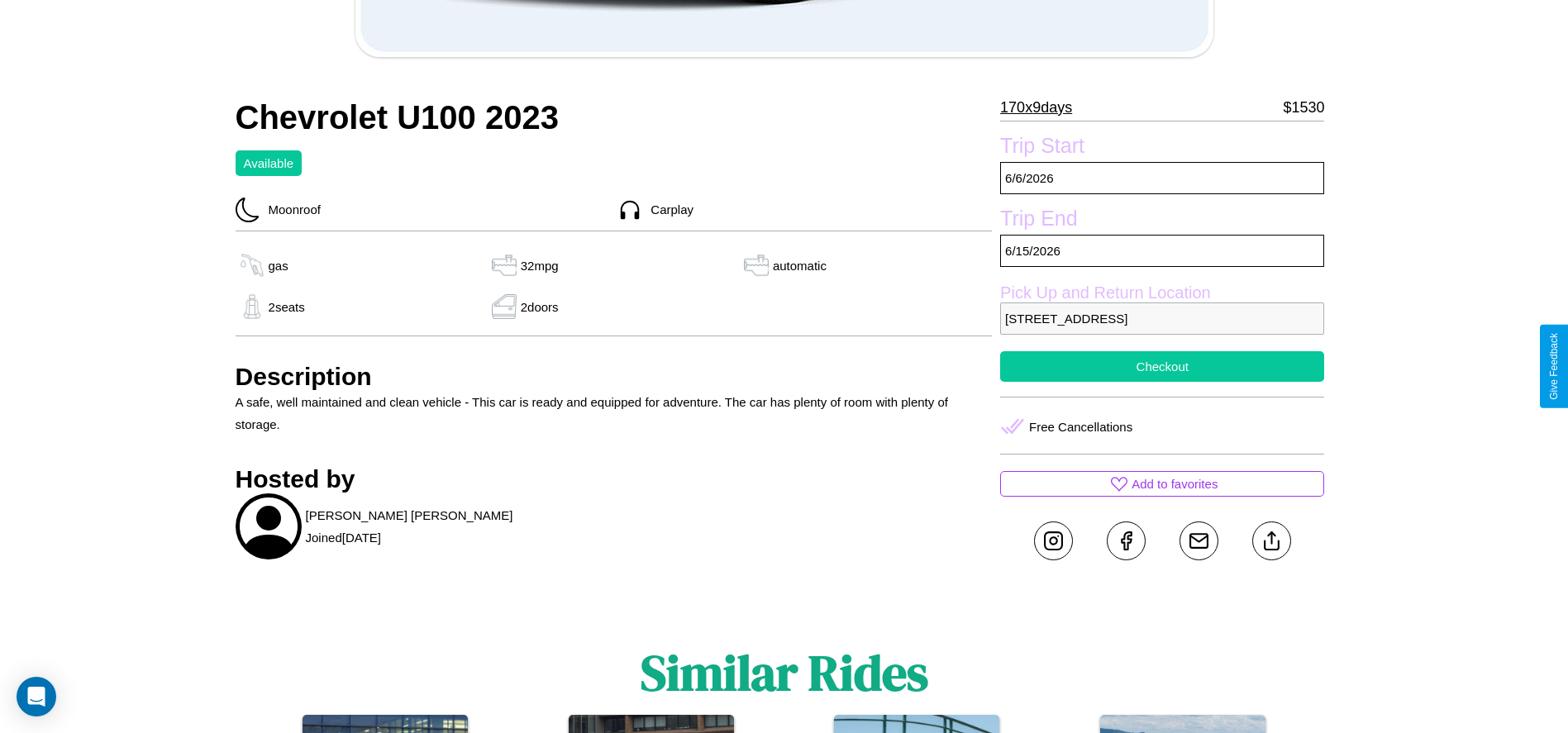
click at [1162, 366] on button "Checkout" at bounding box center [1162, 366] width 324 height 30
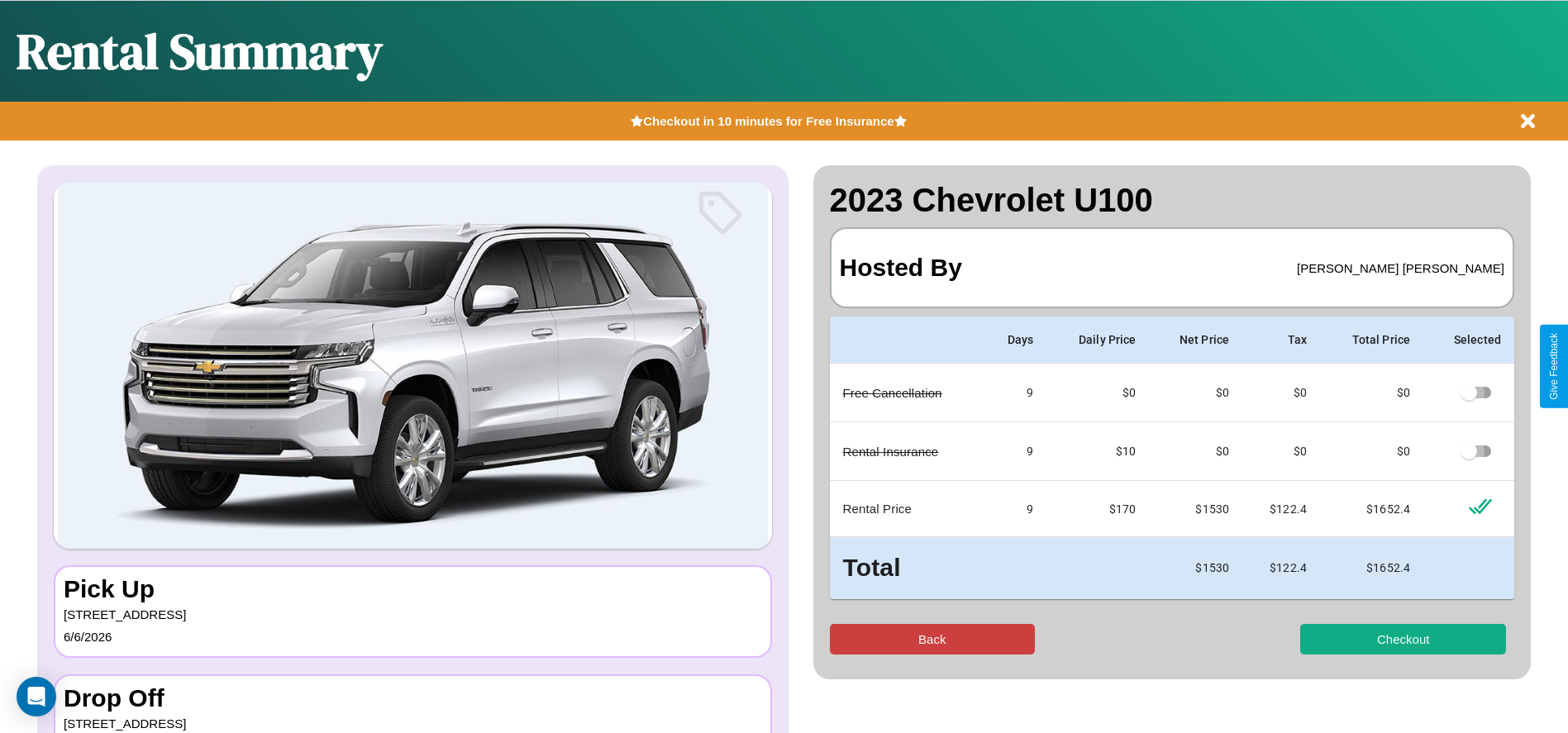
click at [932, 639] on button "Back" at bounding box center [932, 638] width 206 height 30
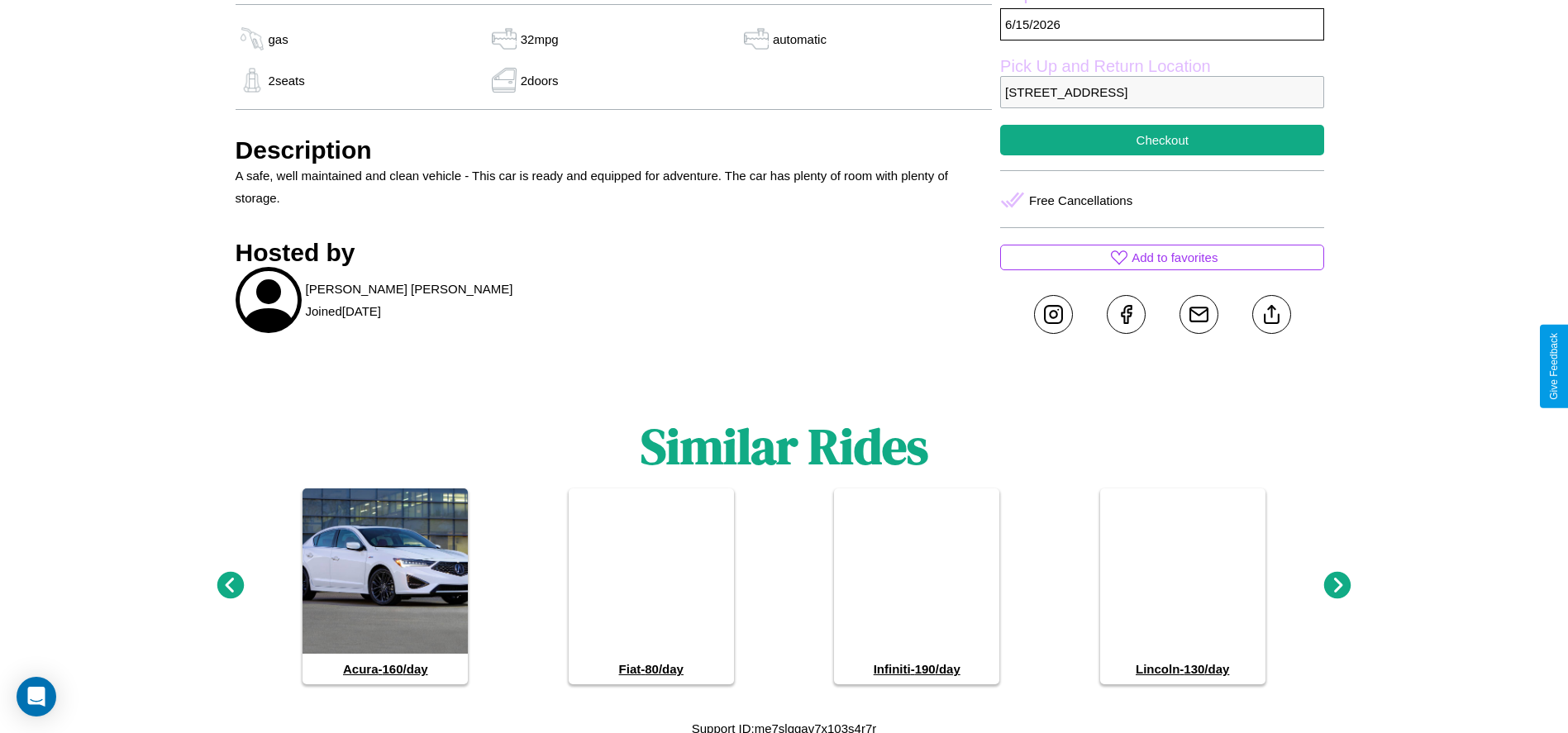
scroll to position [747, 0]
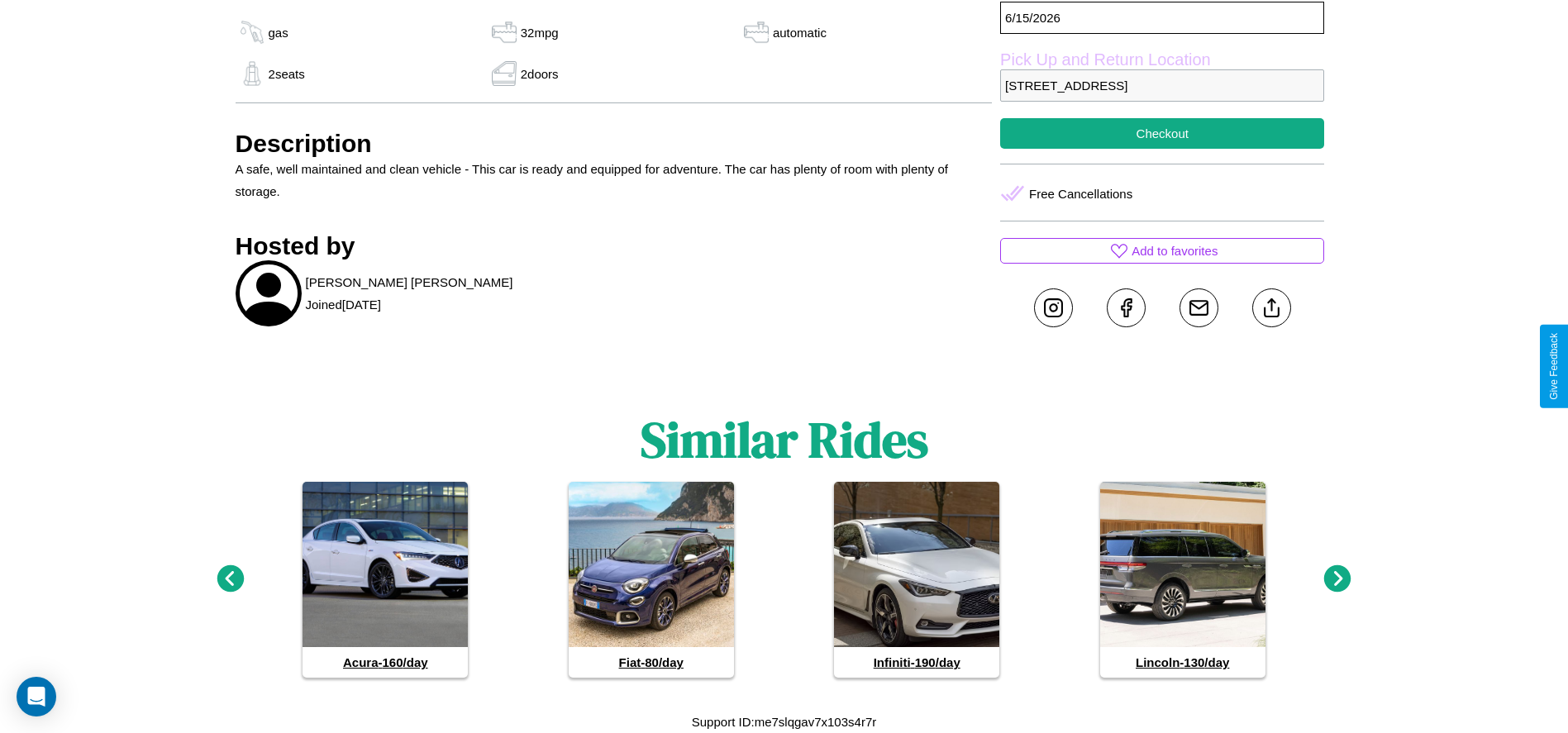
click at [1337, 579] on icon at bounding box center [1338, 579] width 27 height 27
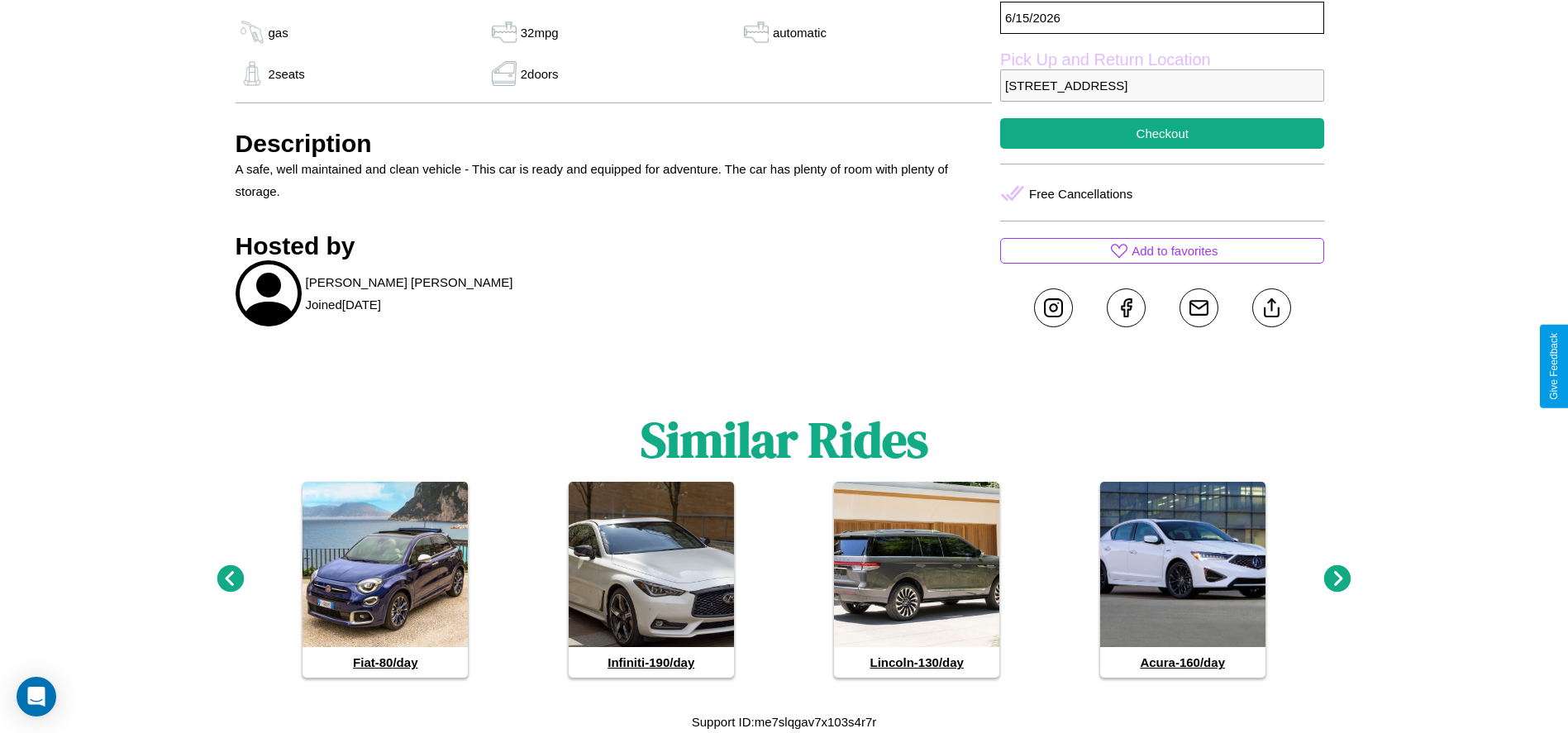
click at [1337, 579] on icon at bounding box center [1338, 579] width 27 height 27
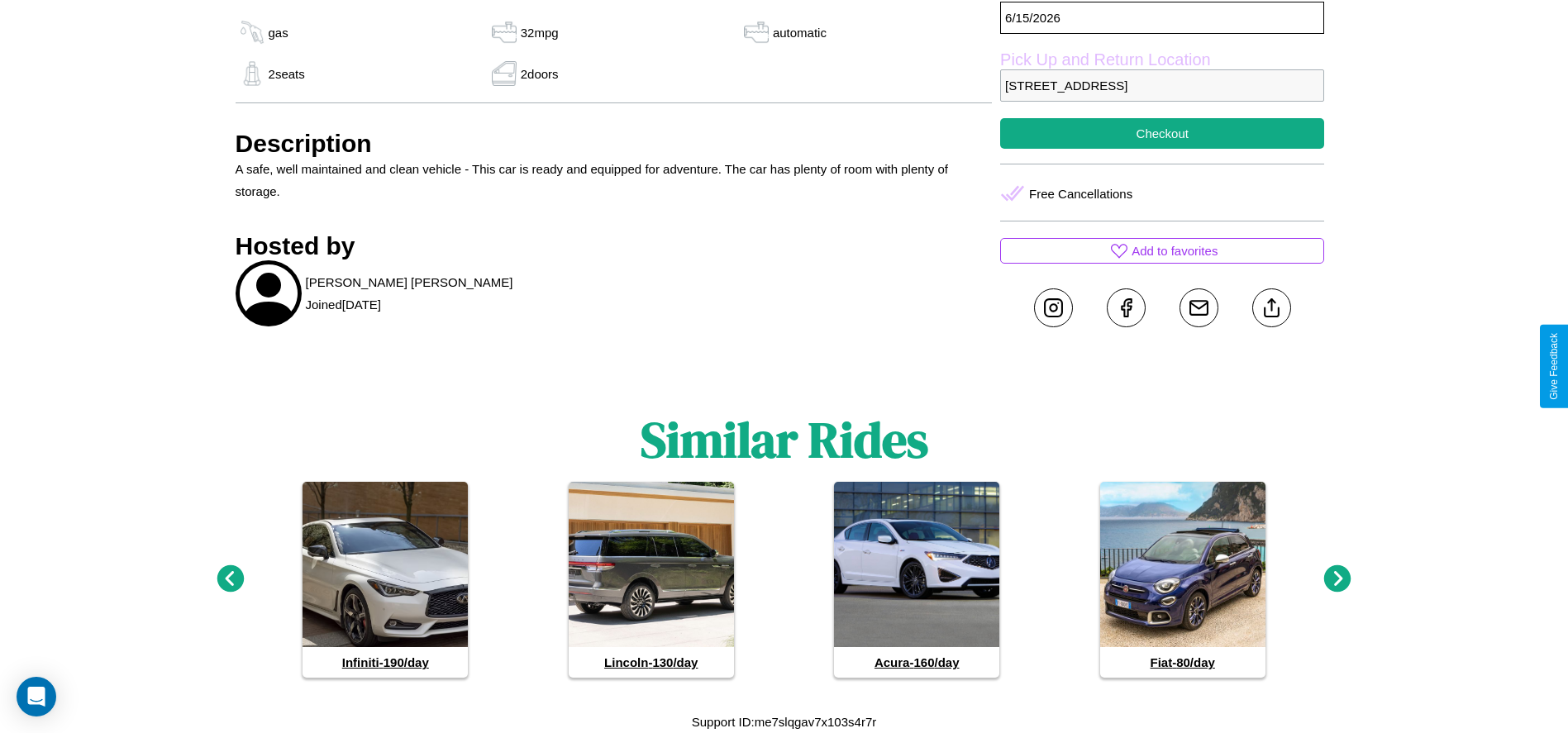
click at [230, 579] on icon at bounding box center [230, 579] width 27 height 27
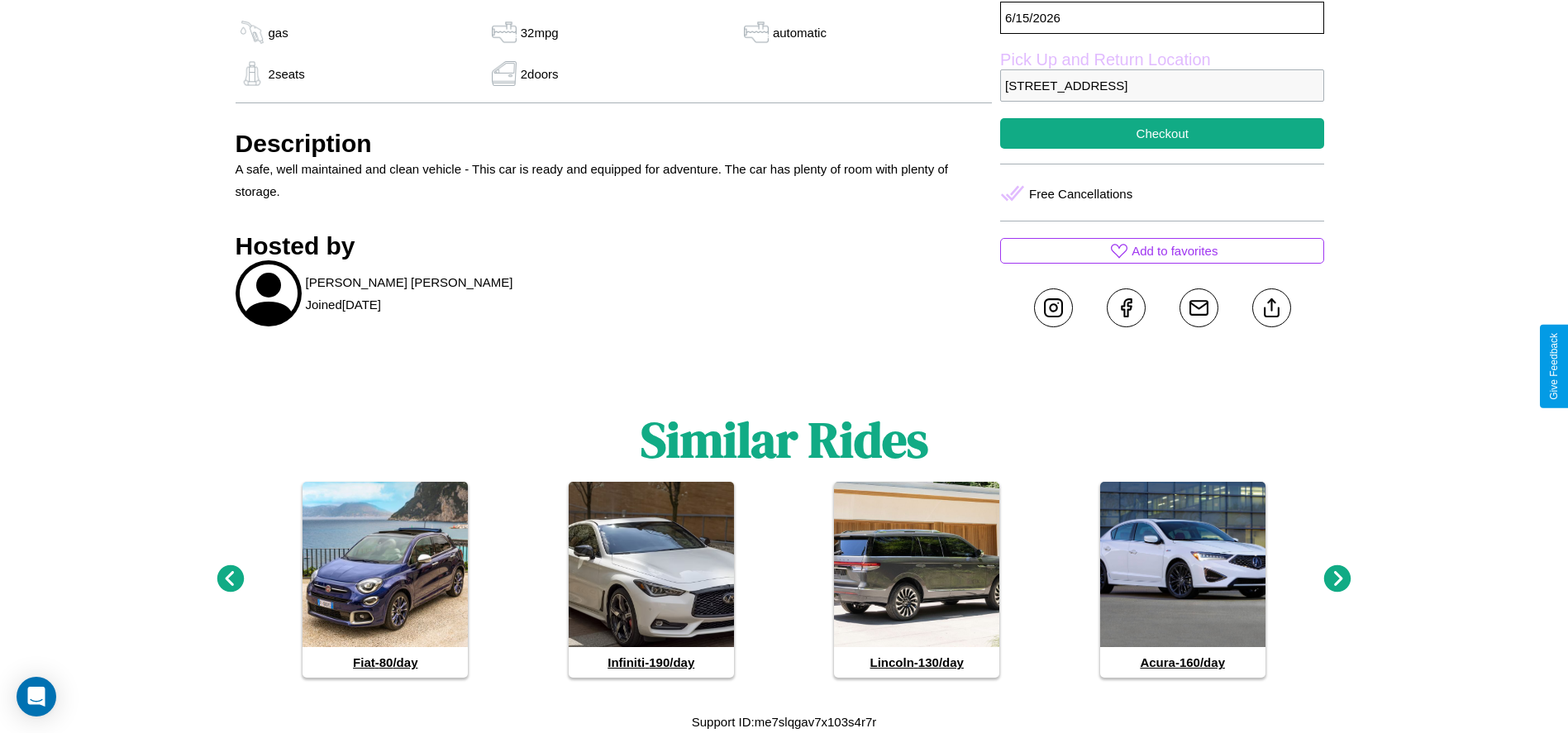
click at [1337, 579] on icon at bounding box center [1338, 579] width 27 height 27
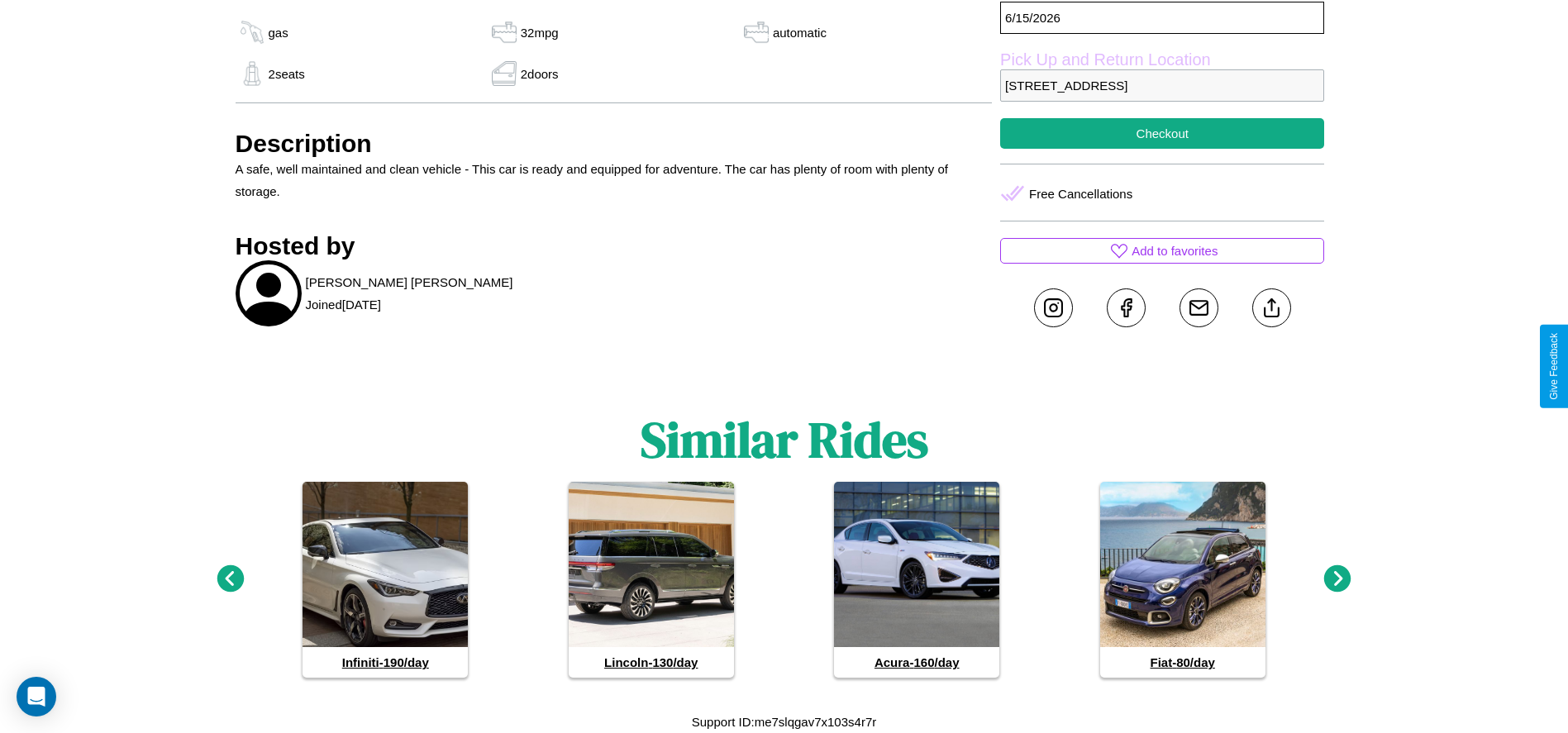
click at [1337, 579] on icon at bounding box center [1338, 579] width 27 height 27
